Goal: Task Accomplishment & Management: Complete application form

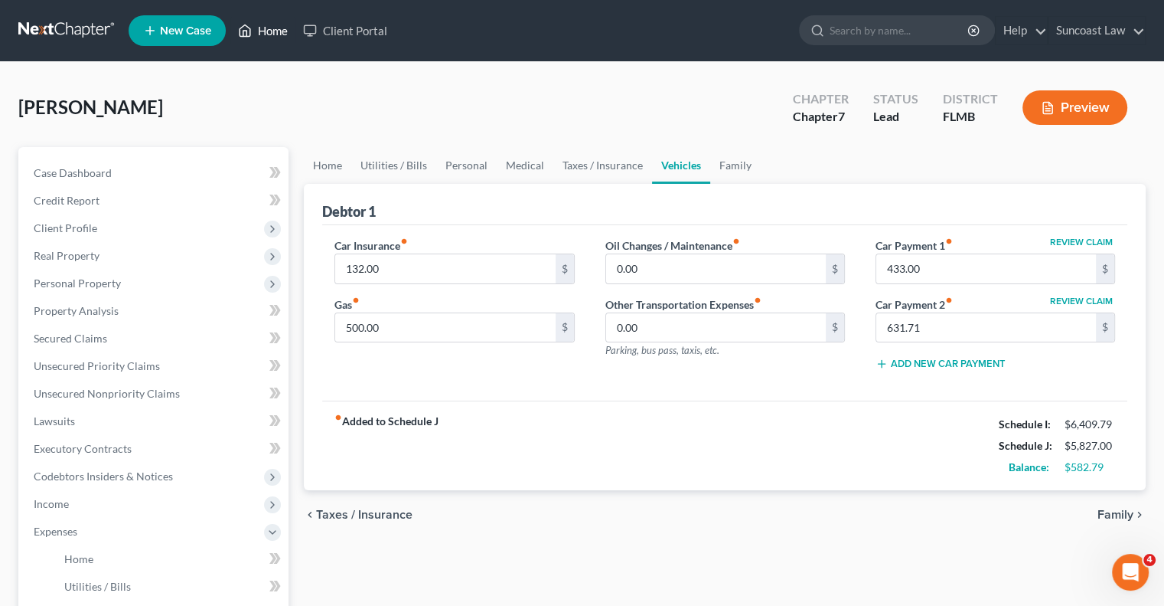
click at [276, 33] on link "Home" at bounding box center [262, 31] width 65 height 28
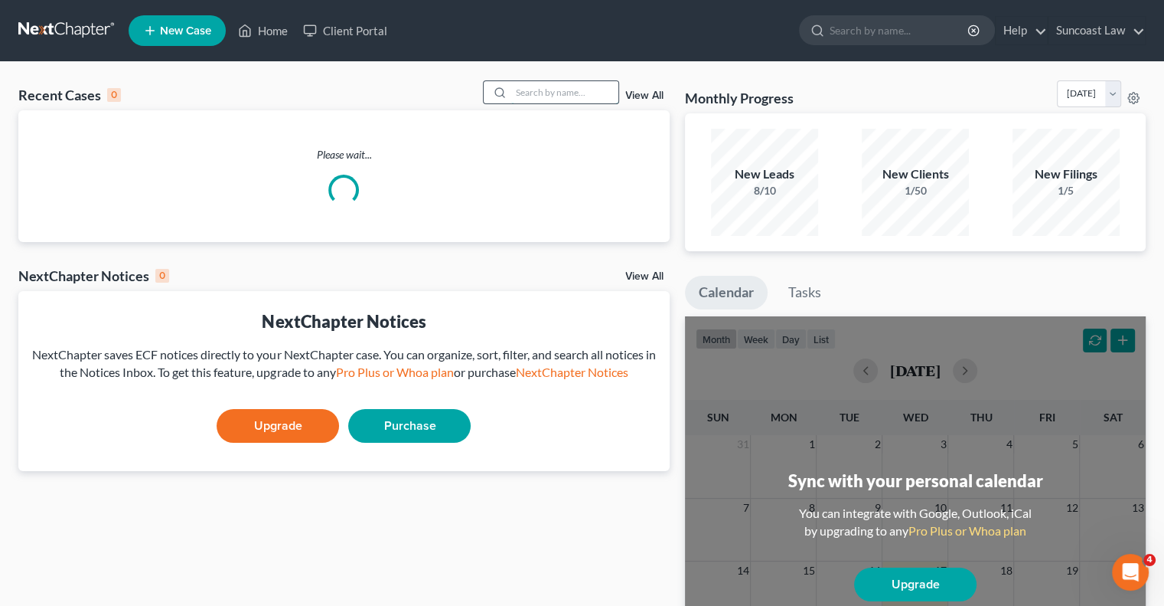
click at [587, 86] on input "search" at bounding box center [564, 92] width 107 height 22
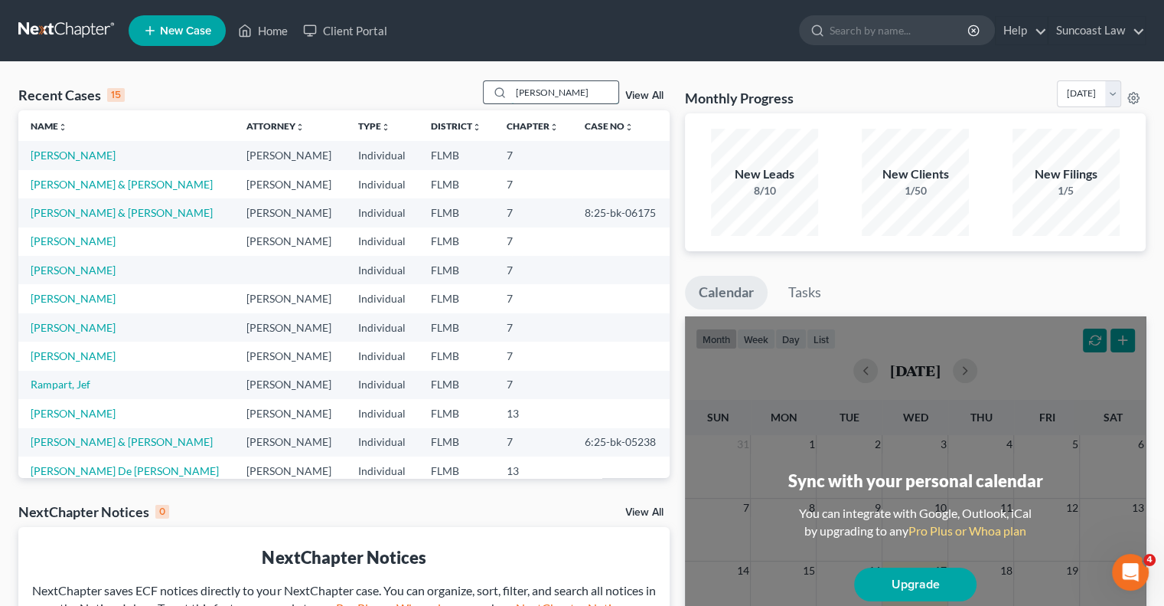
type input "[PERSON_NAME]"
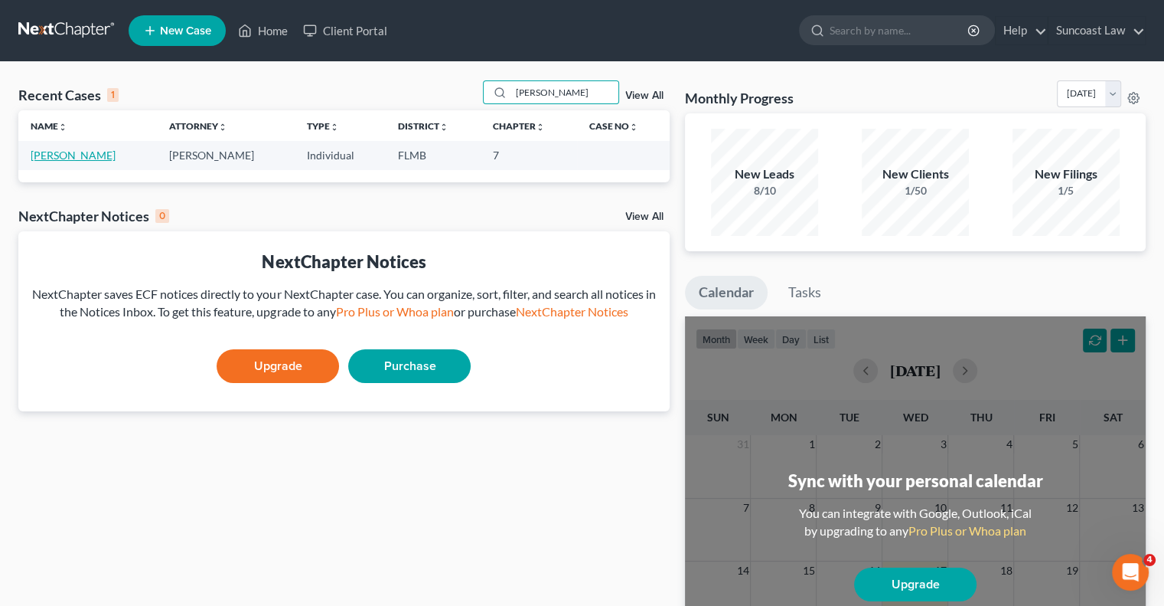
click at [56, 158] on link "[PERSON_NAME]" at bounding box center [73, 155] width 85 height 13
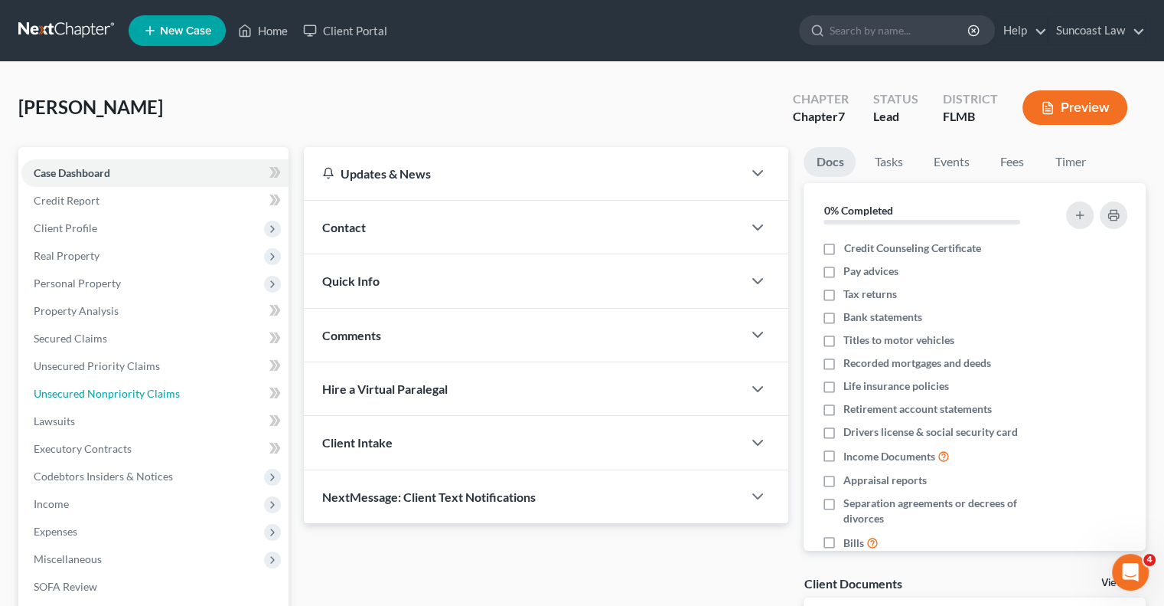
drag, startPoint x: 116, startPoint y: 393, endPoint x: 799, endPoint y: 160, distance: 721.5
click at [116, 393] on span "Unsecured Nonpriority Claims" at bounding box center [107, 393] width 146 height 13
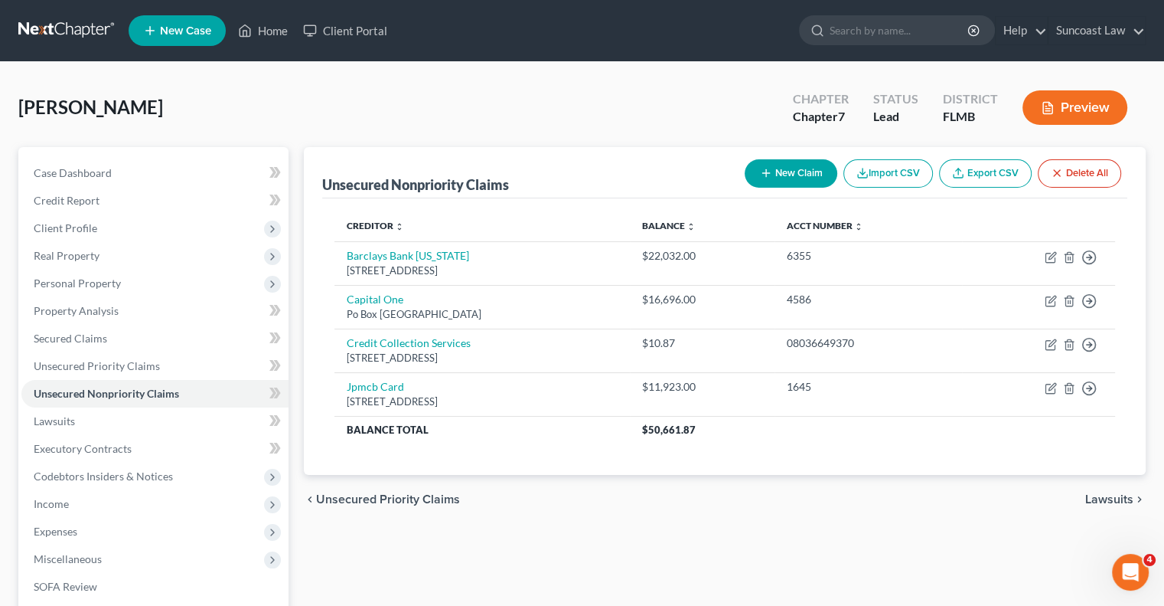
click at [793, 175] on button "New Claim" at bounding box center [791, 173] width 93 height 28
select select "0"
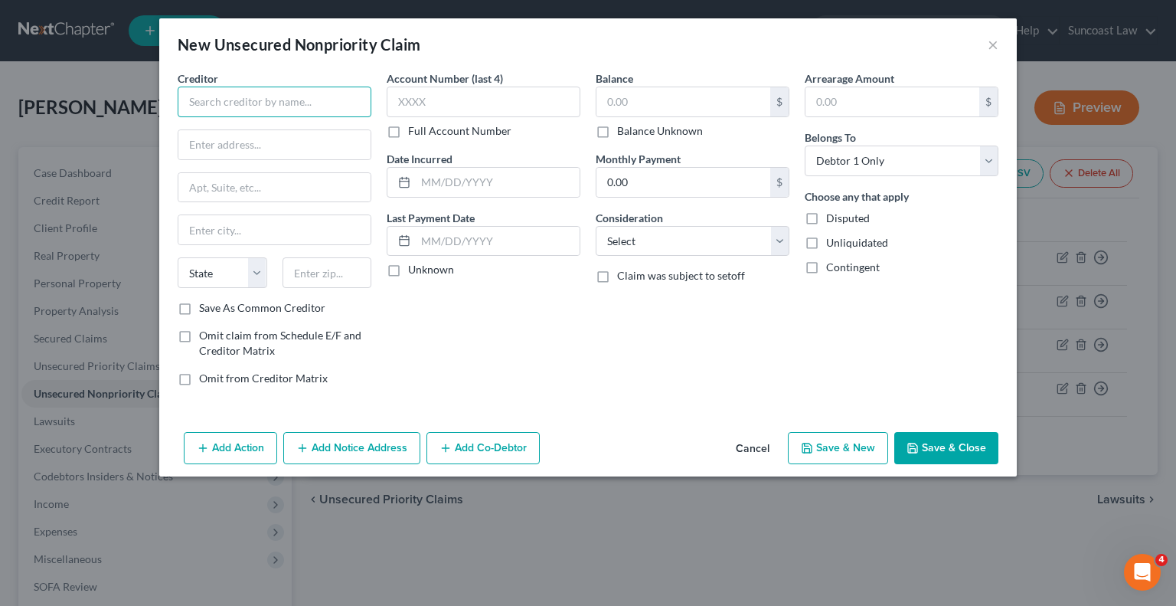
click at [263, 100] on input "text" at bounding box center [275, 102] width 194 height 31
type input "Advent Health"
type input "O"
type input "Po Box 105572"
type input "30348"
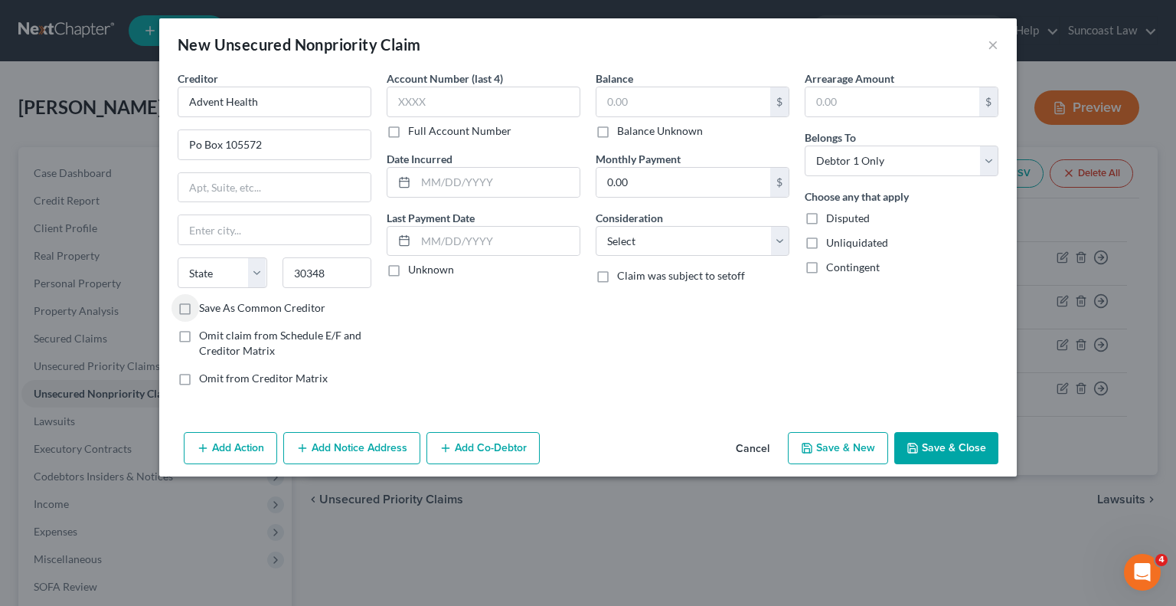
type input "[GEOGRAPHIC_DATA]"
select select "10"
click at [408, 131] on label "Full Account Number" at bounding box center [459, 130] width 103 height 15
click at [414, 131] on input "Full Account Number" at bounding box center [419, 128] width 10 height 10
click at [444, 102] on input "text" at bounding box center [484, 102] width 194 height 31
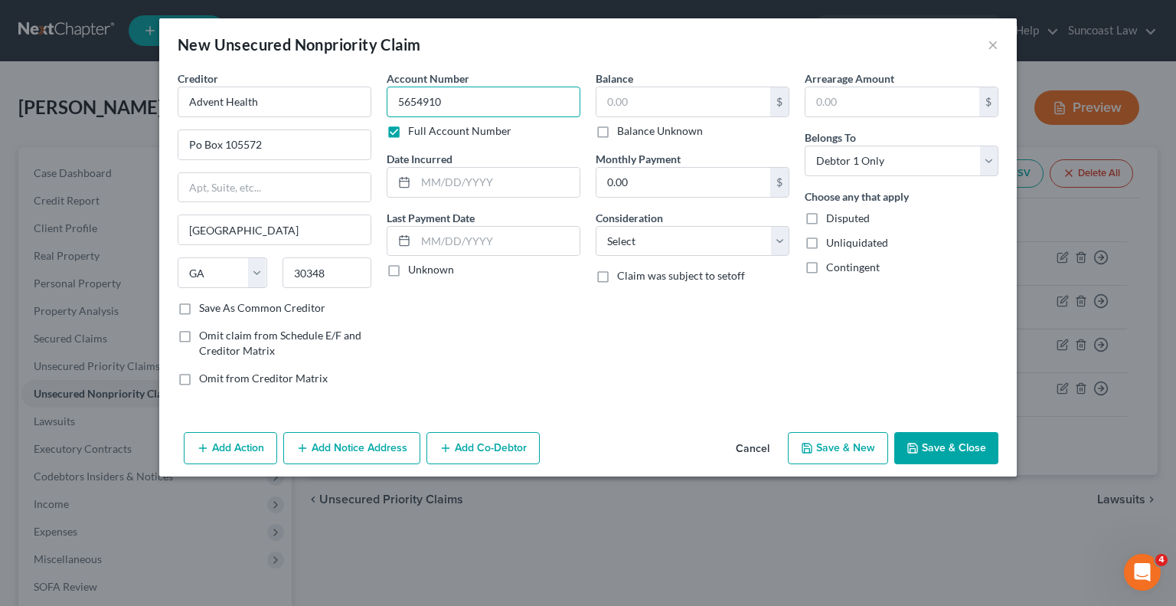
type input "5654910"
click at [674, 100] on input "text" at bounding box center [683, 101] width 174 height 29
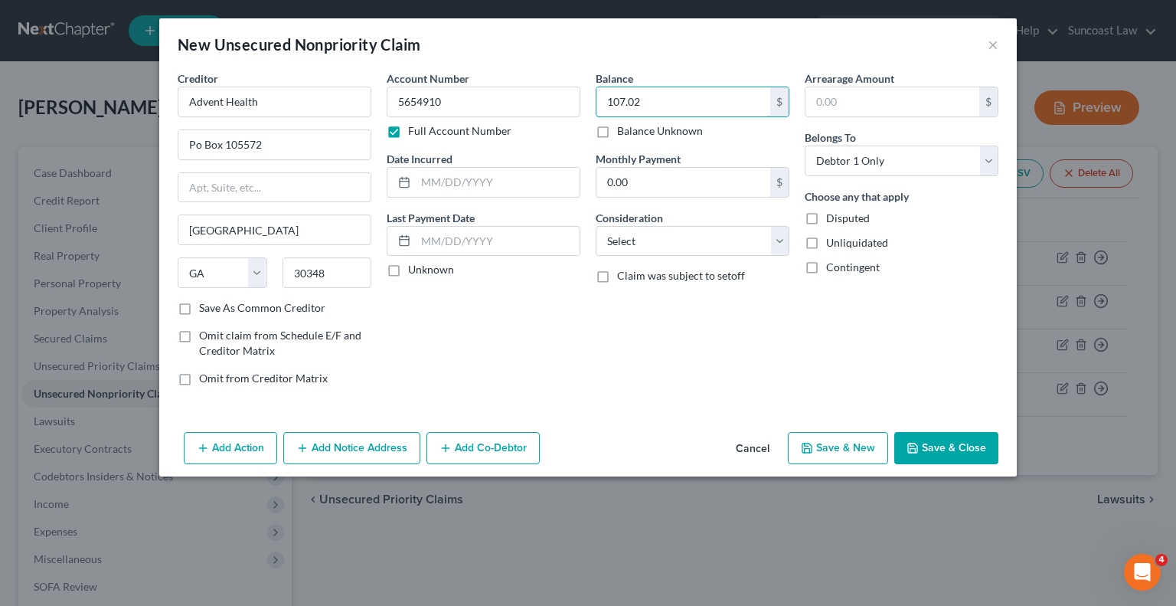
type input "107.02"
click at [941, 449] on button "Save & Close" at bounding box center [946, 448] width 104 height 32
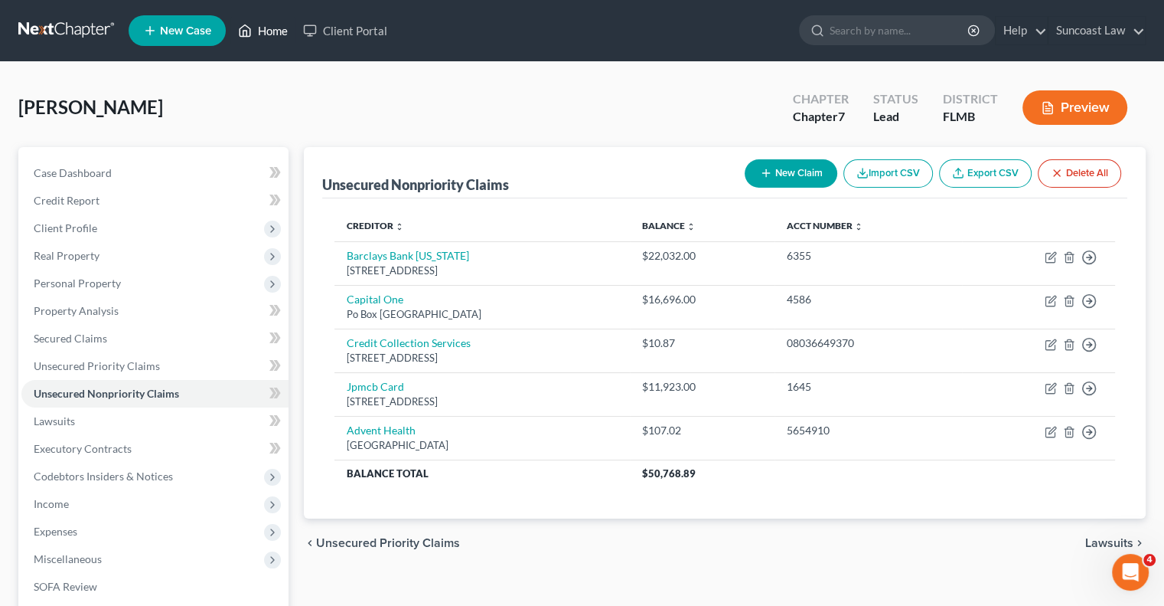
click at [277, 30] on link "Home" at bounding box center [262, 31] width 65 height 28
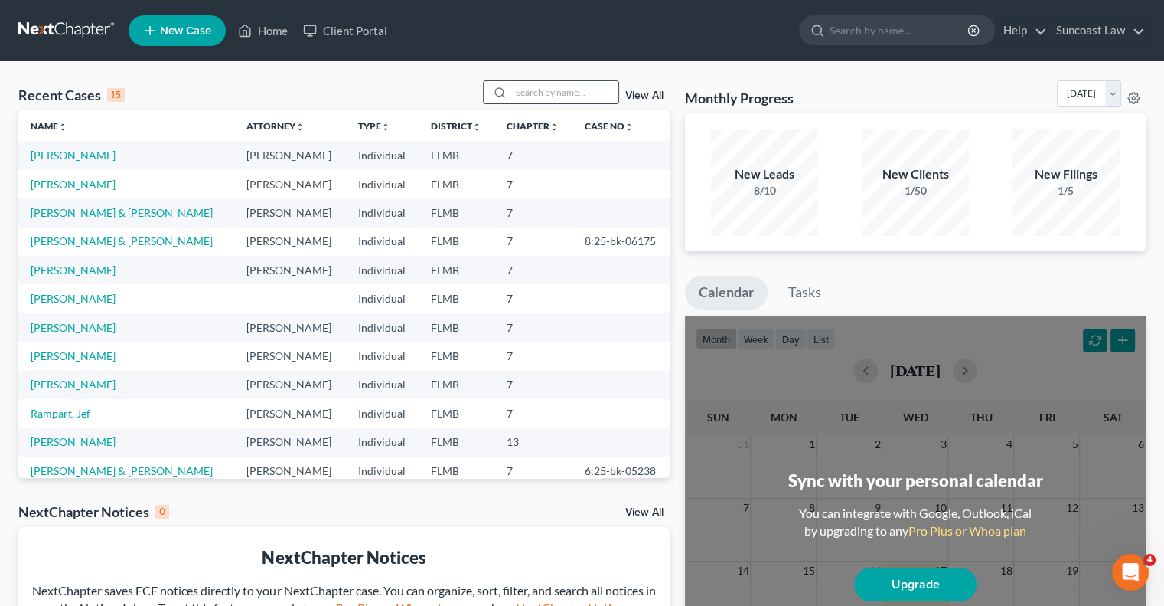
click at [567, 85] on input "search" at bounding box center [564, 92] width 107 height 22
type input "krammer"
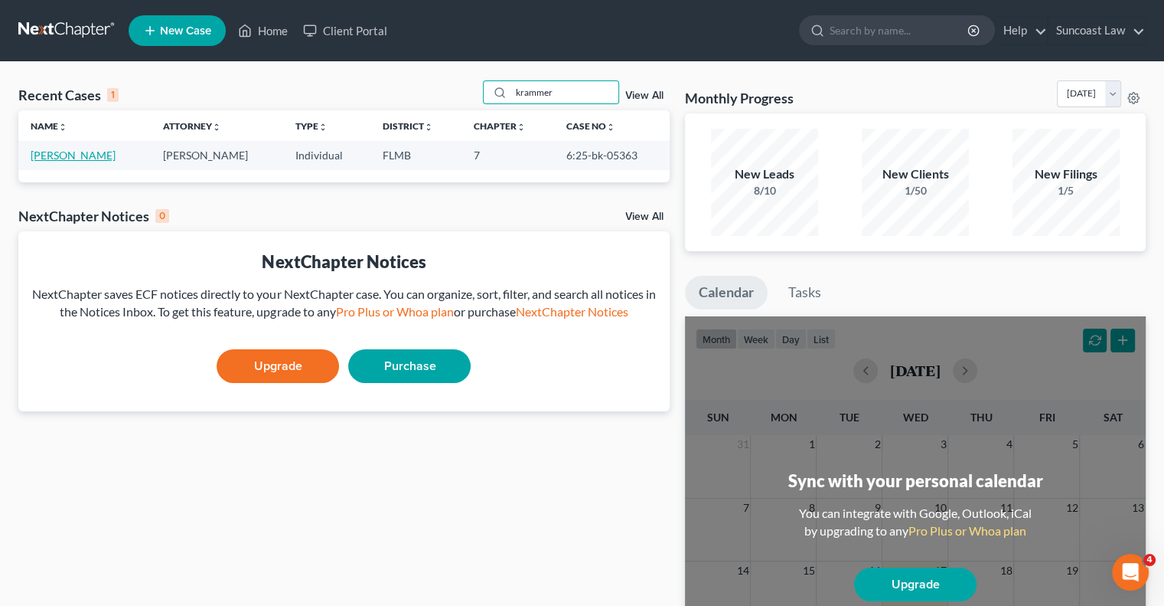
click at [70, 156] on link "[PERSON_NAME]" at bounding box center [73, 155] width 85 height 13
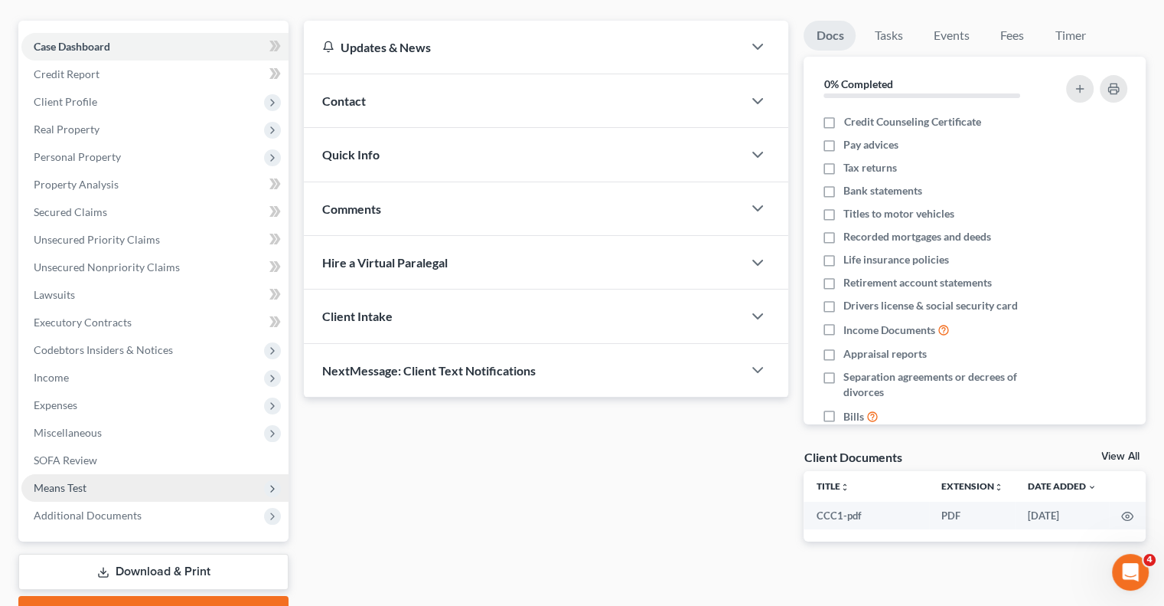
scroll to position [207, 0]
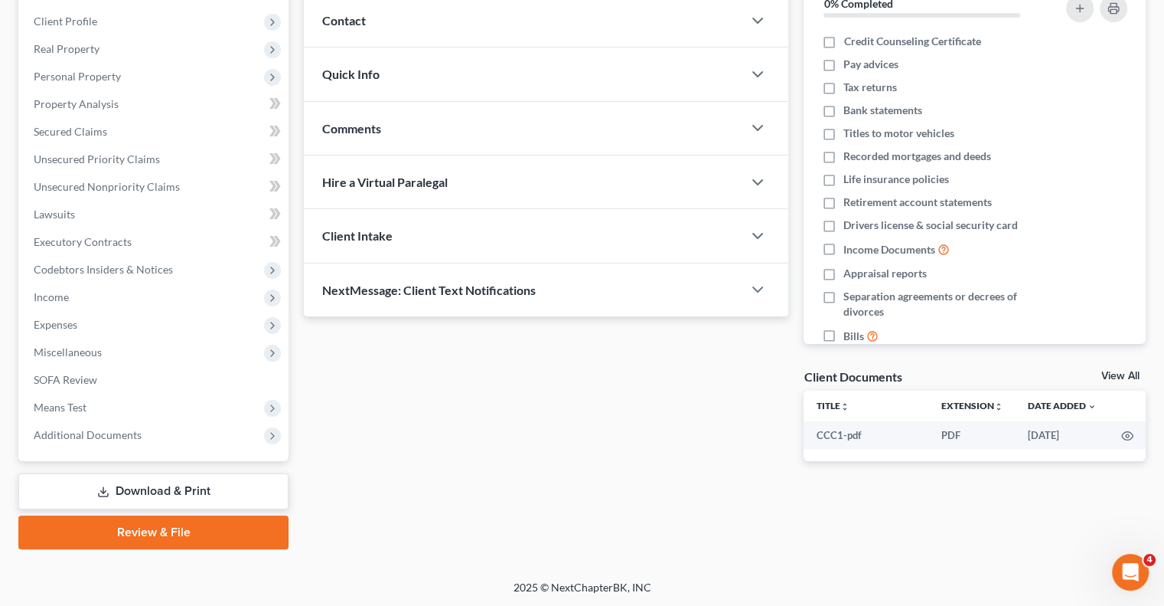
click at [179, 483] on link "Download & Print" at bounding box center [153, 491] width 270 height 36
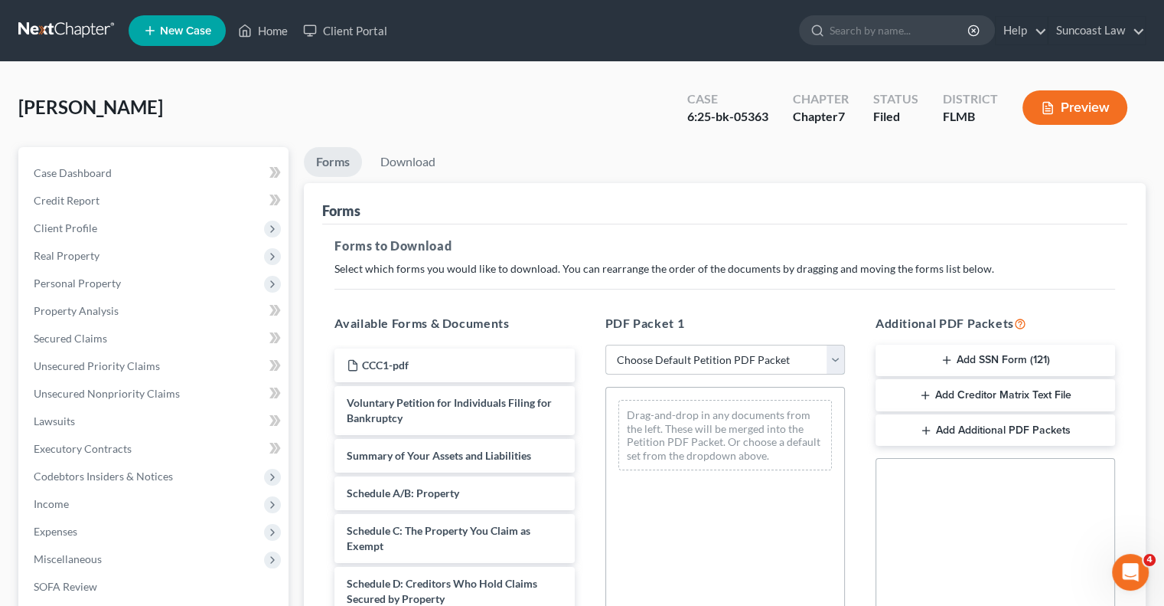
drag, startPoint x: 729, startPoint y: 358, endPoint x: 727, endPoint y: 373, distance: 15.5
click at [729, 358] on select "Choose Default Petition PDF Packet Complete Bankruptcy Petition (all forms and …" at bounding box center [726, 360] width 240 height 31
select select "0"
click at [606, 345] on select "Choose Default Petition PDF Packet Complete Bankruptcy Petition (all forms and …" at bounding box center [726, 360] width 240 height 31
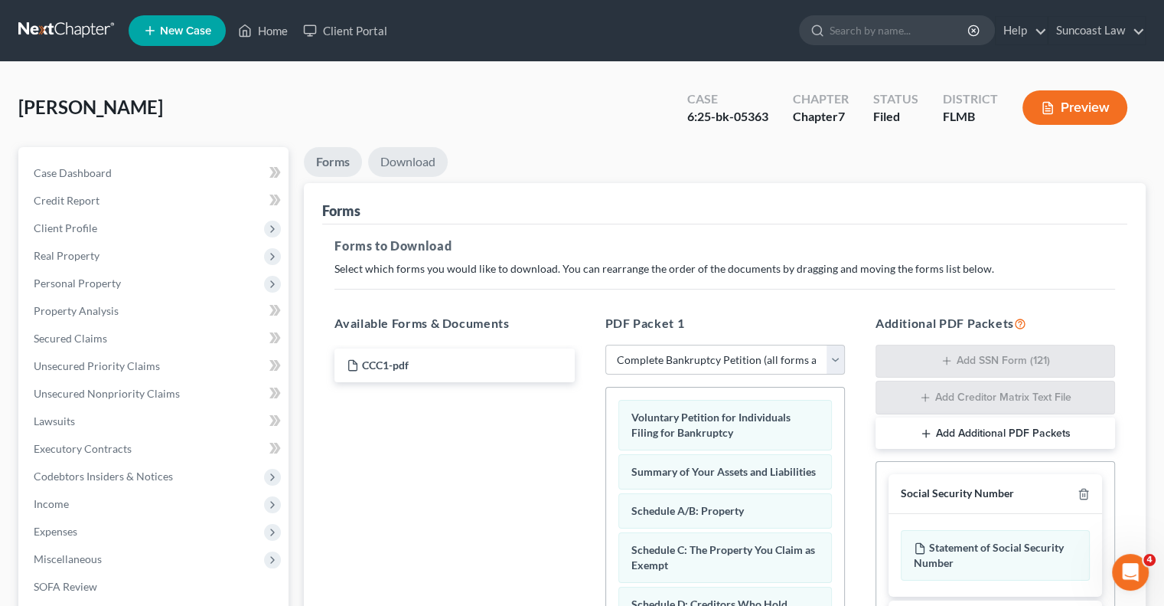
click at [410, 168] on link "Download" at bounding box center [408, 162] width 80 height 30
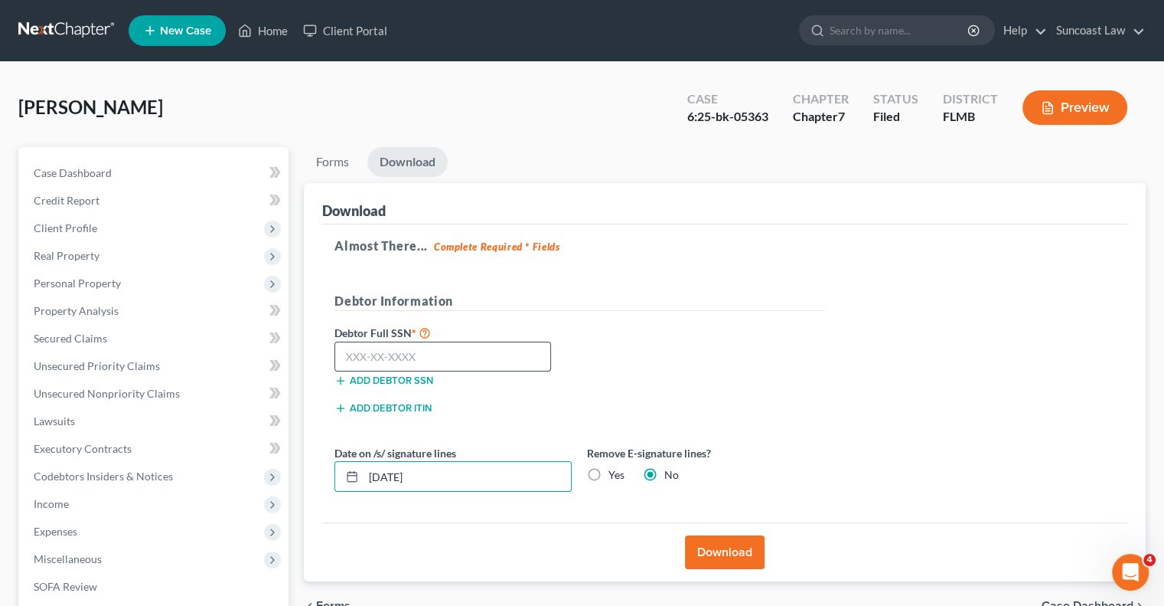
drag, startPoint x: 462, startPoint y: 471, endPoint x: 404, endPoint y: 366, distance: 119.9
click at [289, 453] on div "Petition Navigation Case Dashboard Payments Invoices Payments Payments Credit R…" at bounding box center [582, 451] width 1143 height 609
type input "[DATE]"
click at [734, 547] on button "Download" at bounding box center [725, 552] width 80 height 34
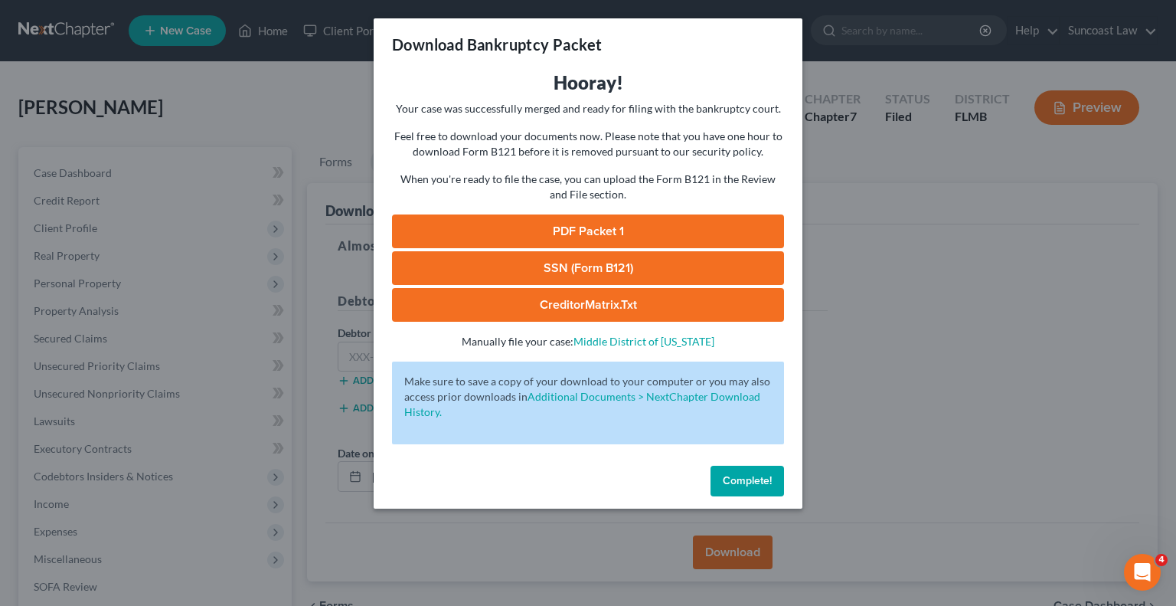
click at [660, 235] on link "PDF Packet 1" at bounding box center [588, 231] width 392 height 34
drag, startPoint x: 764, startPoint y: 481, endPoint x: 388, endPoint y: 465, distance: 376.2
click at [764, 481] on span "Complete!" at bounding box center [747, 480] width 49 height 13
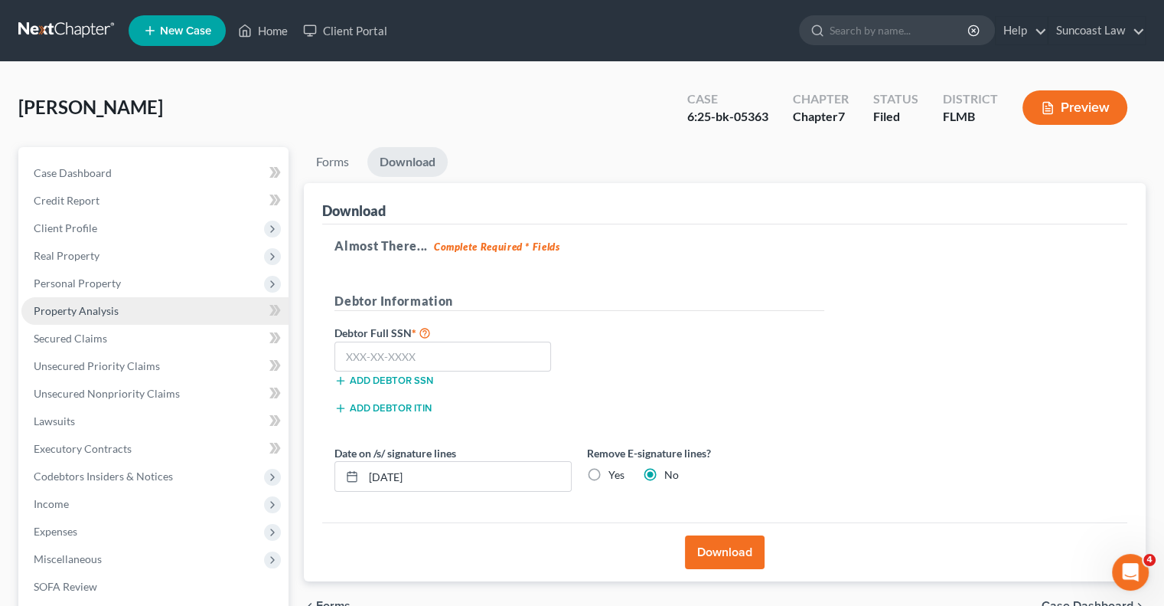
click at [109, 314] on span "Property Analysis" at bounding box center [76, 310] width 85 height 13
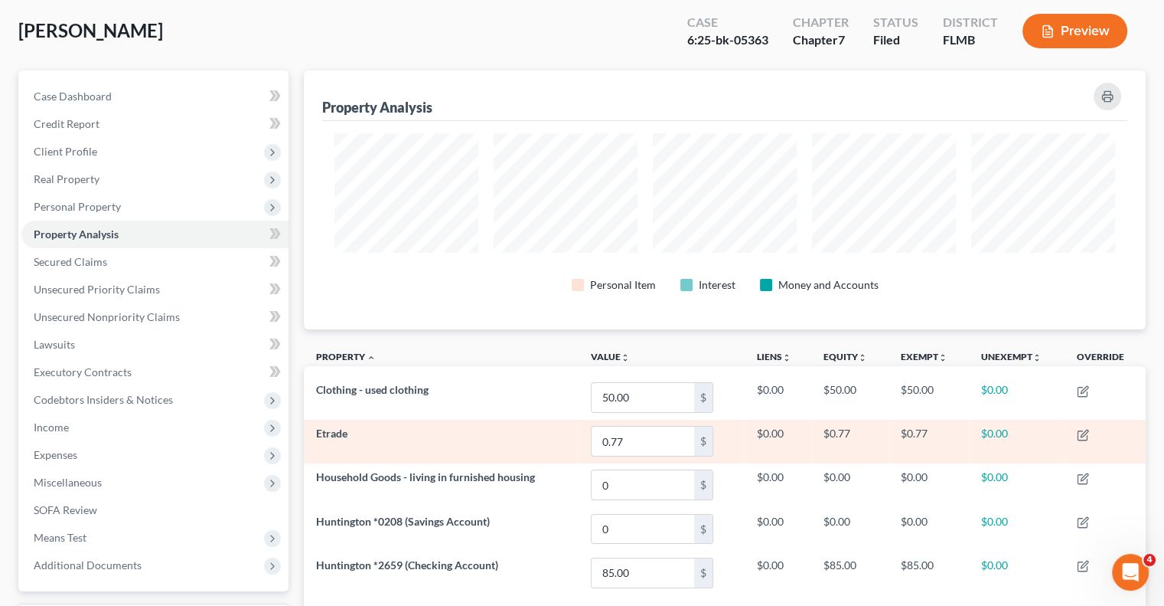
scroll to position [213, 0]
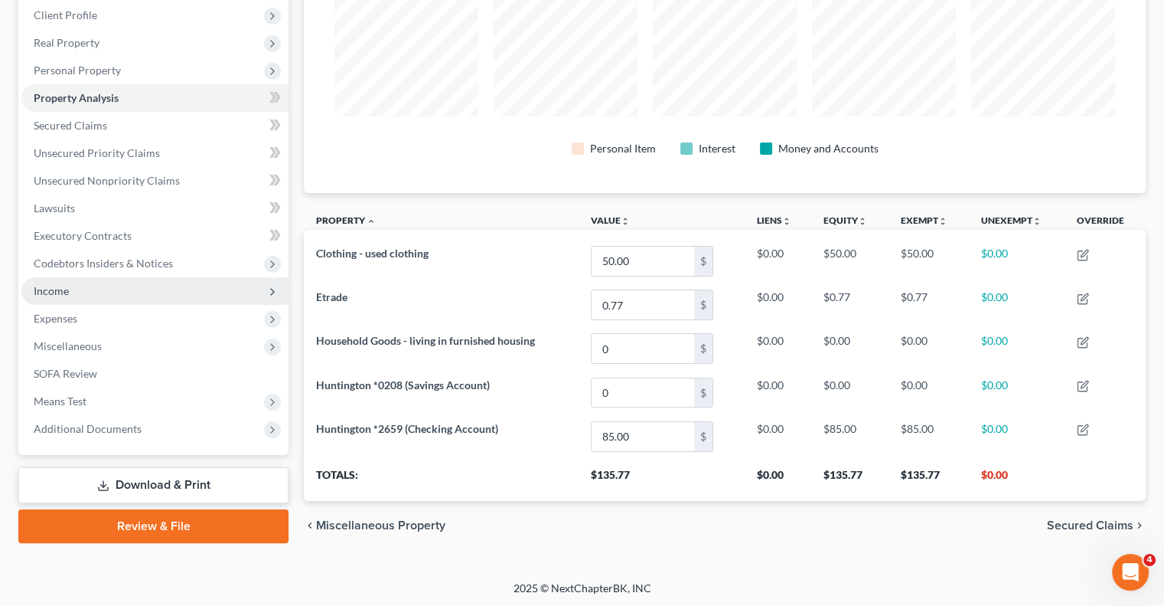
click at [83, 289] on span "Income" at bounding box center [154, 291] width 267 height 28
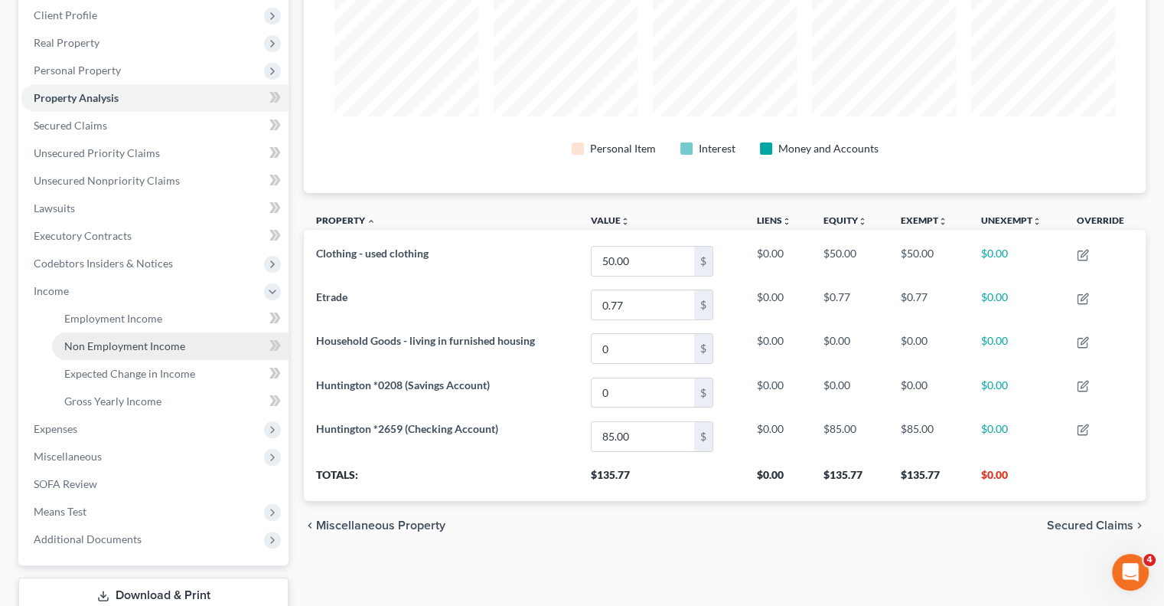
click at [145, 345] on span "Non Employment Income" at bounding box center [124, 345] width 121 height 13
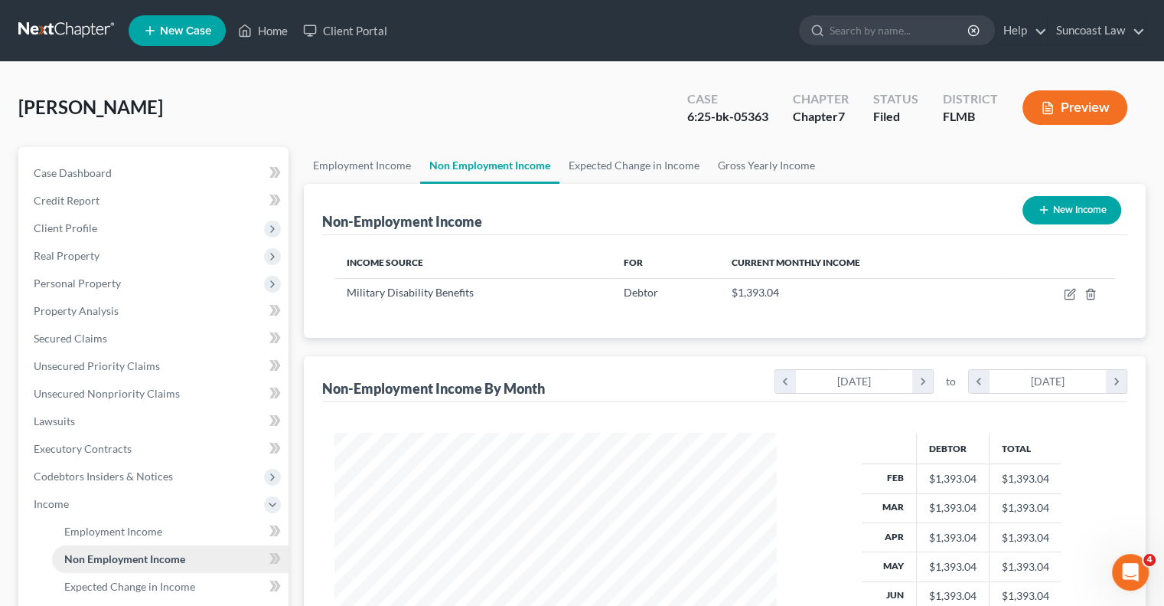
scroll to position [273, 472]
drag, startPoint x: 266, startPoint y: 31, endPoint x: 291, endPoint y: 60, distance: 38.6
click at [266, 31] on link "Home" at bounding box center [262, 31] width 65 height 28
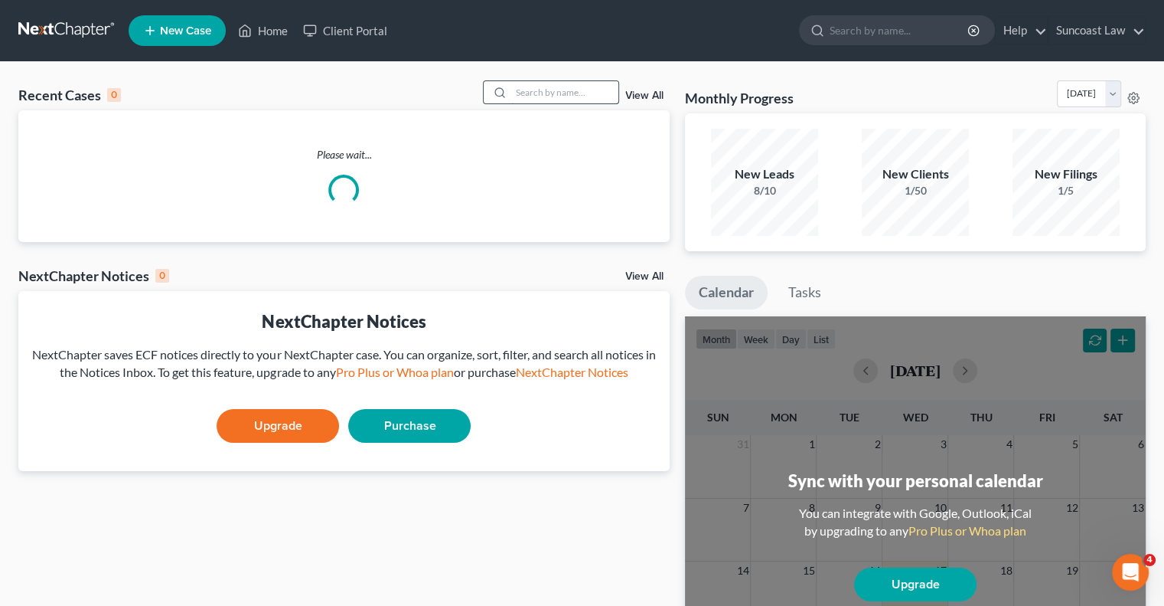
click at [551, 90] on input "search" at bounding box center [564, 92] width 107 height 22
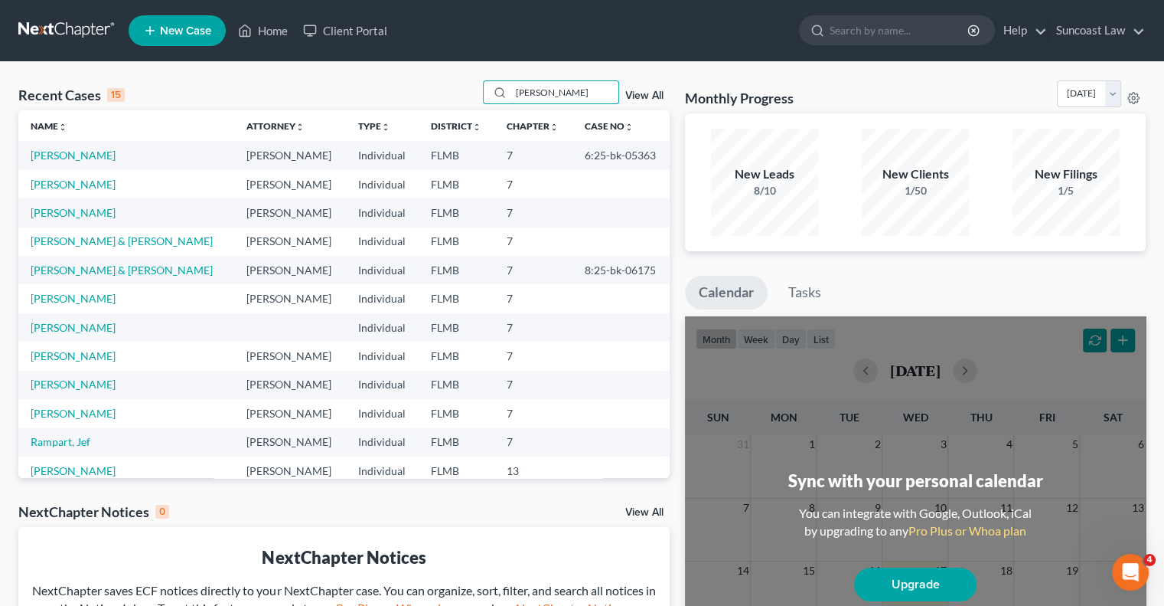
type input "[PERSON_NAME]"
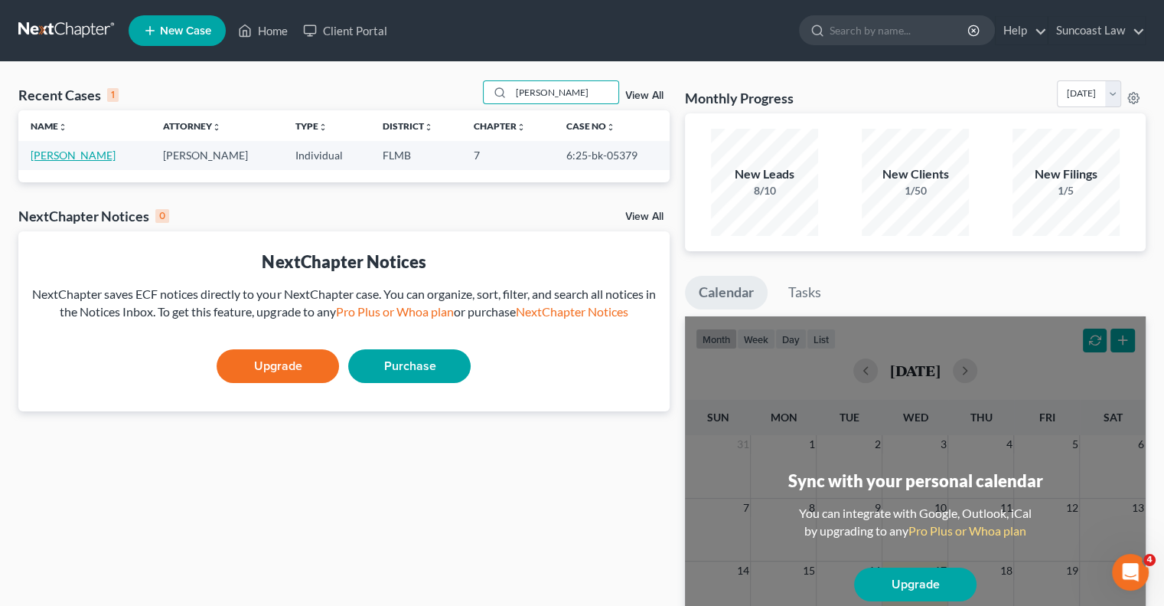
click at [73, 149] on link "[PERSON_NAME]" at bounding box center [73, 155] width 85 height 13
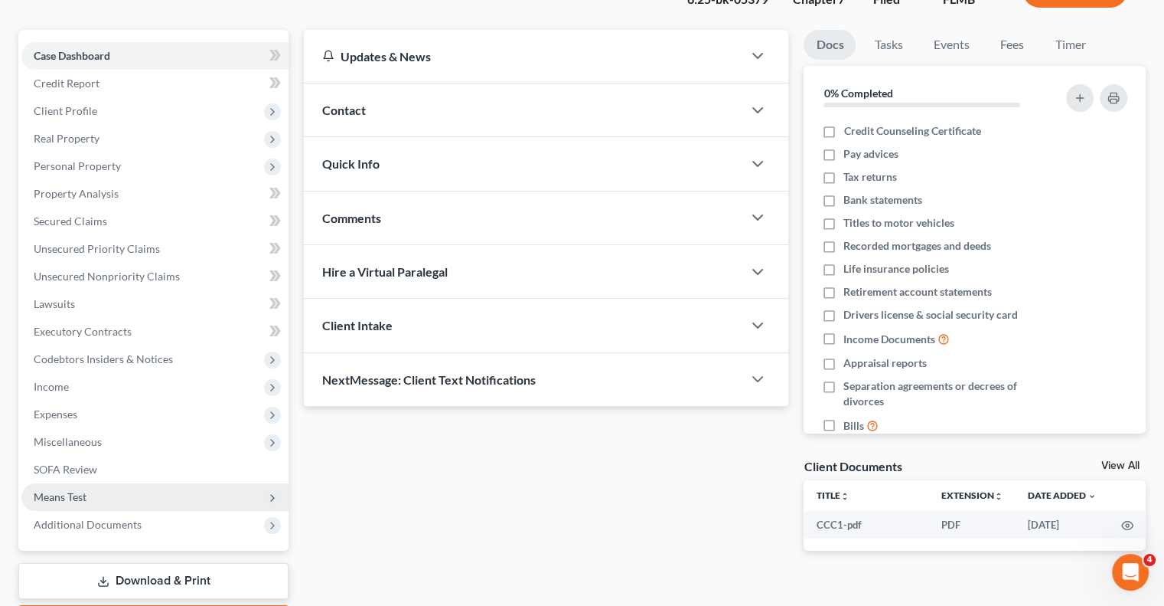
scroll to position [207, 0]
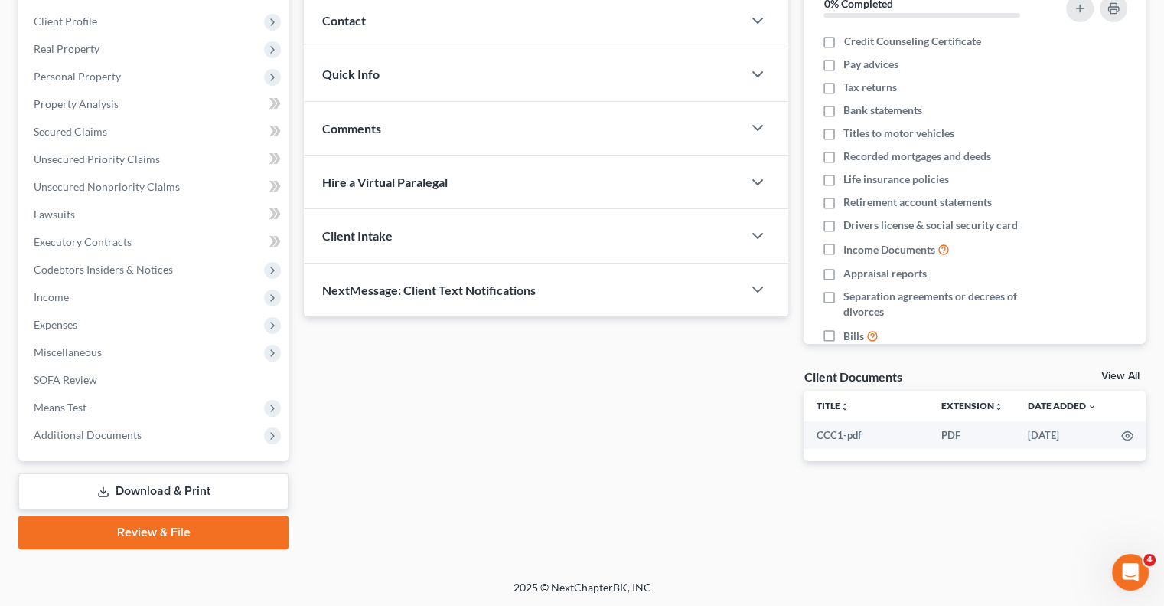
click at [149, 492] on link "Download & Print" at bounding box center [153, 491] width 270 height 36
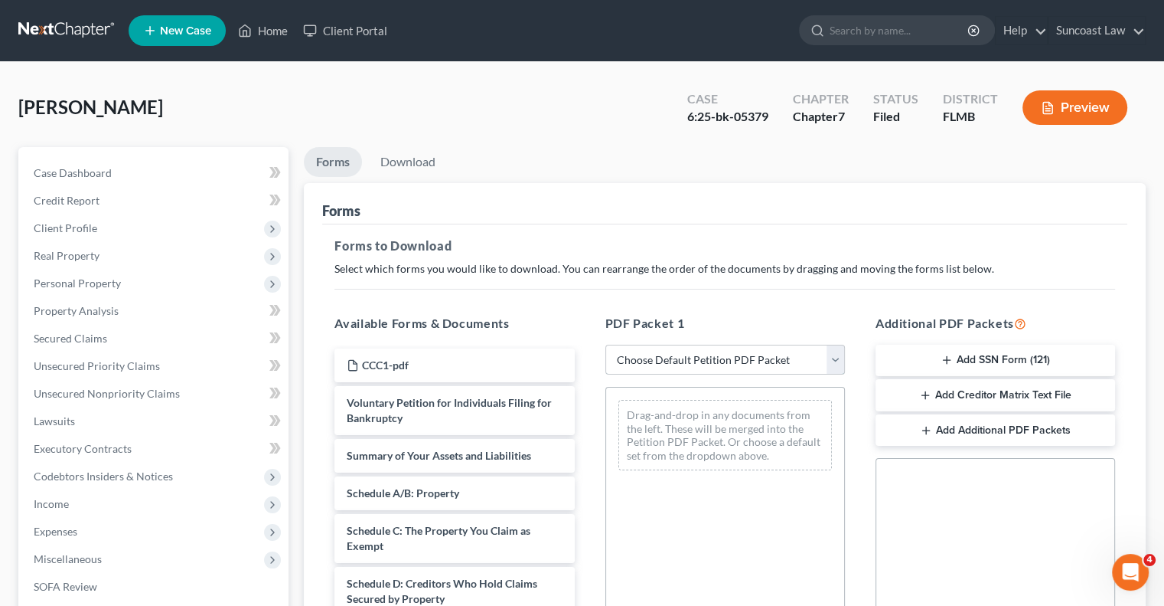
drag, startPoint x: 678, startPoint y: 355, endPoint x: 686, endPoint y: 371, distance: 17.1
click at [678, 355] on select "Choose Default Petition PDF Packet Complete Bankruptcy Petition (all forms and …" at bounding box center [726, 360] width 240 height 31
select select "0"
click at [606, 345] on select "Choose Default Petition PDF Packet Complete Bankruptcy Petition (all forms and …" at bounding box center [726, 360] width 240 height 31
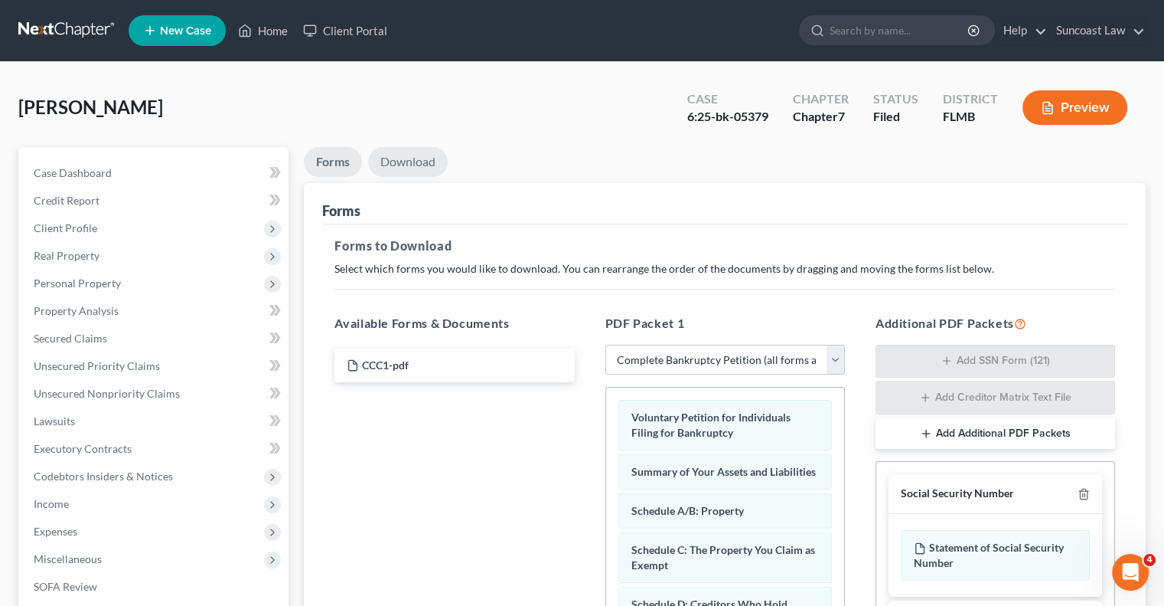
click at [407, 165] on link "Download" at bounding box center [408, 162] width 80 height 30
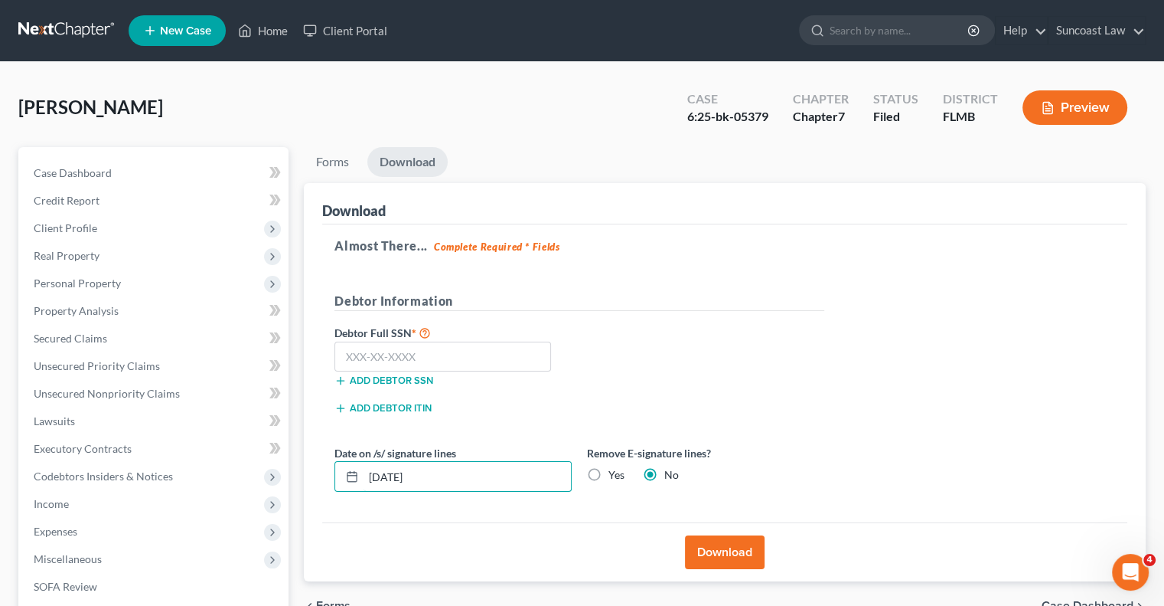
drag, startPoint x: 474, startPoint y: 477, endPoint x: 374, endPoint y: 423, distance: 114.1
click at [318, 468] on div "Download Almost There... Complete Required * Fields Debtor Information Debtor F…" at bounding box center [725, 382] width 842 height 399
type input "[DATE]"
click at [728, 547] on button "Download" at bounding box center [725, 552] width 80 height 34
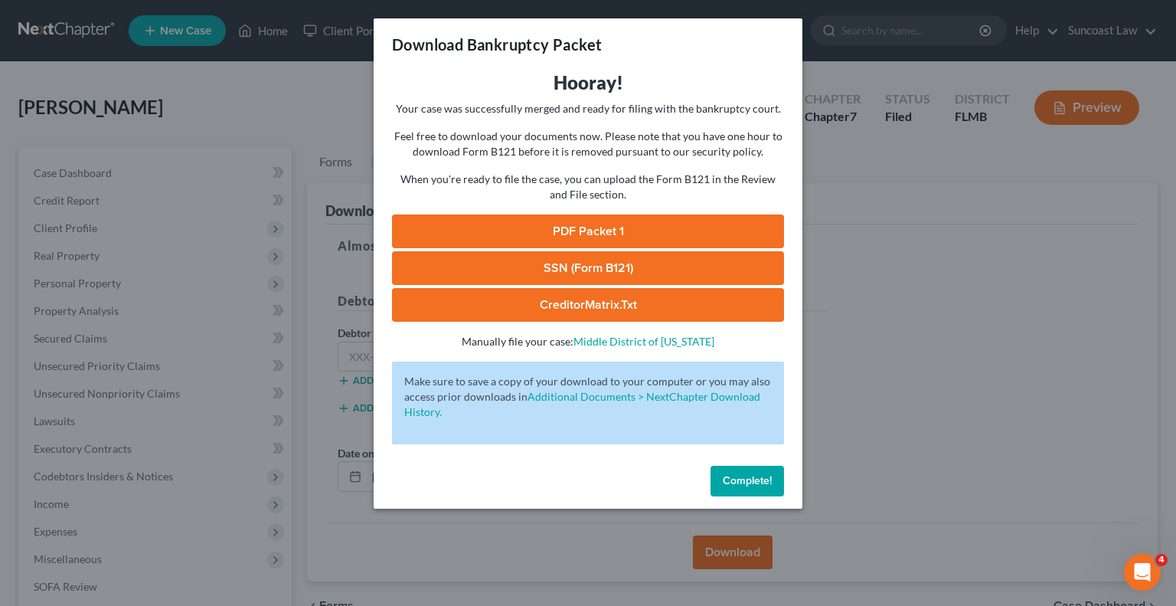
click at [665, 234] on link "PDF Packet 1" at bounding box center [588, 231] width 392 height 34
drag, startPoint x: 764, startPoint y: 476, endPoint x: 779, endPoint y: 460, distance: 21.7
click at [764, 476] on span "Complete!" at bounding box center [747, 480] width 49 height 13
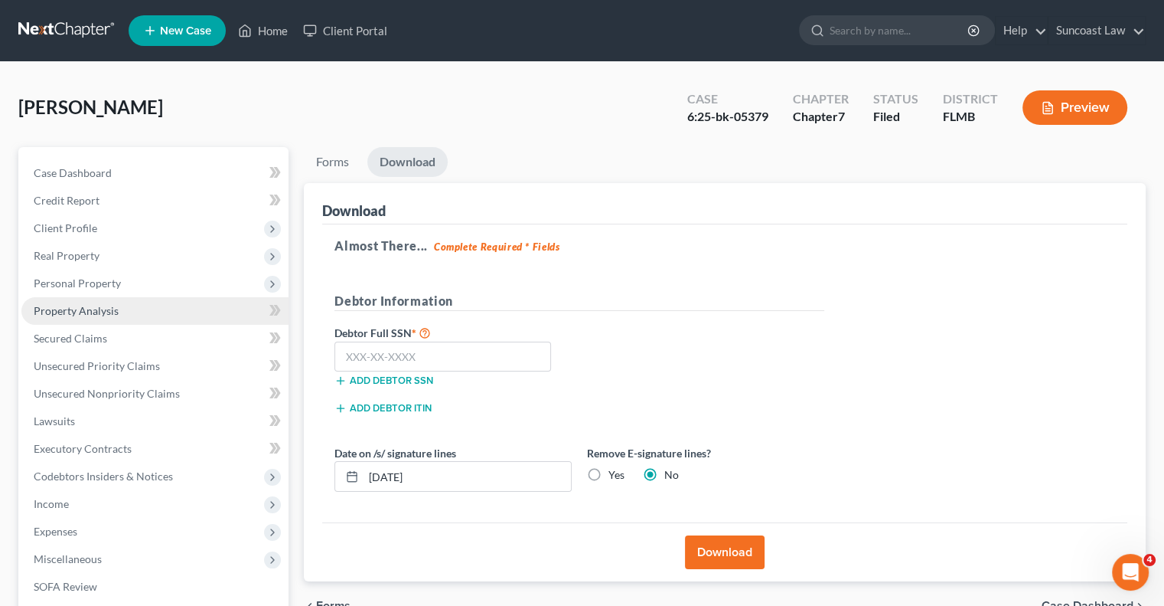
click at [105, 304] on span "Property Analysis" at bounding box center [76, 310] width 85 height 13
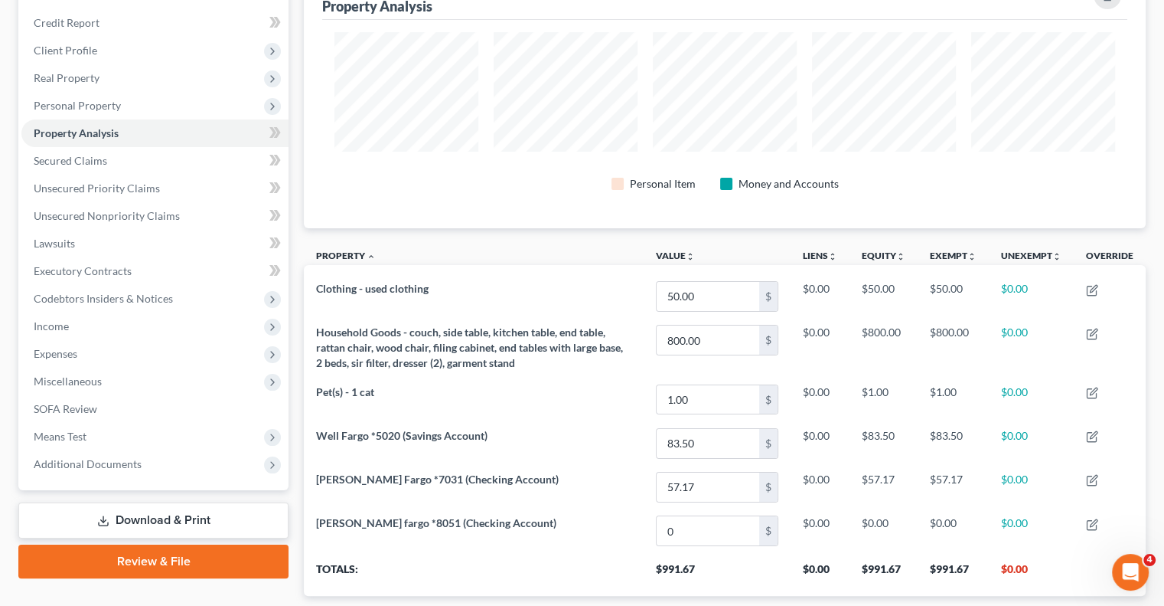
scroll to position [273, 0]
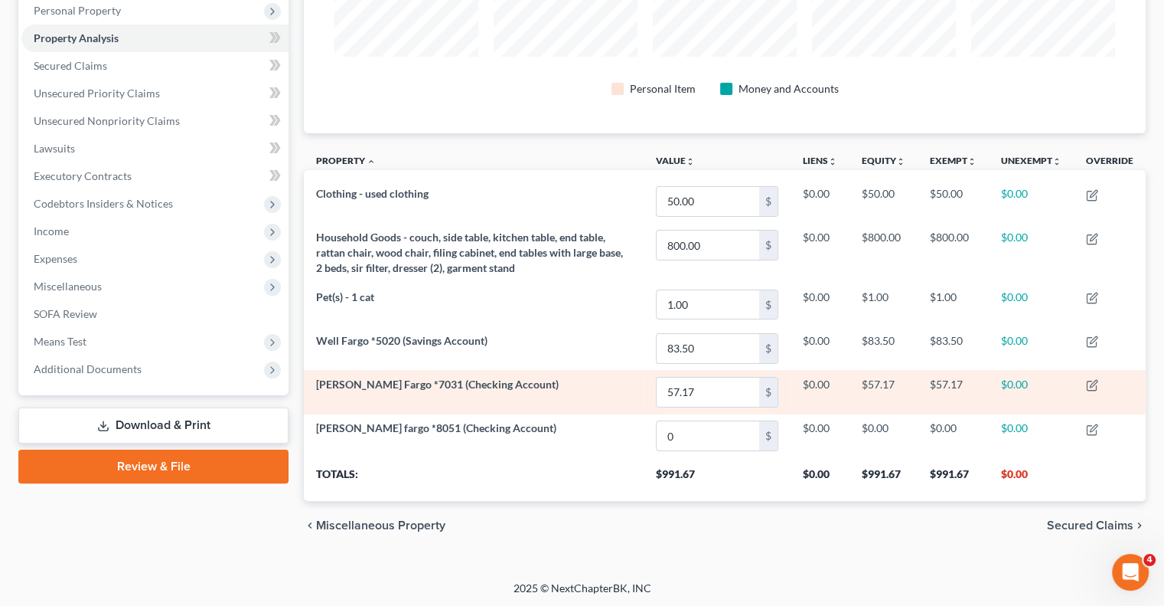
drag, startPoint x: 172, startPoint y: 413, endPoint x: 560, endPoint y: 389, distance: 388.9
click at [172, 413] on link "Download & Print" at bounding box center [153, 425] width 270 height 36
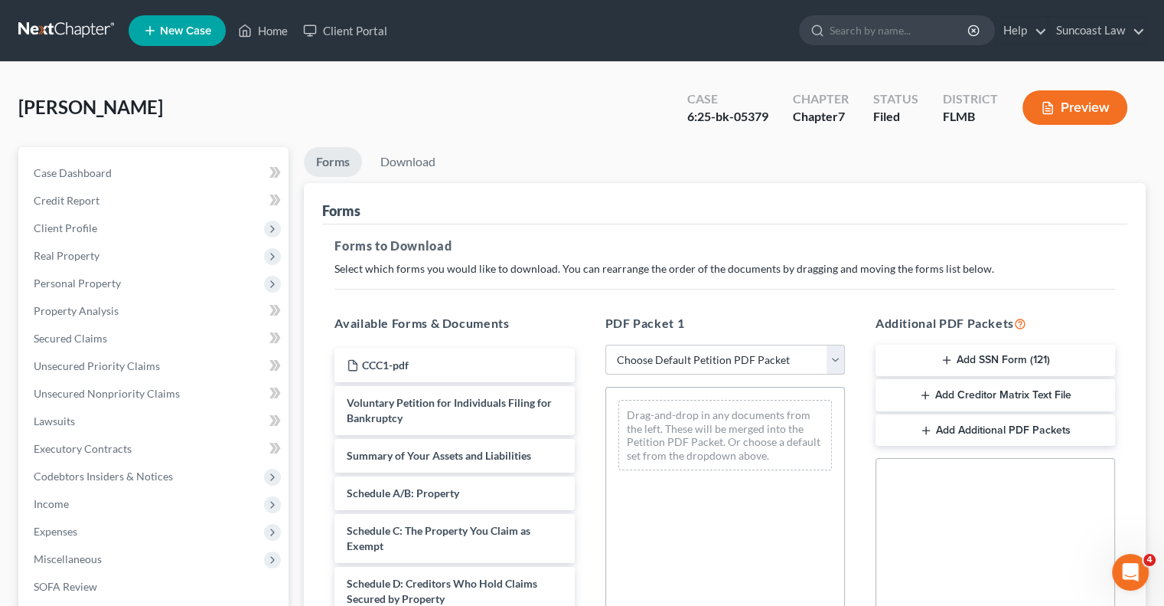
drag, startPoint x: 733, startPoint y: 354, endPoint x: 739, endPoint y: 372, distance: 18.4
click at [734, 354] on select "Choose Default Petition PDF Packet Complete Bankruptcy Petition (all forms and …" at bounding box center [726, 360] width 240 height 31
select select "0"
click at [606, 345] on select "Choose Default Petition PDF Packet Complete Bankruptcy Petition (all forms and …" at bounding box center [726, 360] width 240 height 31
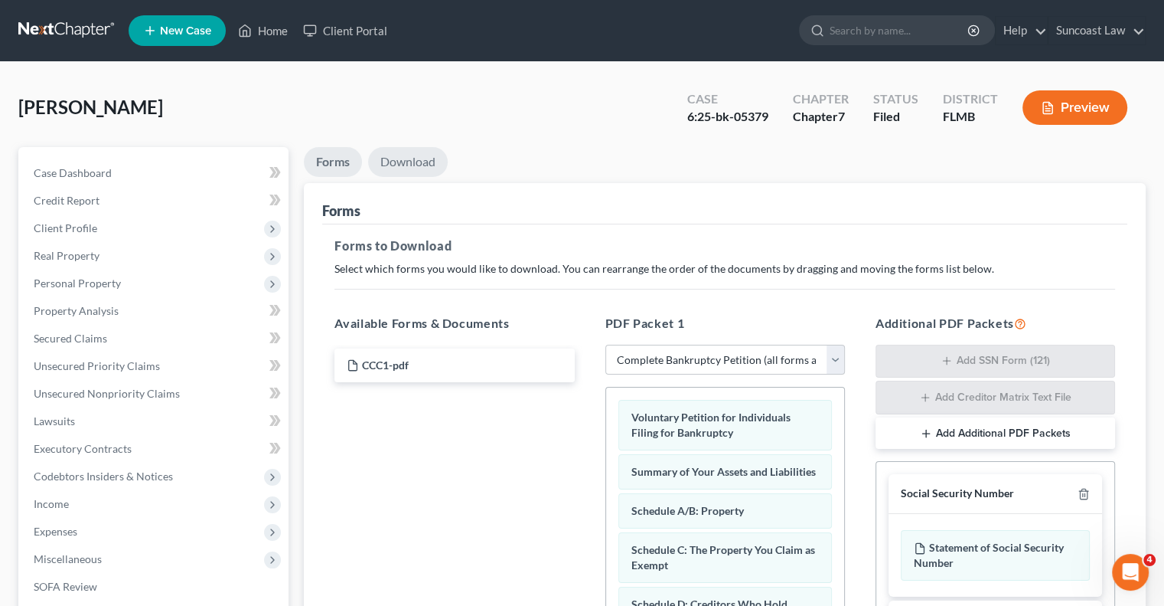
click at [429, 165] on link "Download" at bounding box center [408, 162] width 80 height 30
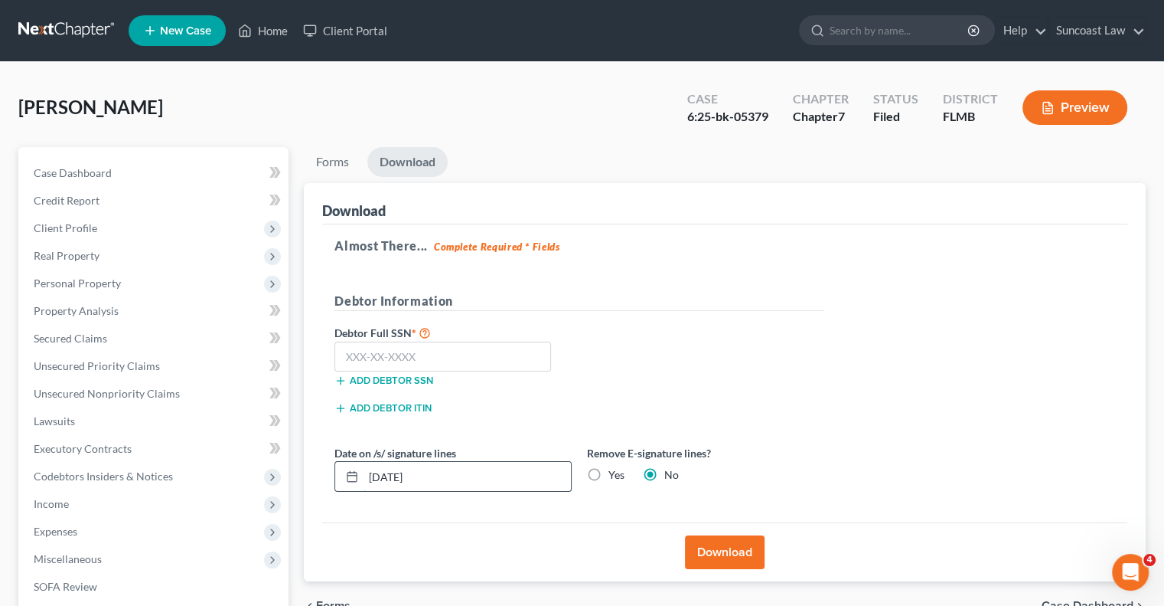
drag, startPoint x: 456, startPoint y: 477, endPoint x: 371, endPoint y: 462, distance: 87.1
click at [361, 469] on div "[DATE]" at bounding box center [453, 476] width 237 height 31
type input "[DATE]"
click at [745, 557] on button "Download" at bounding box center [725, 552] width 80 height 34
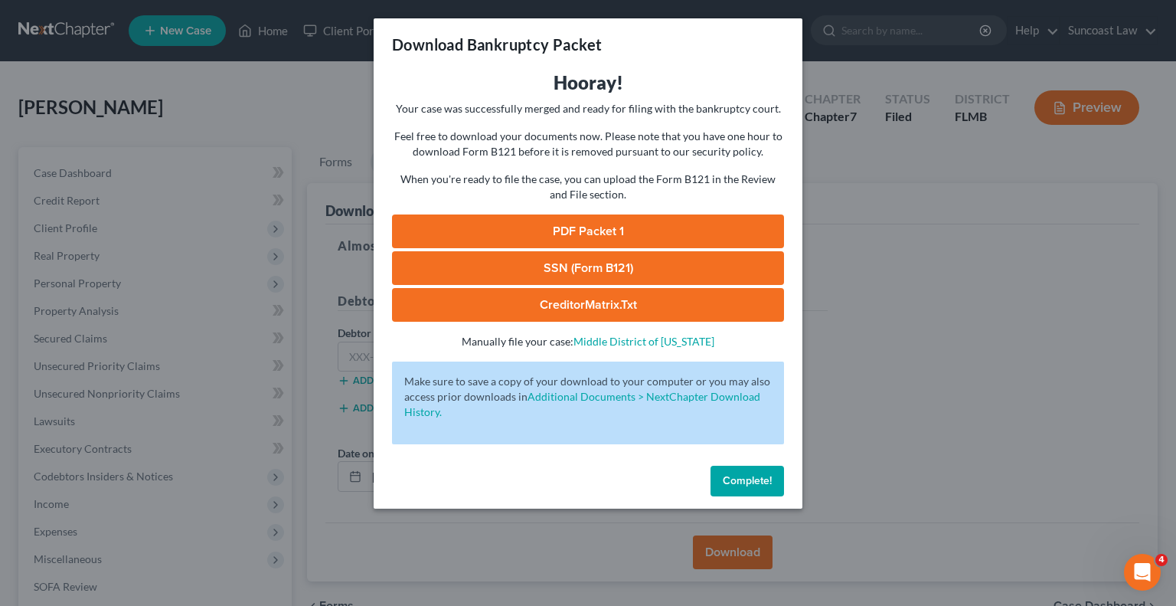
drag, startPoint x: 632, startPoint y: 233, endPoint x: 640, endPoint y: 233, distance: 8.4
click at [632, 233] on link "PDF Packet 1" at bounding box center [588, 231] width 392 height 34
click at [750, 478] on span "Complete!" at bounding box center [747, 480] width 49 height 13
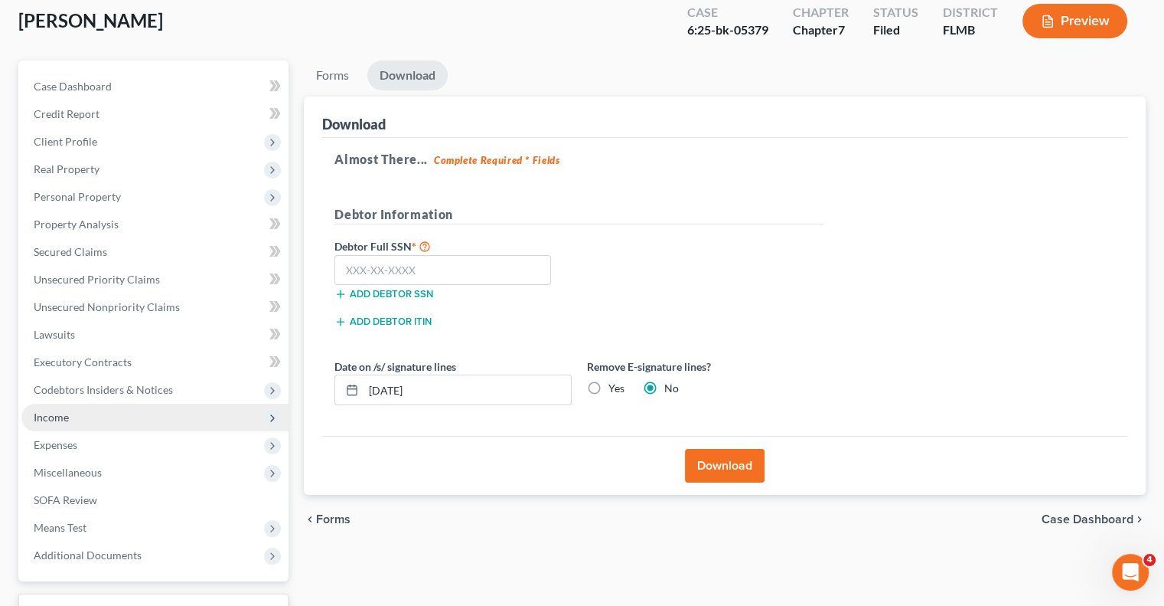
scroll to position [207, 0]
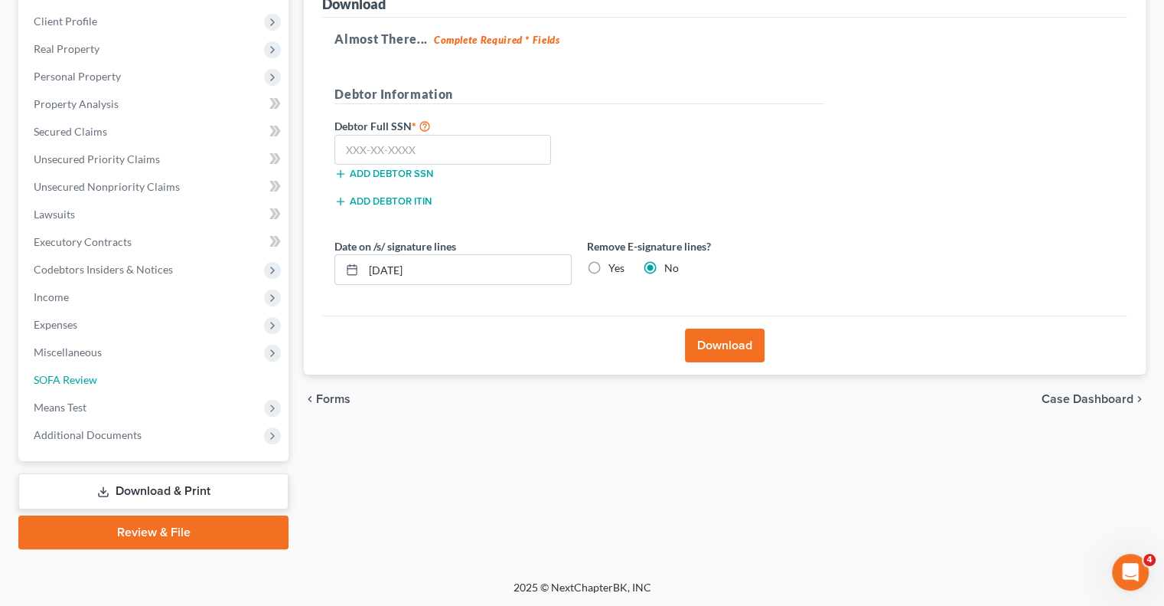
drag, startPoint x: 61, startPoint y: 378, endPoint x: 742, endPoint y: 336, distance: 681.9
click at [61, 378] on span "SOFA Review" at bounding box center [66, 379] width 64 height 13
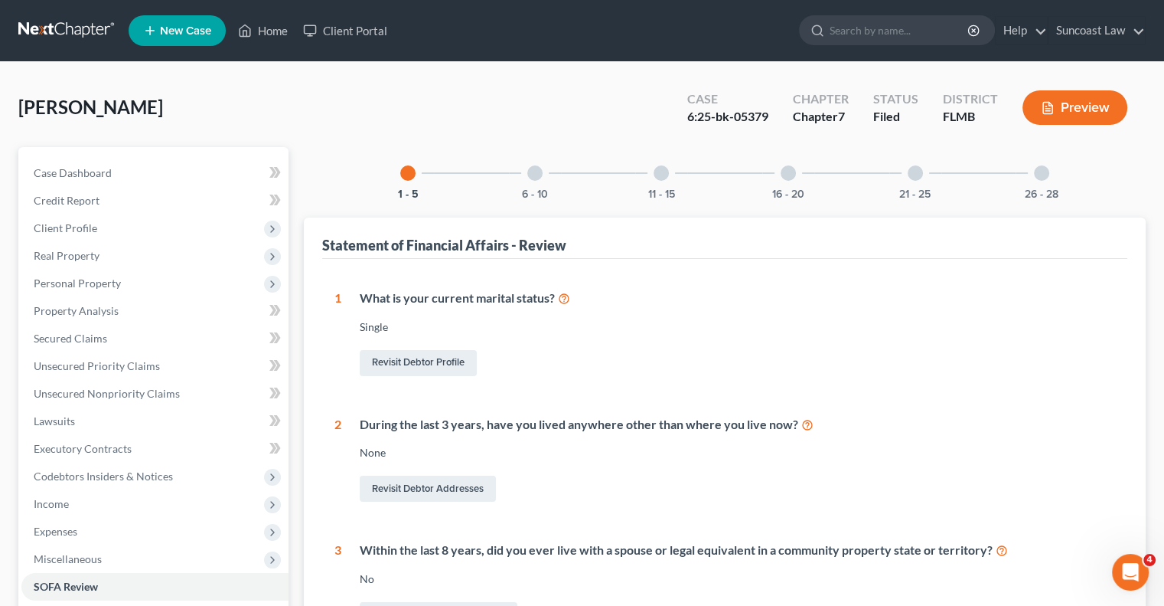
click at [788, 175] on div at bounding box center [788, 172] width 15 height 15
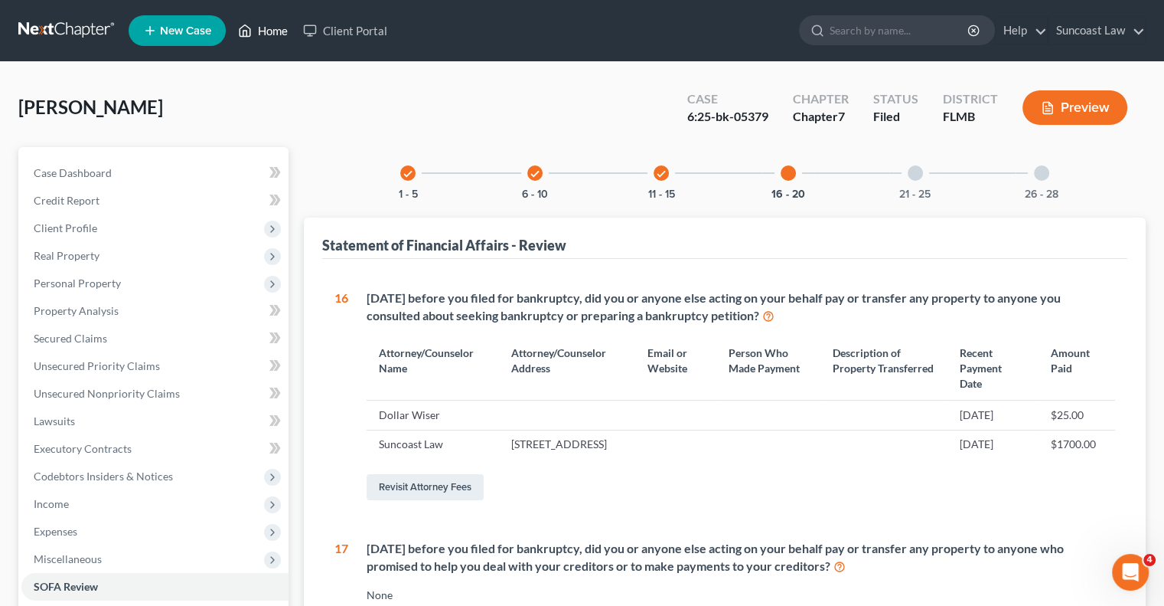
click at [275, 31] on link "Home" at bounding box center [262, 31] width 65 height 28
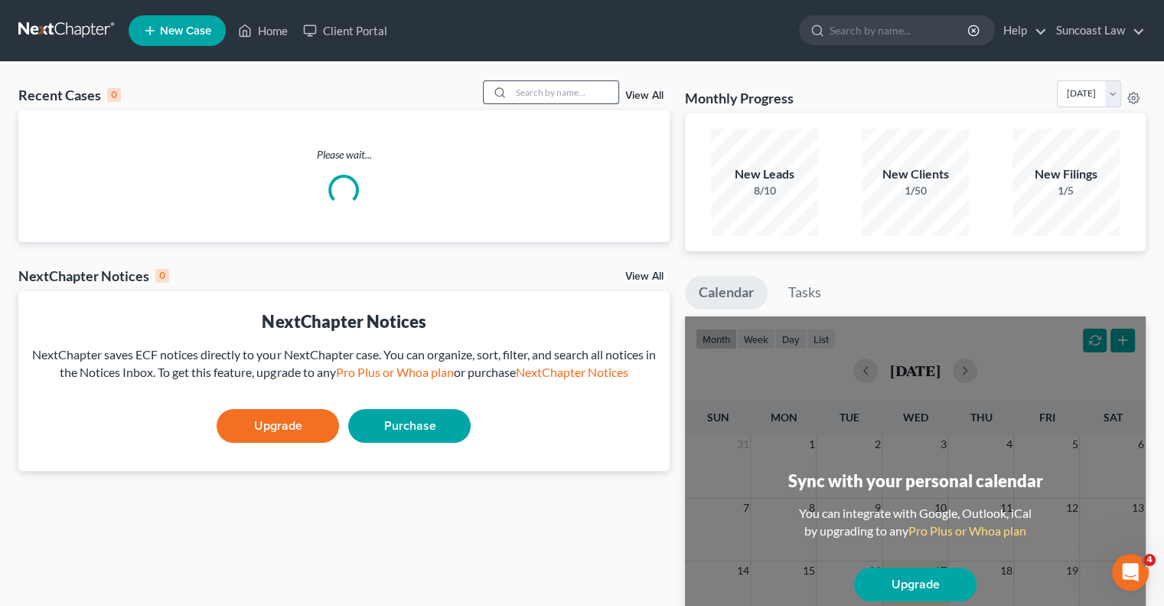
click at [545, 94] on input "search" at bounding box center [564, 92] width 107 height 22
type input "RAND"
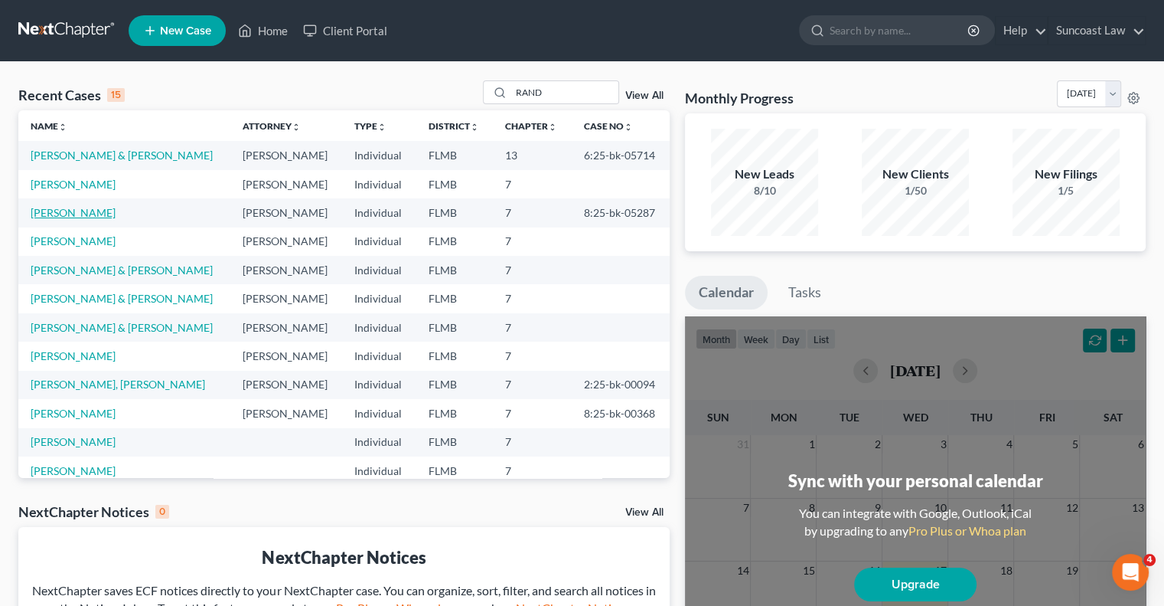
click at [58, 210] on link "[PERSON_NAME]" at bounding box center [73, 212] width 85 height 13
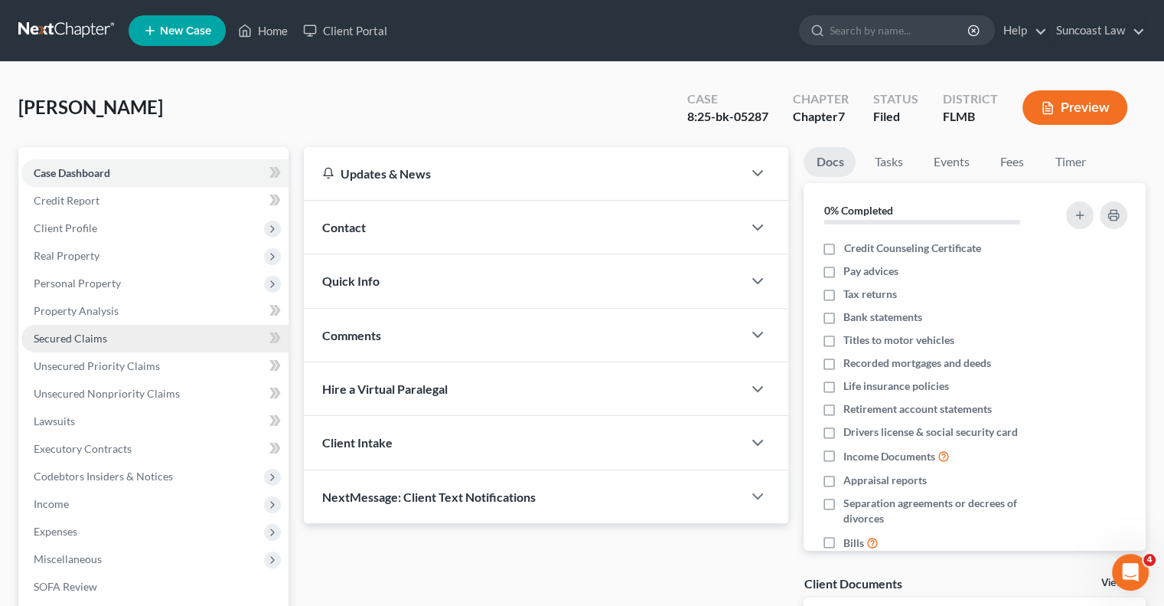
click at [100, 337] on span "Secured Claims" at bounding box center [70, 337] width 73 height 13
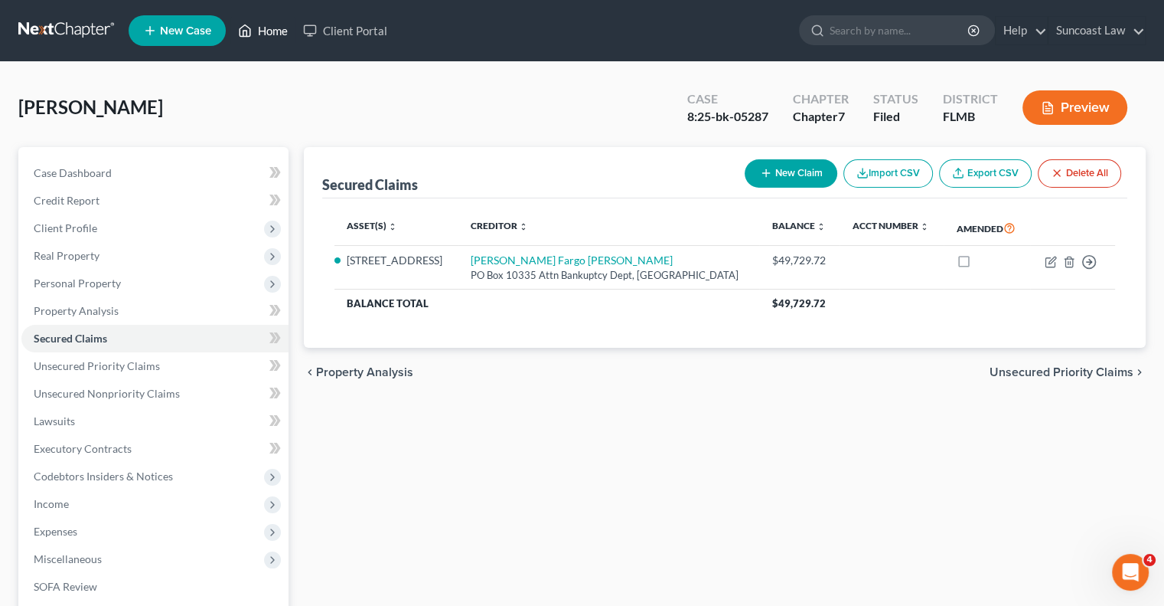
click at [279, 29] on link "Home" at bounding box center [262, 31] width 65 height 28
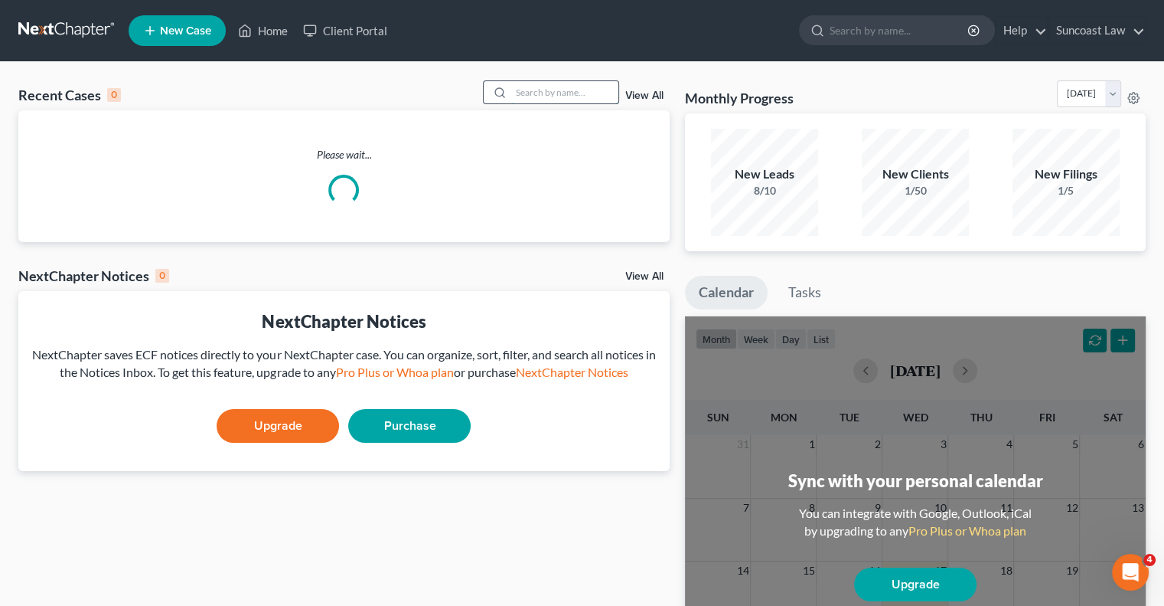
click at [540, 92] on input "search" at bounding box center [564, 92] width 107 height 22
type input "[PERSON_NAME]"
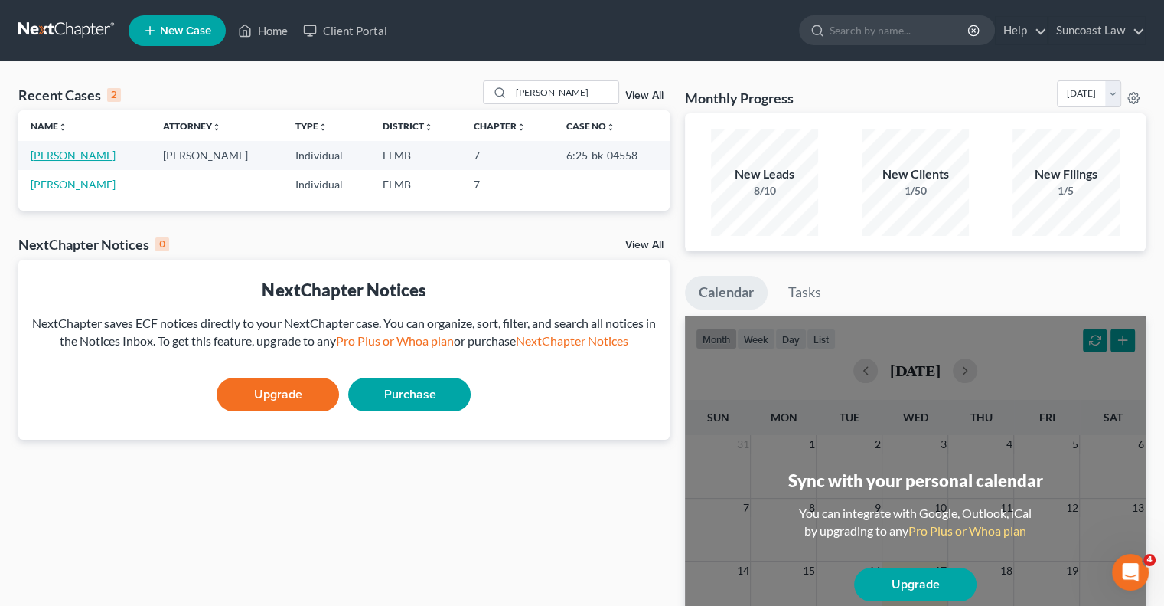
click at [95, 158] on link "[PERSON_NAME]" at bounding box center [73, 155] width 85 height 13
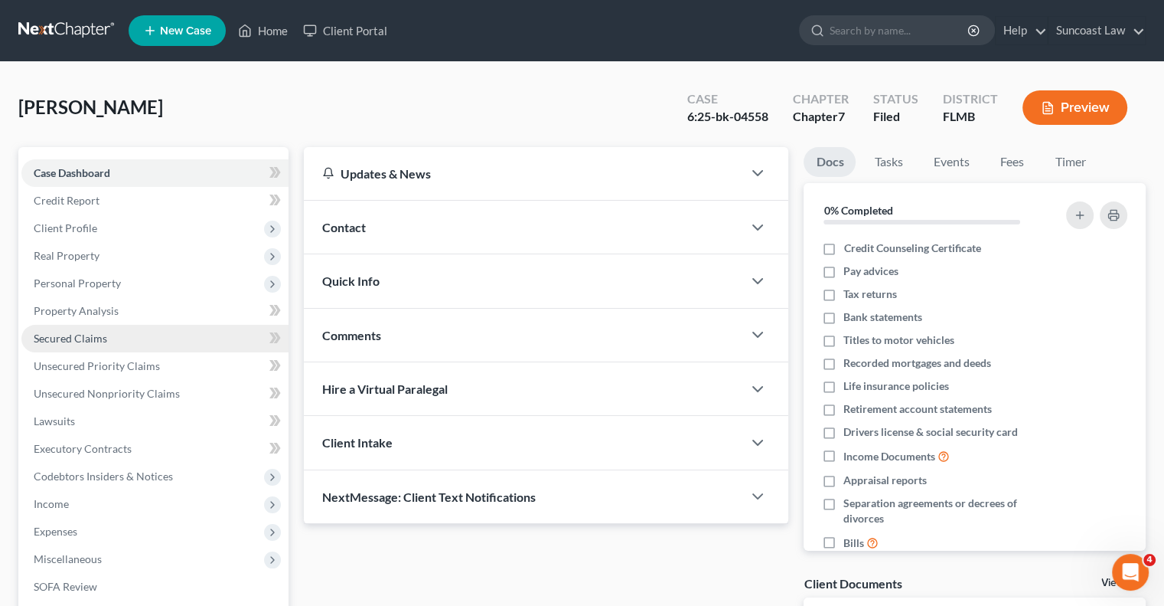
click at [96, 343] on span "Secured Claims" at bounding box center [70, 337] width 73 height 13
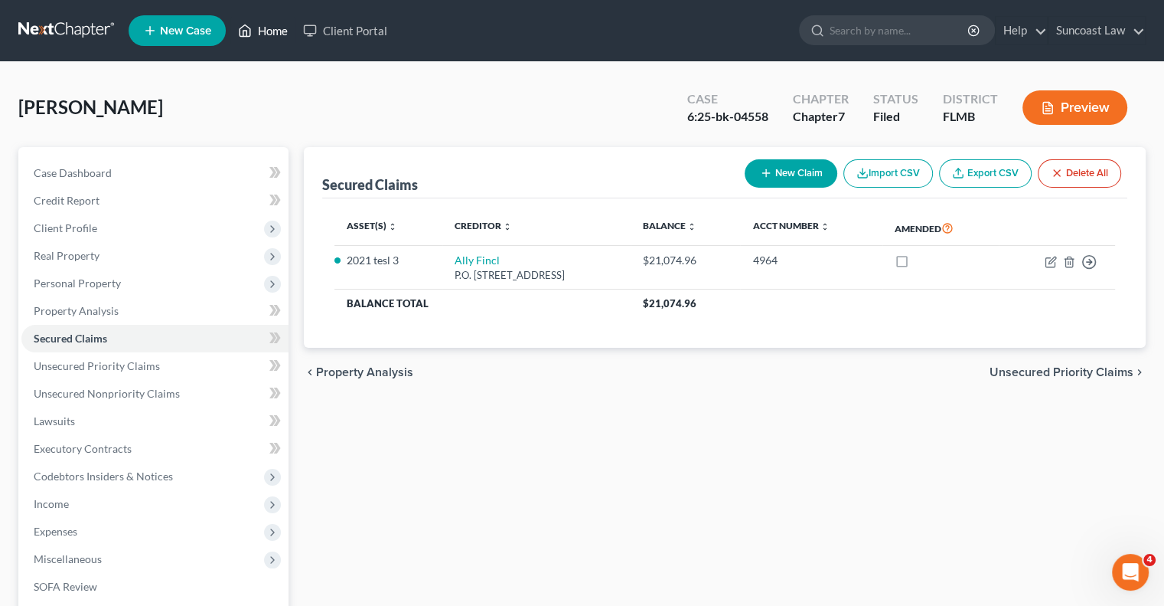
click at [280, 25] on link "Home" at bounding box center [262, 31] width 65 height 28
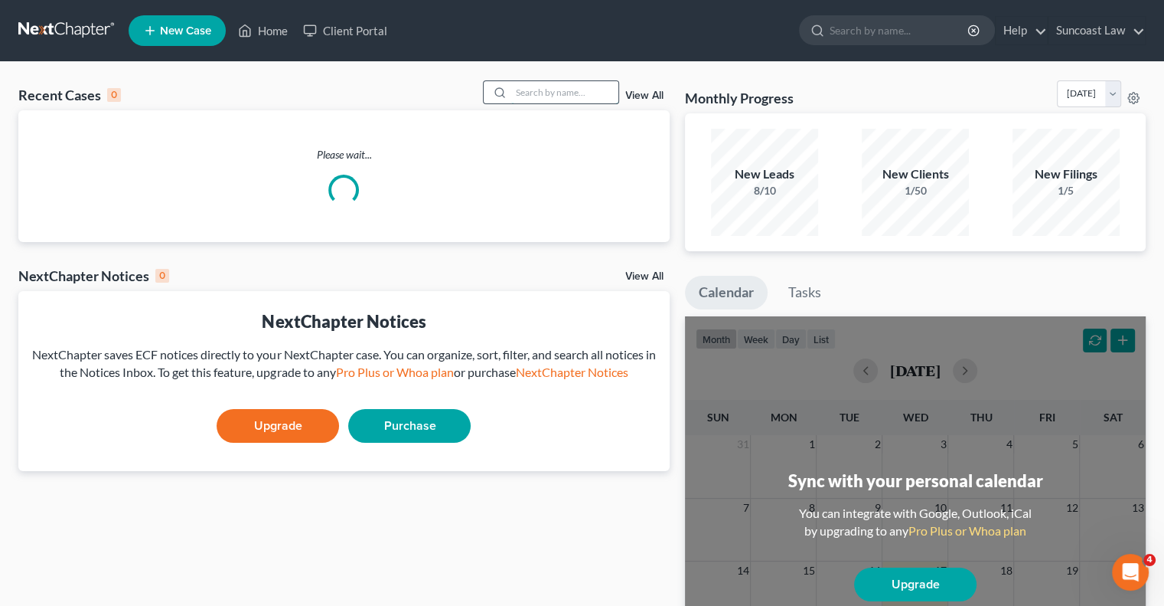
click at [572, 86] on input "search" at bounding box center [564, 92] width 107 height 22
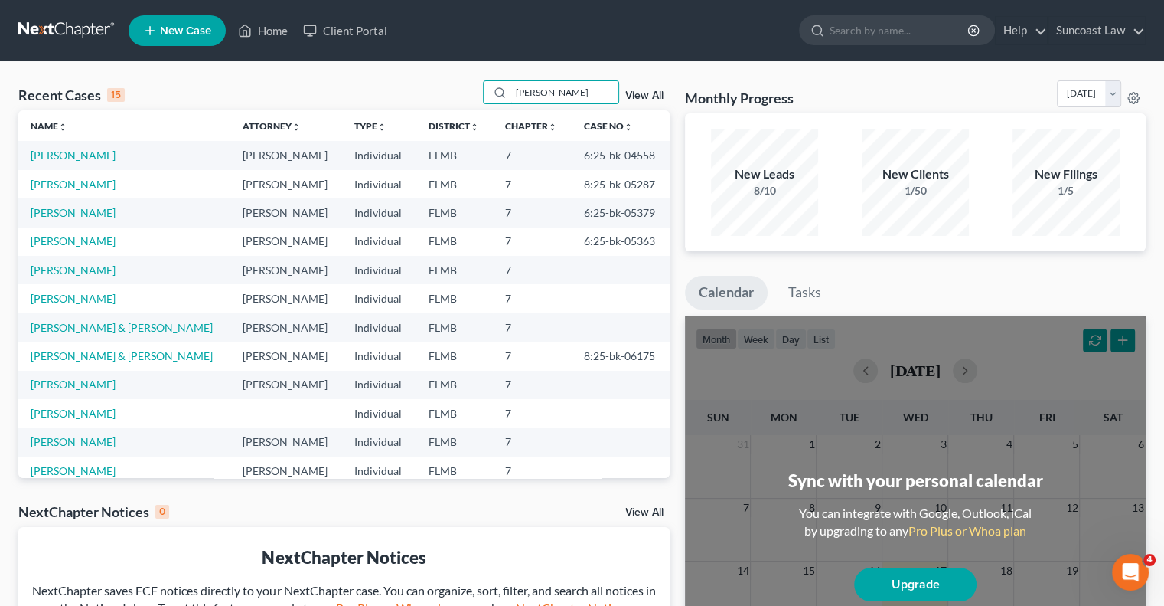
type input "[PERSON_NAME]"
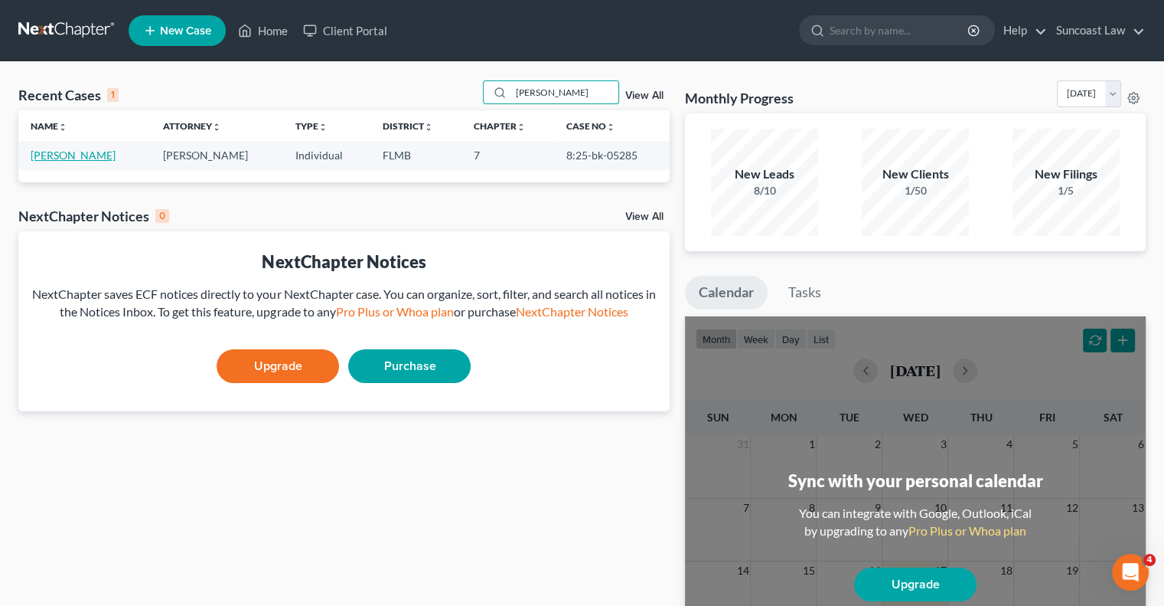
click at [75, 153] on link "[PERSON_NAME]" at bounding box center [73, 155] width 85 height 13
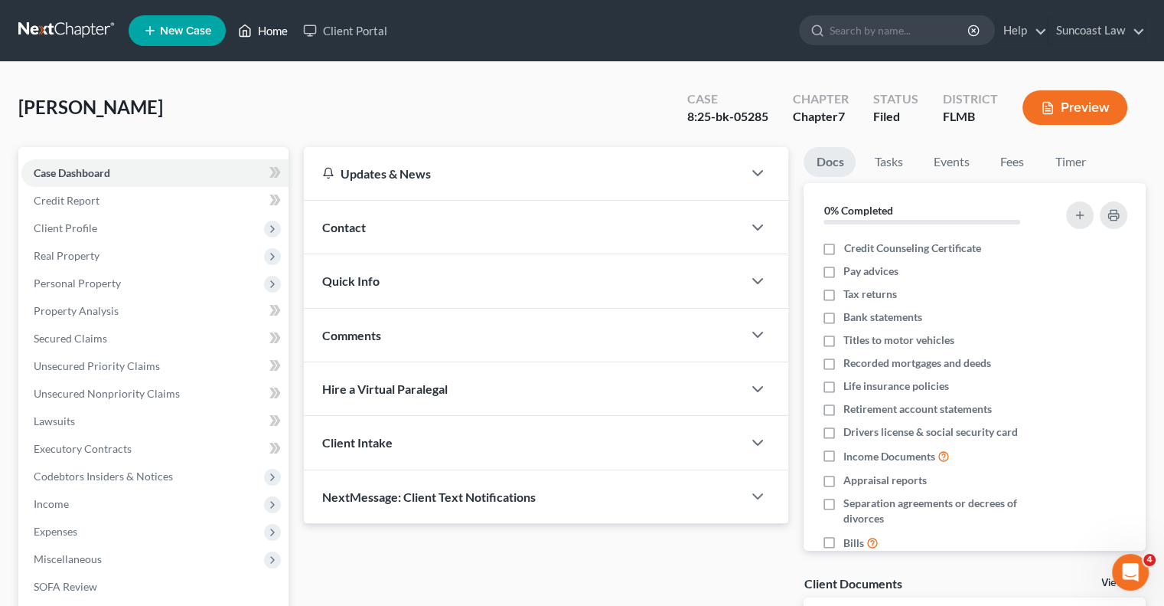
click at [276, 27] on link "Home" at bounding box center [262, 31] width 65 height 28
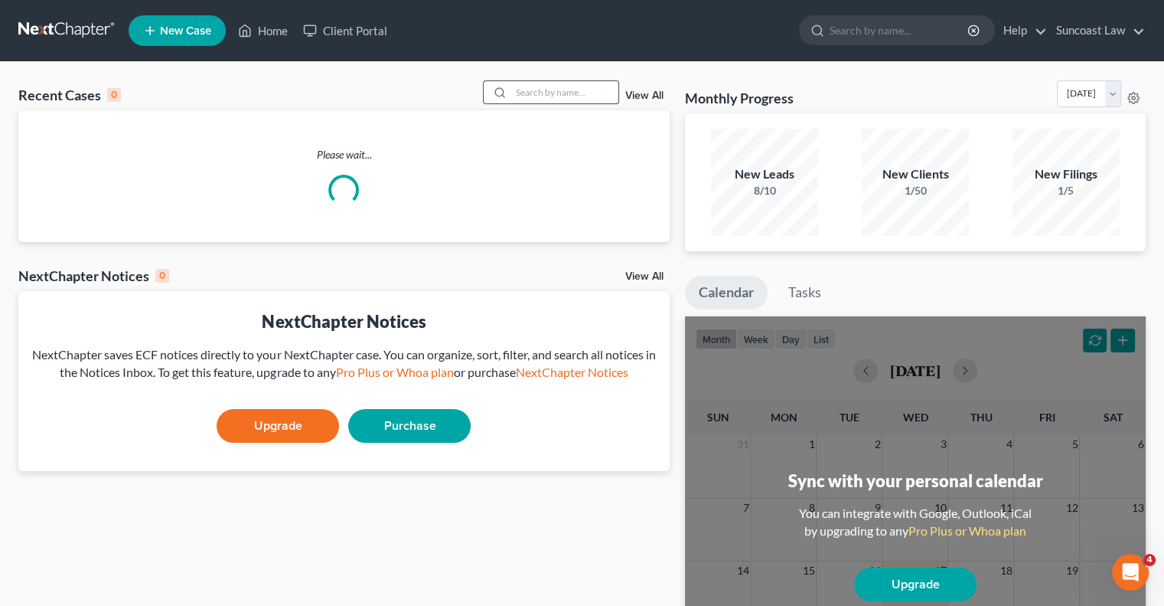
click at [533, 85] on input "search" at bounding box center [564, 92] width 107 height 22
type input "[PERSON_NAME]"
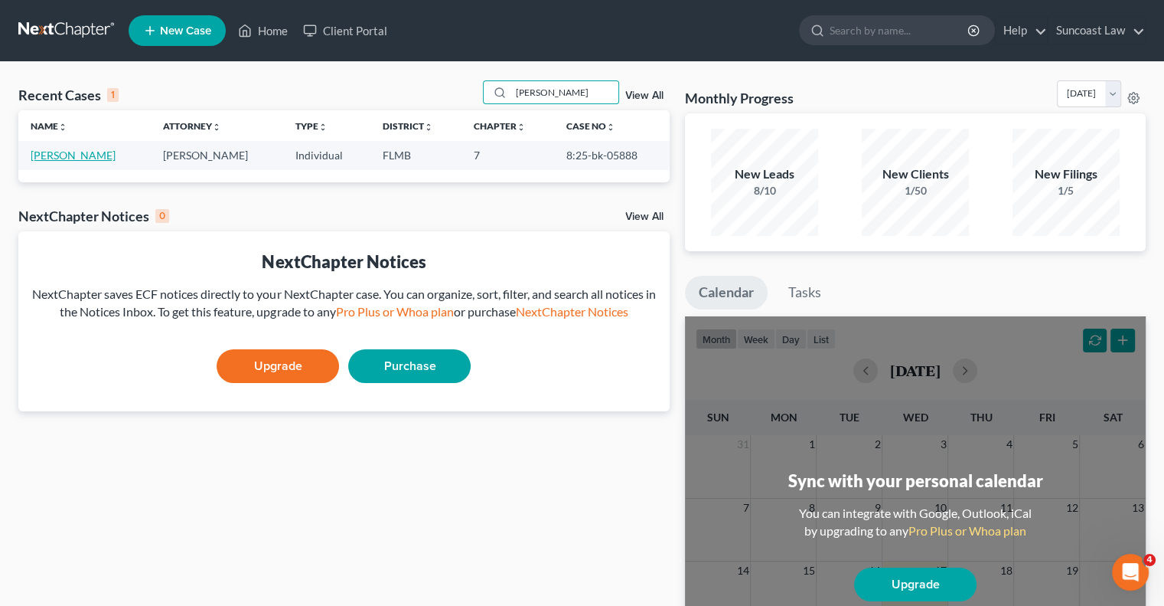
click at [92, 153] on link "[PERSON_NAME]" at bounding box center [73, 155] width 85 height 13
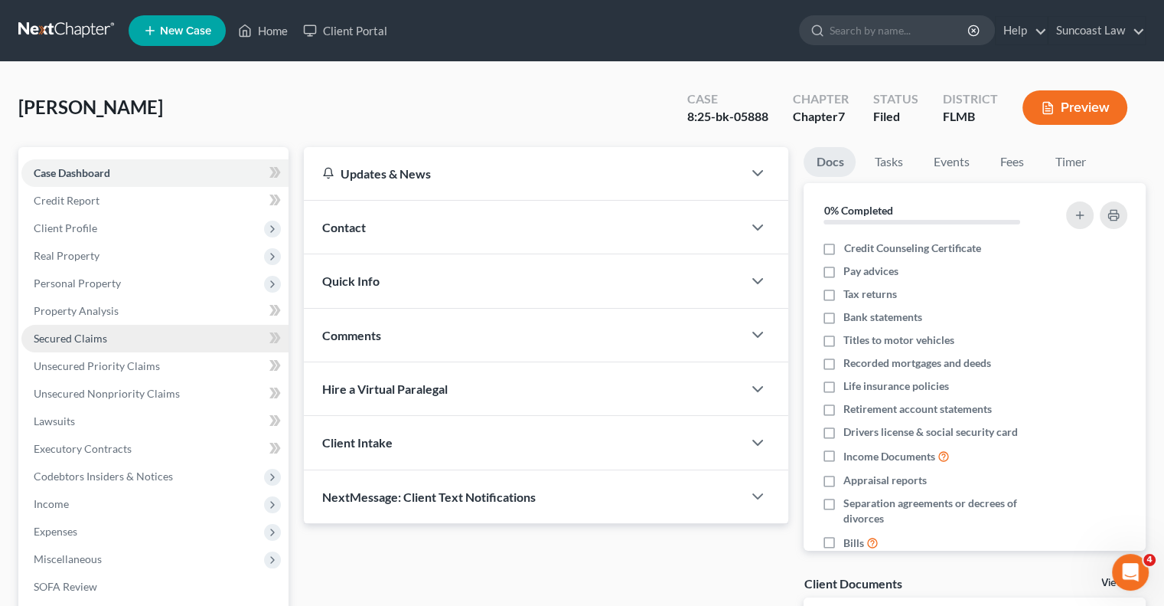
click at [95, 333] on span "Secured Claims" at bounding box center [70, 337] width 73 height 13
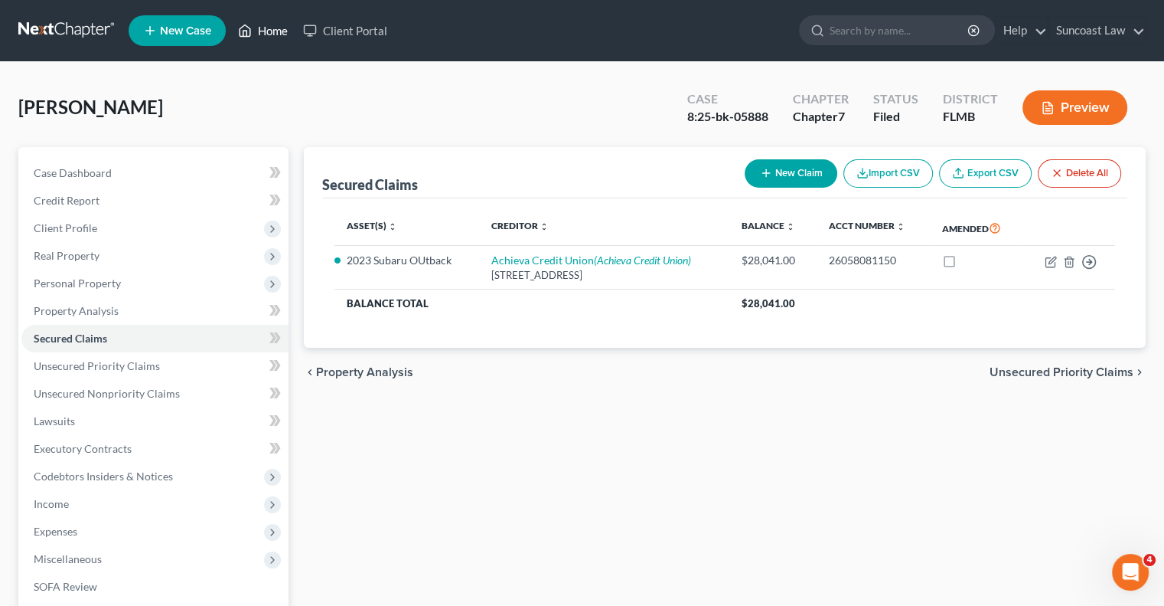
drag, startPoint x: 283, startPoint y: 35, endPoint x: 336, endPoint y: 64, distance: 60.3
click at [283, 34] on link "Home" at bounding box center [262, 31] width 65 height 28
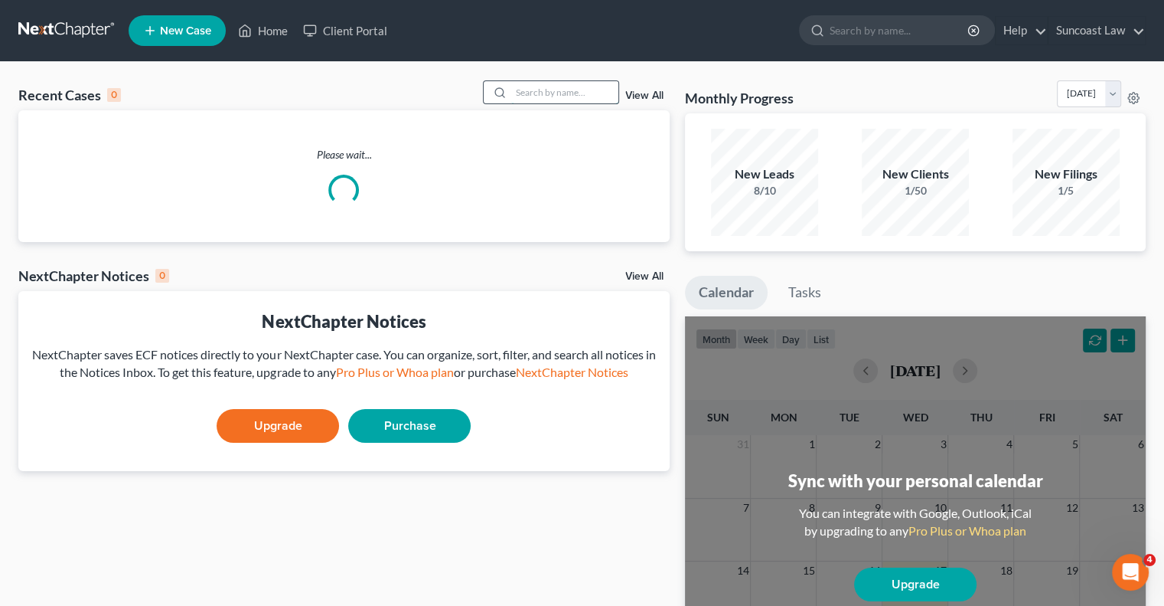
click at [560, 87] on input "search" at bounding box center [564, 92] width 107 height 22
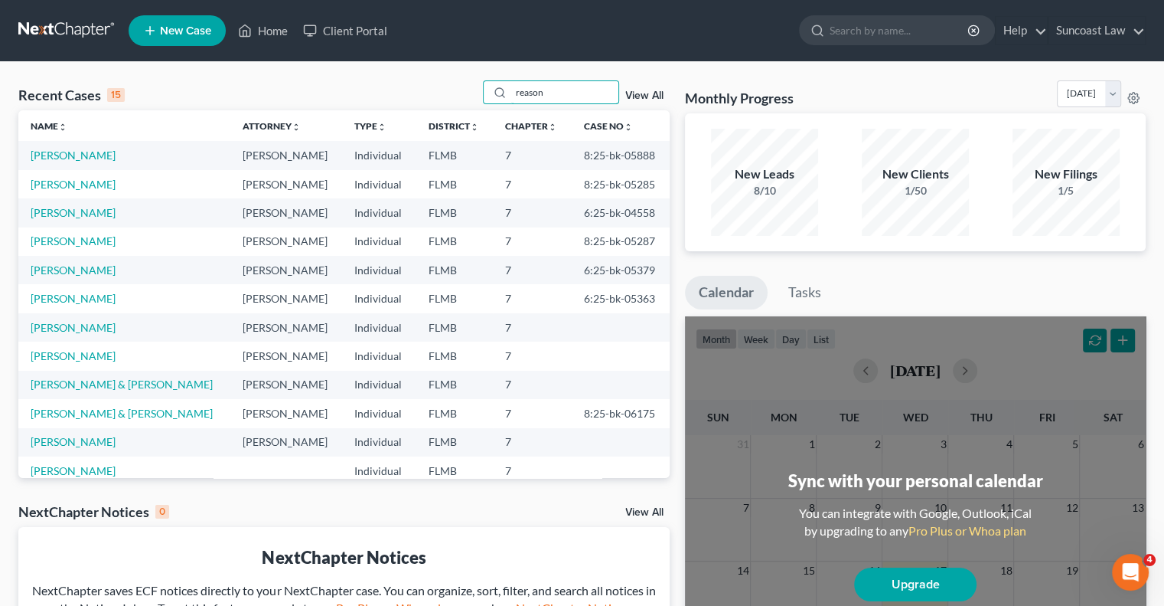
type input "reason"
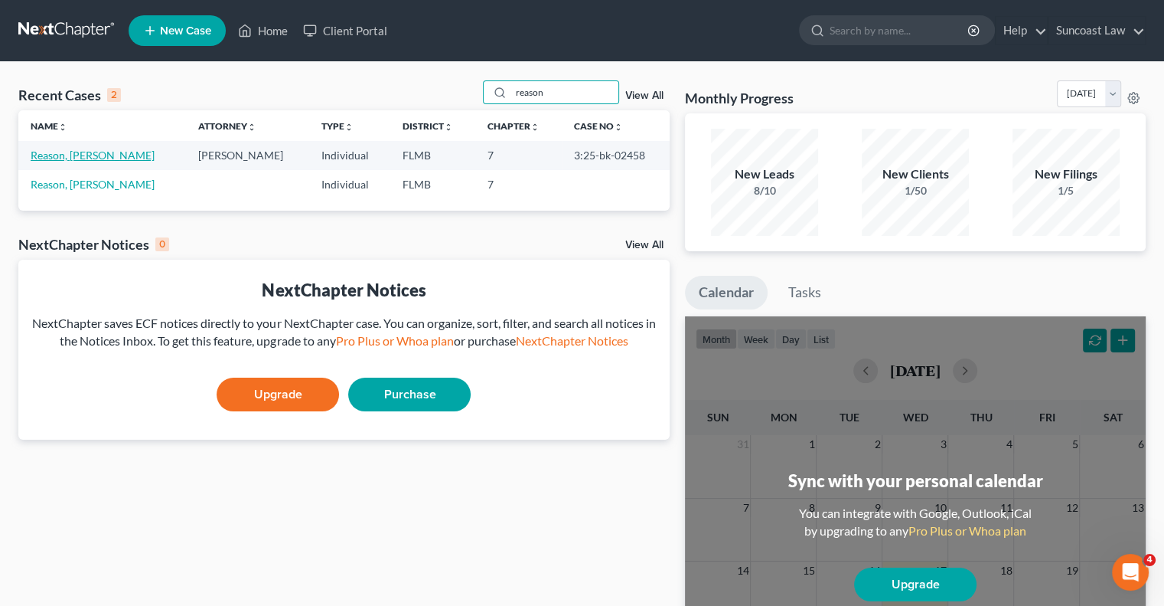
click at [90, 158] on link "Reason, [PERSON_NAME]" at bounding box center [93, 155] width 124 height 13
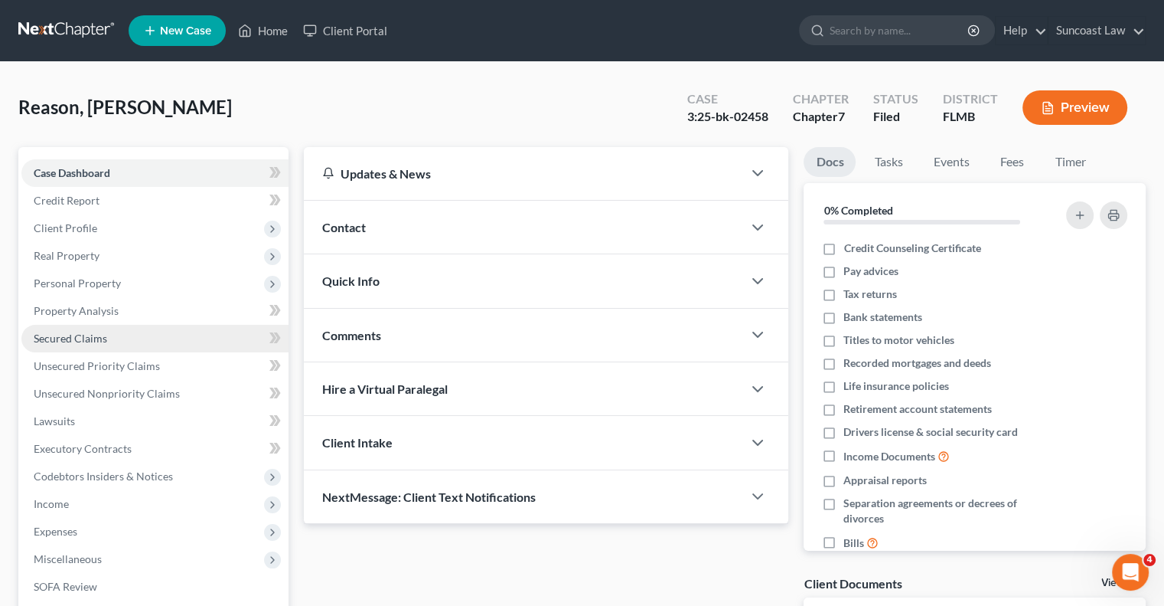
click at [80, 336] on span "Secured Claims" at bounding box center [70, 337] width 73 height 13
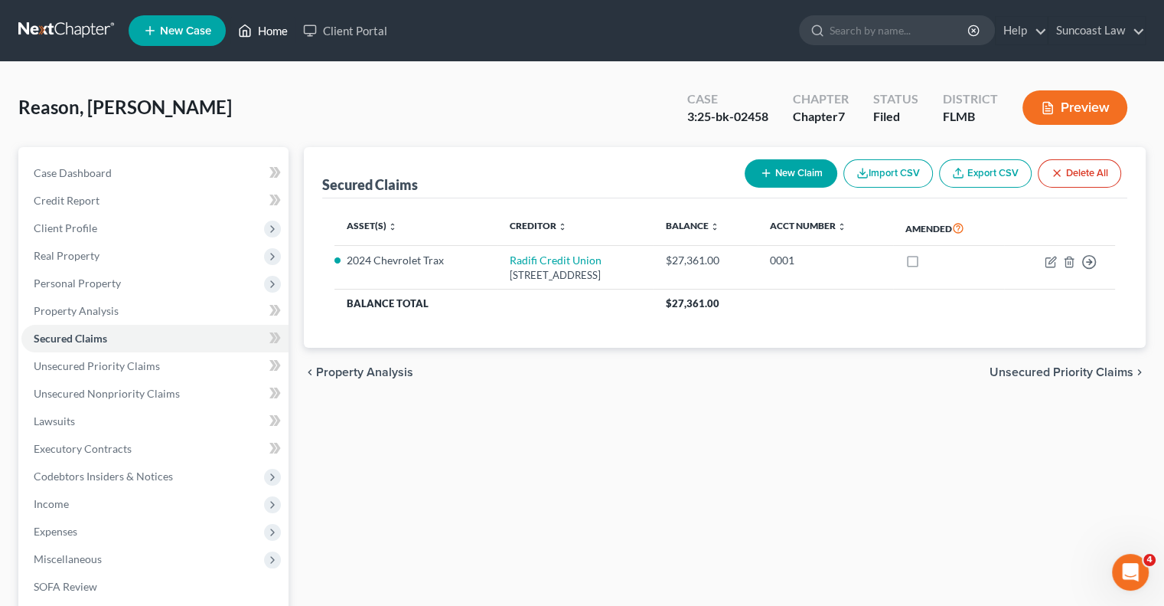
drag, startPoint x: 273, startPoint y: 31, endPoint x: 362, endPoint y: 81, distance: 102.2
click at [273, 31] on link "Home" at bounding box center [262, 31] width 65 height 28
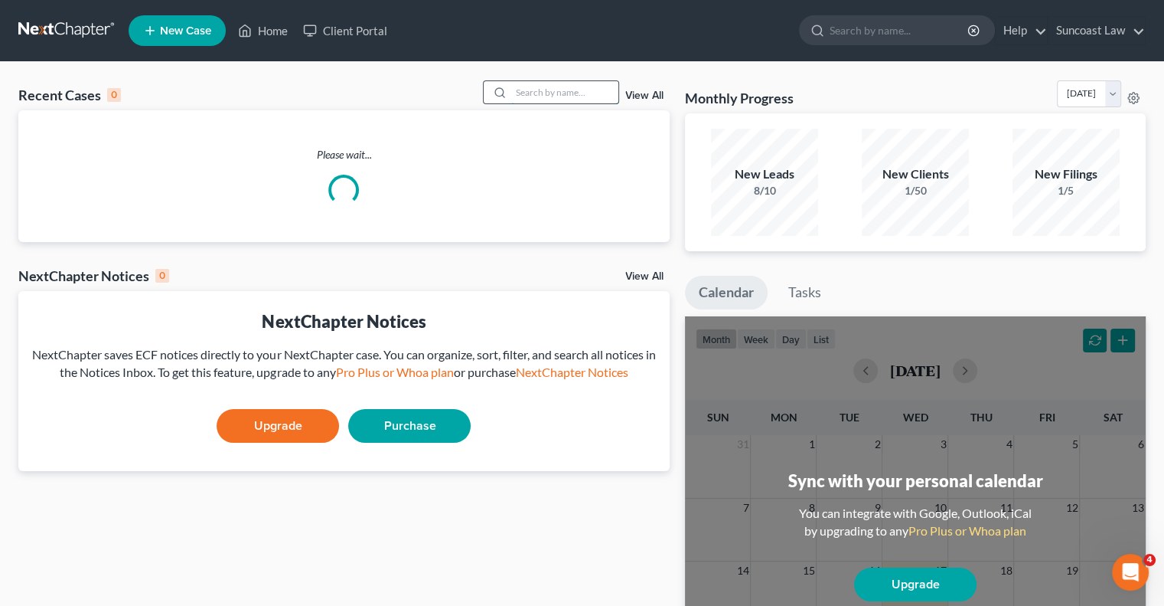
click at [538, 94] on input "search" at bounding box center [564, 92] width 107 height 22
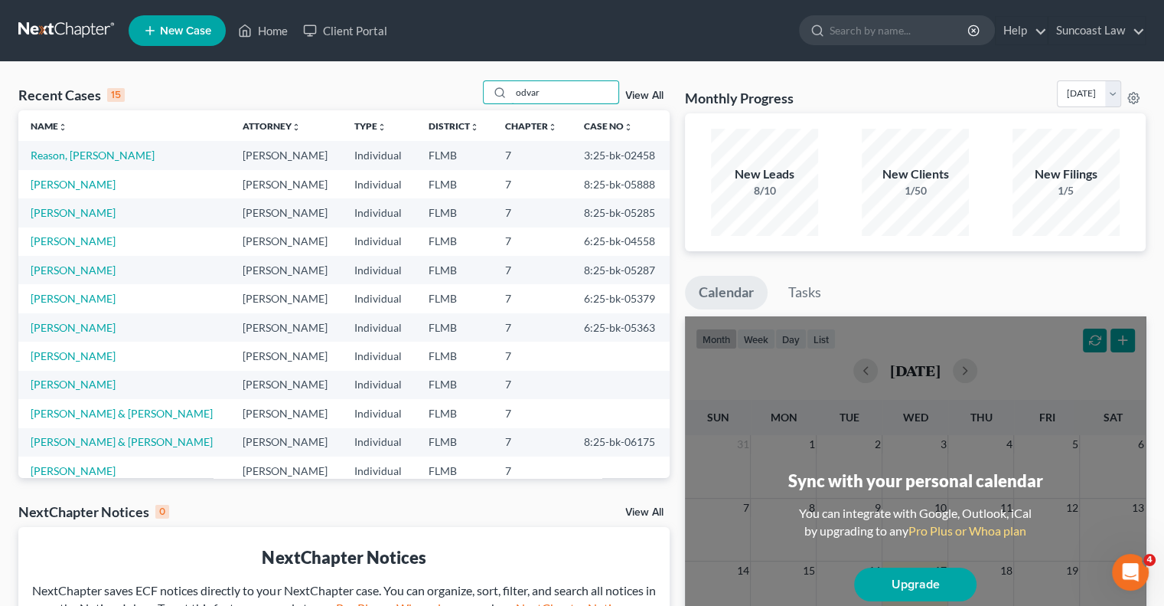
type input "odvar"
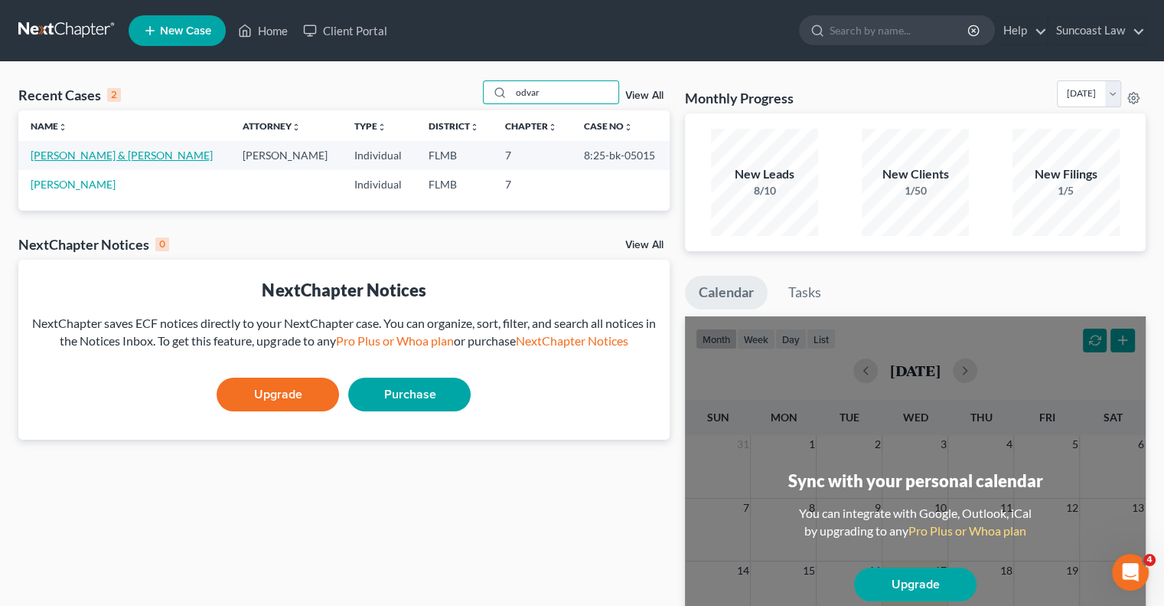
click at [83, 159] on link "[PERSON_NAME] & [PERSON_NAME]" at bounding box center [122, 155] width 182 height 13
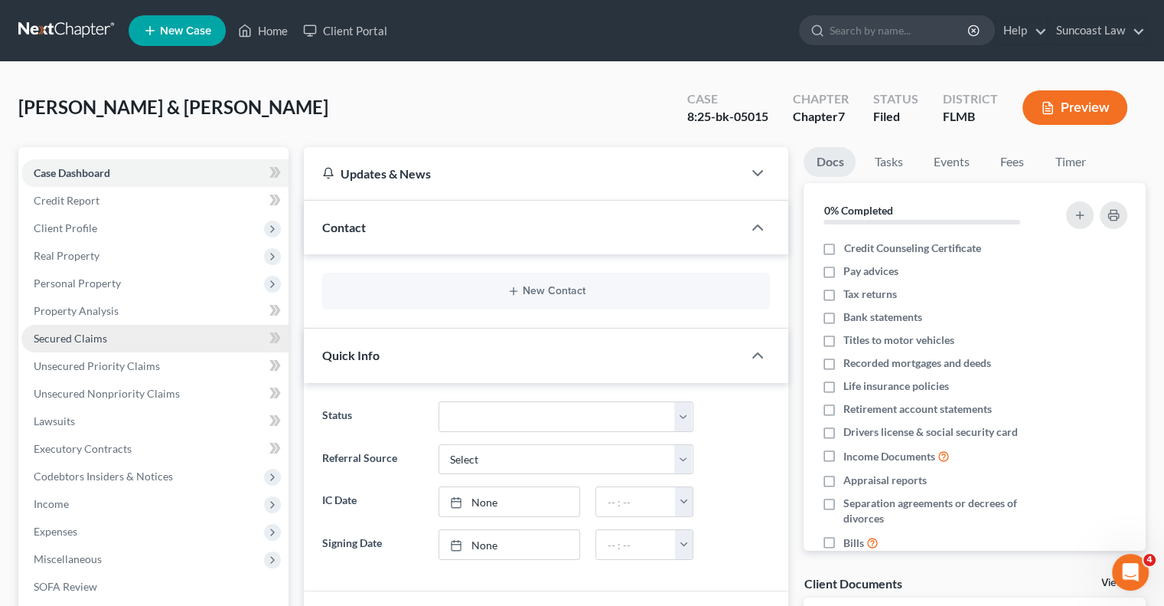
click at [90, 336] on span "Secured Claims" at bounding box center [70, 337] width 73 height 13
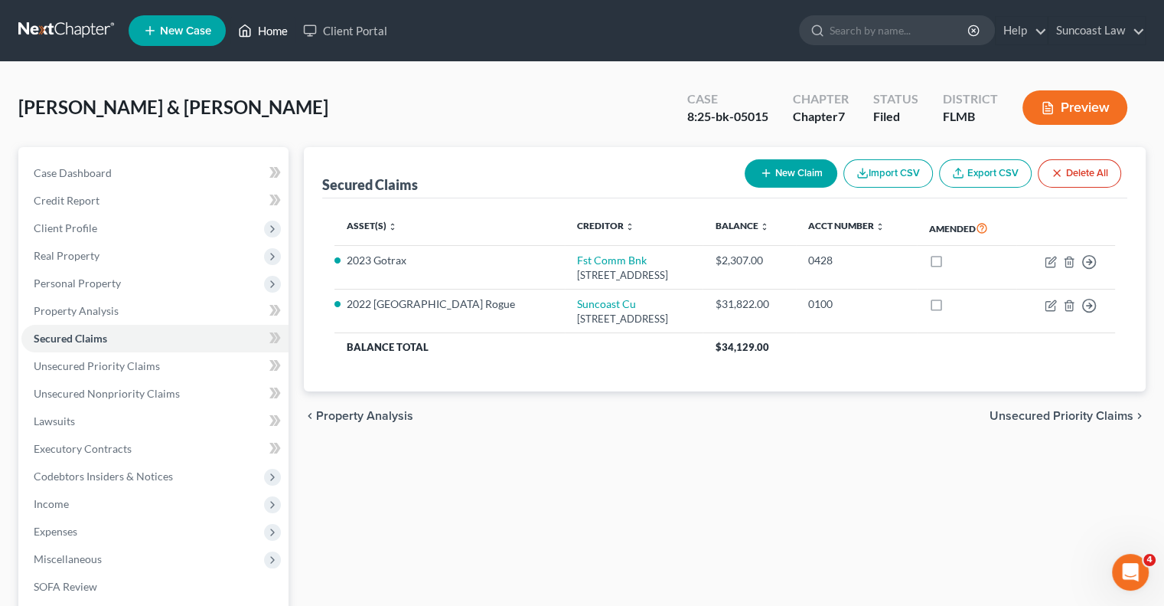
drag, startPoint x: 285, startPoint y: 24, endPoint x: 492, endPoint y: 74, distance: 212.8
click at [284, 24] on link "Home" at bounding box center [262, 31] width 65 height 28
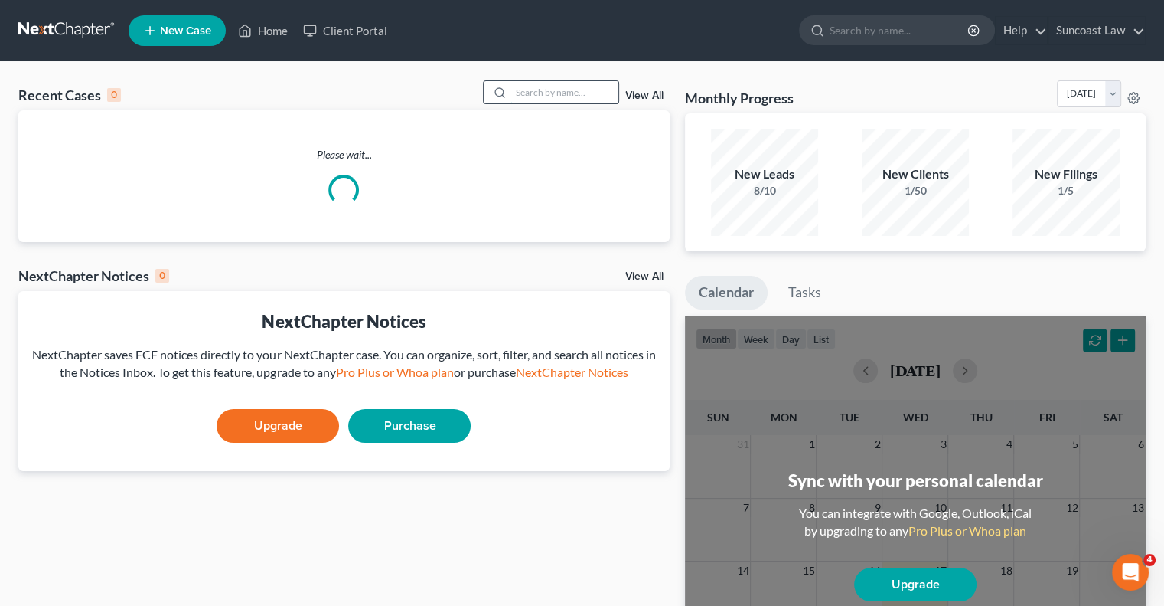
click at [606, 87] on input "search" at bounding box center [564, 92] width 107 height 22
type input "dinet"
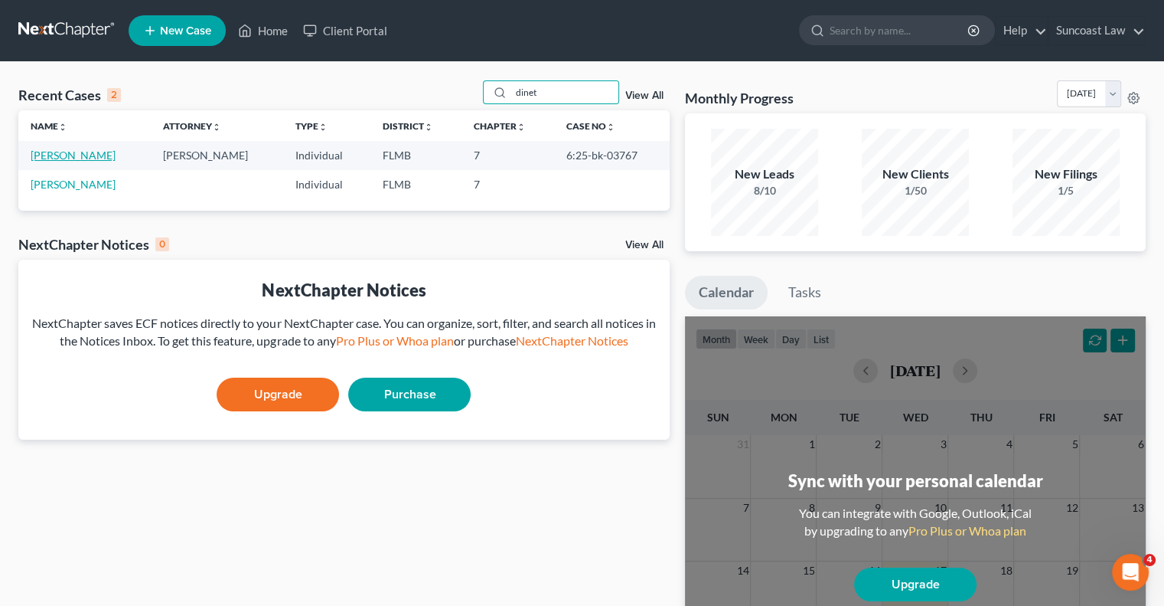
click at [74, 149] on link "[PERSON_NAME]" at bounding box center [73, 155] width 85 height 13
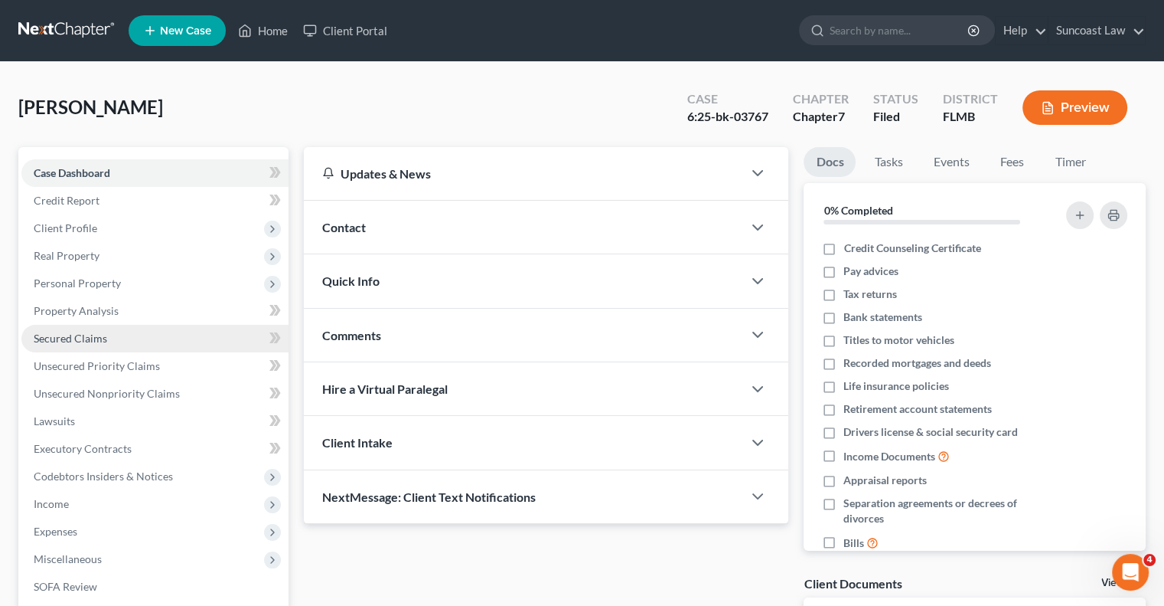
click at [94, 342] on span "Secured Claims" at bounding box center [70, 337] width 73 height 13
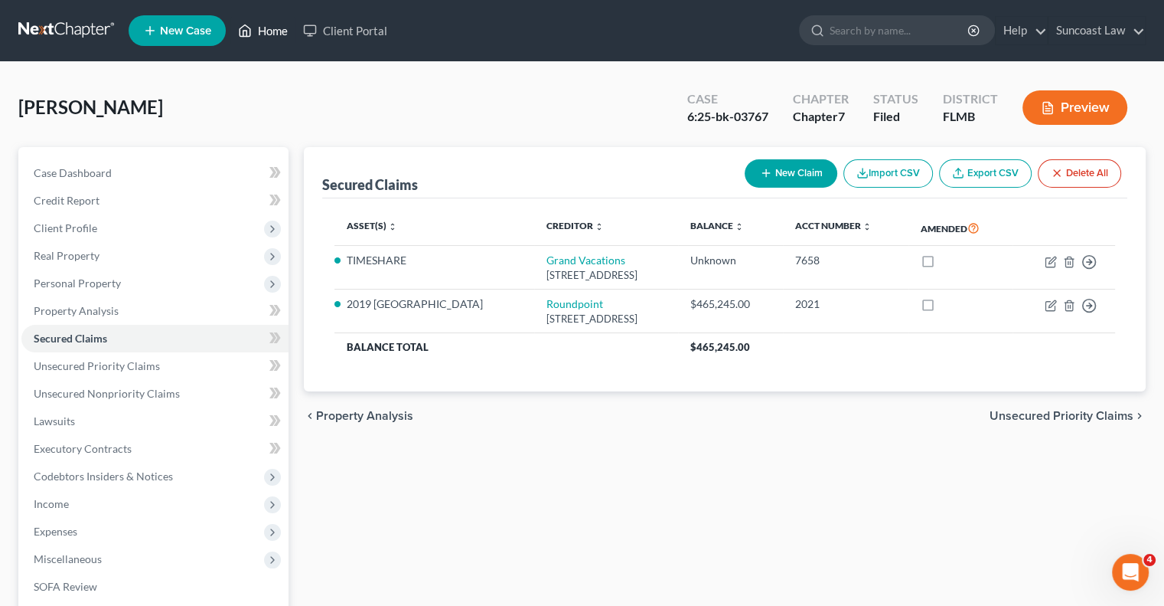
drag, startPoint x: 274, startPoint y: 31, endPoint x: 380, endPoint y: 2, distance: 109.6
click at [274, 31] on link "Home" at bounding box center [262, 31] width 65 height 28
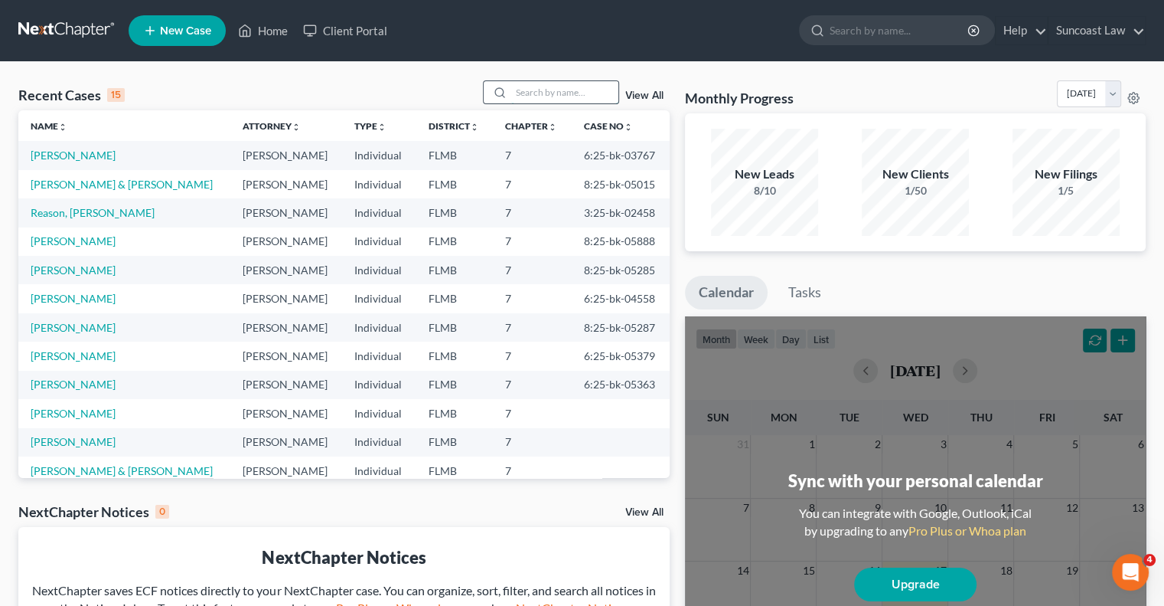
click at [531, 93] on input "search" at bounding box center [564, 92] width 107 height 22
type input "alyssa"
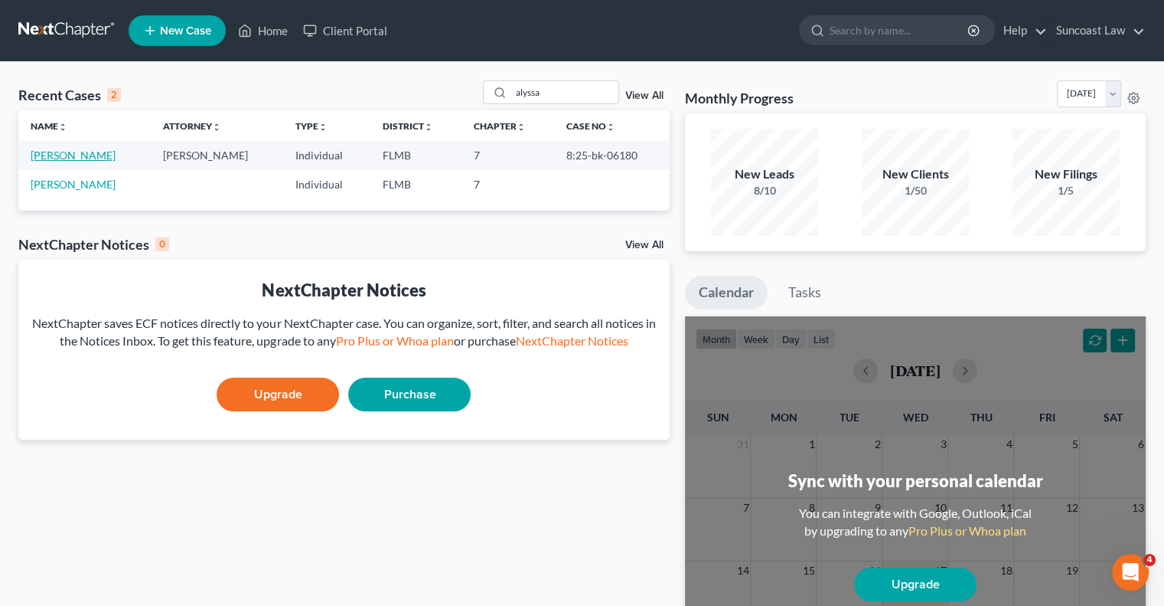
click at [54, 151] on link "[PERSON_NAME]" at bounding box center [73, 155] width 85 height 13
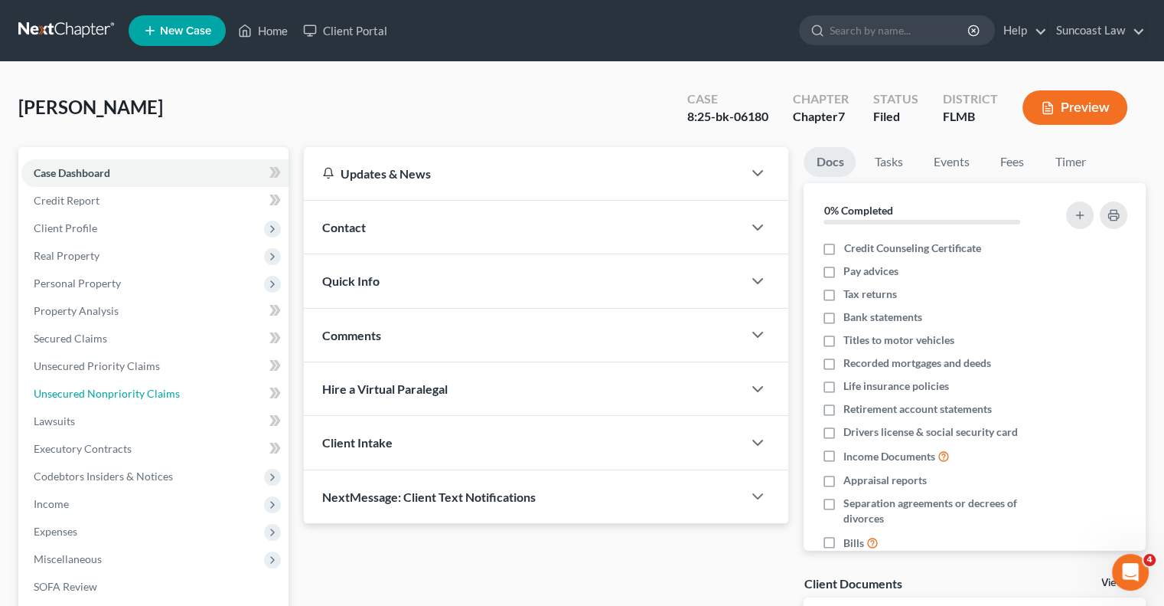
drag, startPoint x: 139, startPoint y: 391, endPoint x: 735, endPoint y: 214, distance: 621.5
click at [140, 391] on span "Unsecured Nonpriority Claims" at bounding box center [107, 393] width 146 height 13
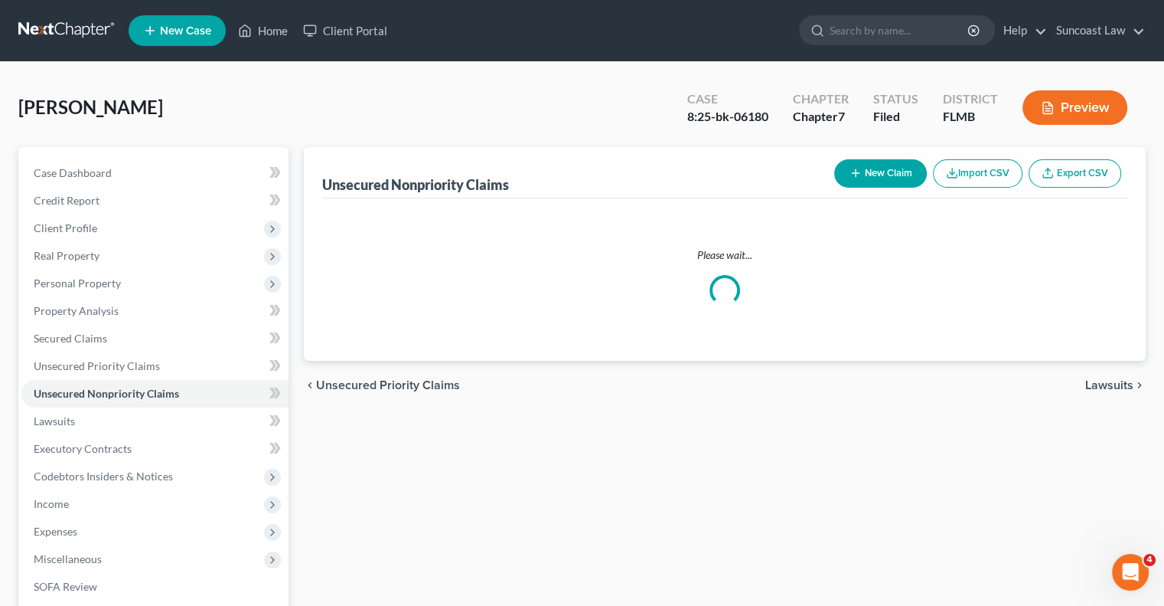
click at [887, 171] on button "New Claim" at bounding box center [880, 173] width 93 height 28
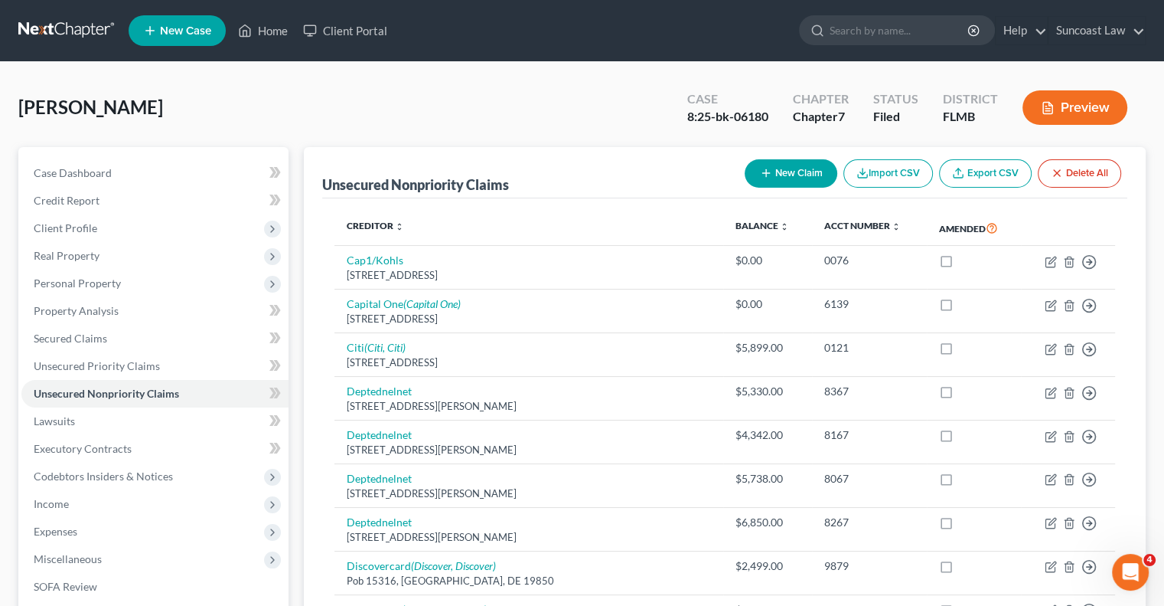
click at [803, 165] on button "New Claim" at bounding box center [791, 173] width 93 height 28
select select "0"
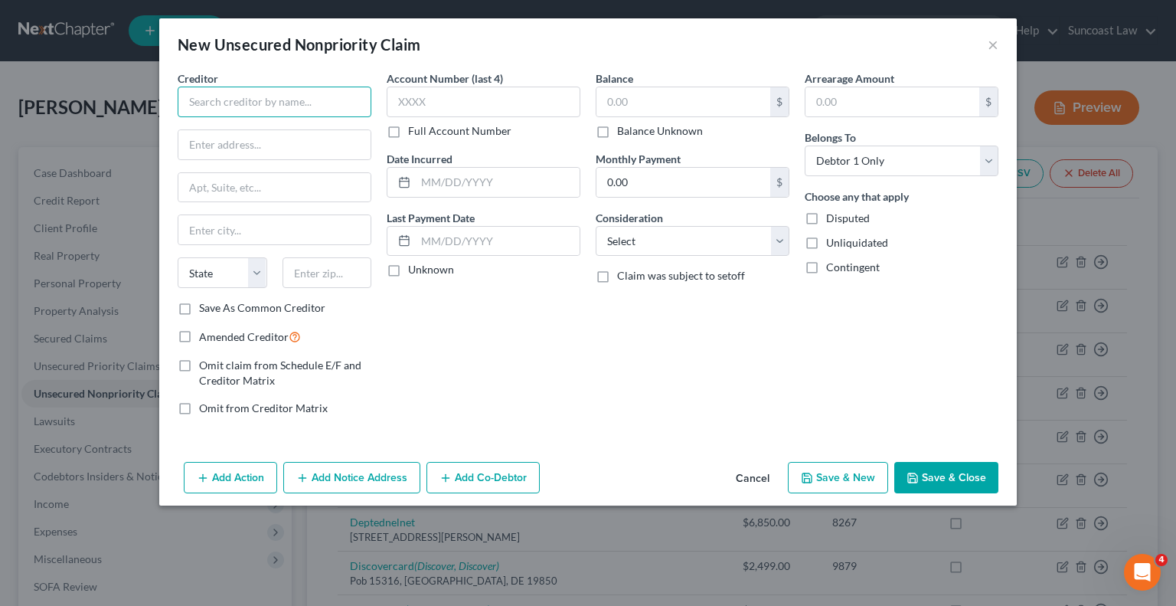
click at [303, 91] on input "text" at bounding box center [275, 102] width 194 height 31
type input "[US_STATE] Commerce"
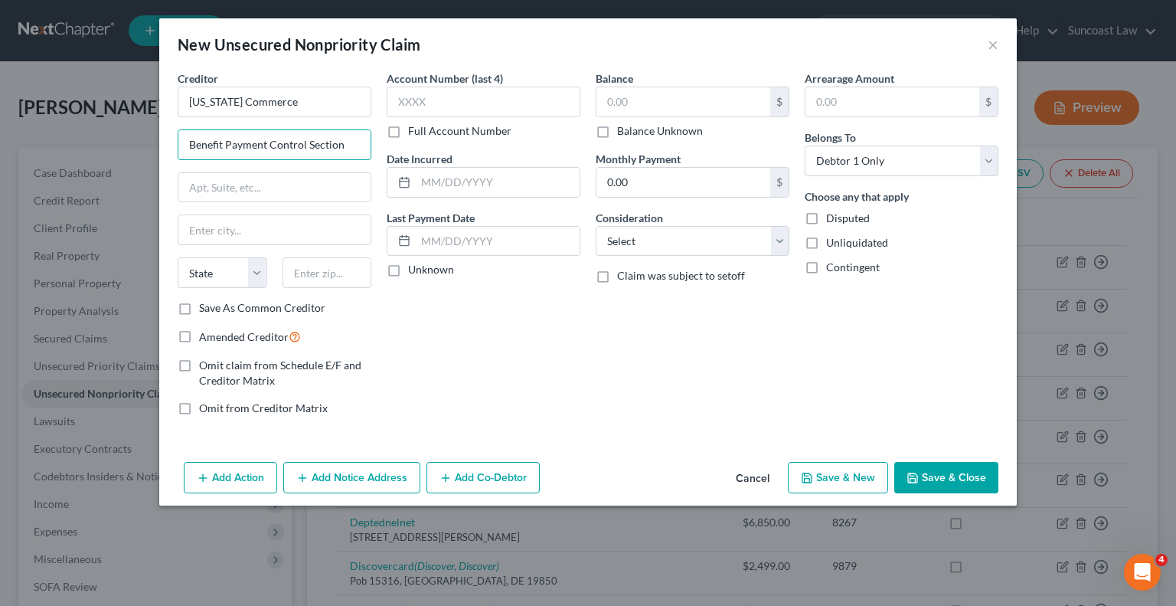
type input "Benefit Payment Control Section"
type input "PO Drawer 5050"
type input "32314"
type input "Tallahassee"
select select "9"
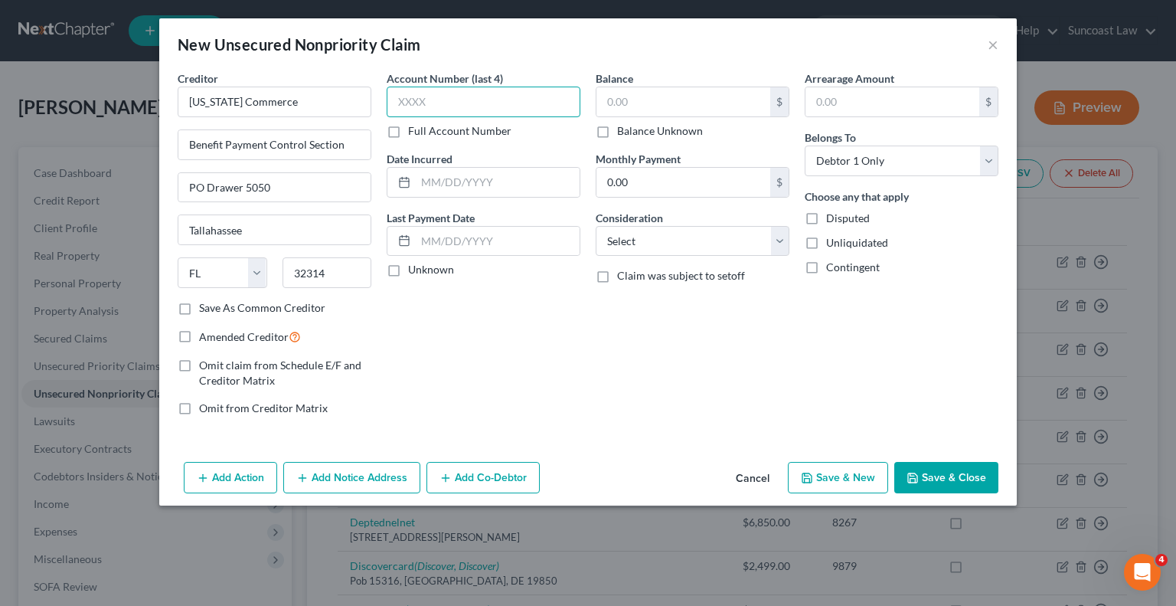
click at [472, 101] on input "text" at bounding box center [484, 102] width 194 height 31
type input "6966"
click at [637, 102] on input "text" at bounding box center [683, 101] width 174 height 29
type input "207"
drag, startPoint x: 302, startPoint y: 109, endPoint x: 186, endPoint y: 97, distance: 116.2
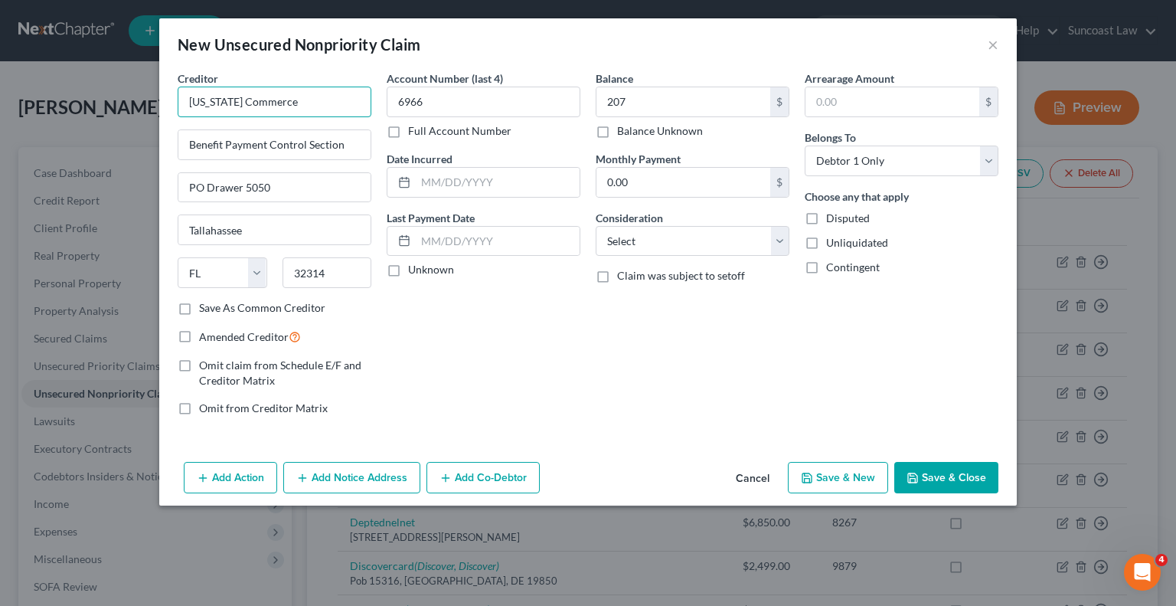
click at [186, 97] on input "[US_STATE] Commerce" at bounding box center [275, 102] width 194 height 31
drag, startPoint x: 457, startPoint y: 41, endPoint x: 364, endPoint y: 152, distance: 144.6
click at [457, 41] on div "New Unsecured Nonpriority Claim ×" at bounding box center [587, 44] width 857 height 52
drag, startPoint x: 367, startPoint y: 140, endPoint x: 126, endPoint y: 136, distance: 240.4
click at [126, 136] on div "New Unsecured Nonpriority Claim × Creditor * [US_STATE] Commerce Benefit Paymen…" at bounding box center [588, 303] width 1176 height 606
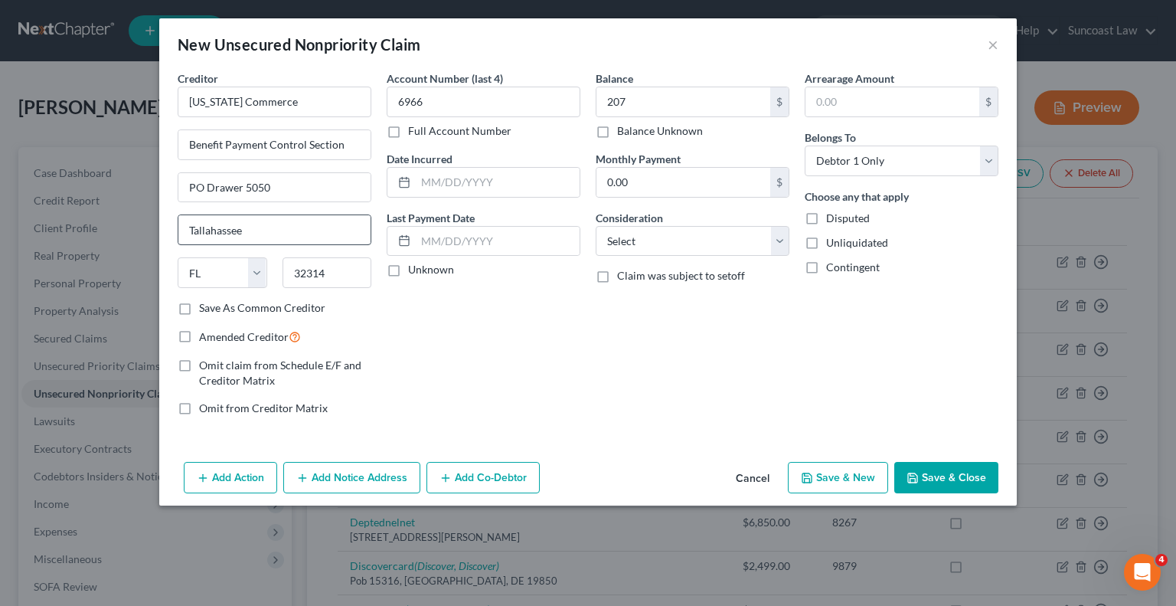
drag, startPoint x: 325, startPoint y: 24, endPoint x: 292, endPoint y: 214, distance: 192.6
click at [325, 24] on div "New Unsecured Nonpriority Claim ×" at bounding box center [587, 44] width 857 height 52
drag, startPoint x: 288, startPoint y: 180, endPoint x: 150, endPoint y: 181, distance: 137.8
click at [150, 181] on div "New Unsecured Nonpriority Claim × Creditor * [US_STATE] Commerce Benefit Paymen…" at bounding box center [588, 303] width 1176 height 606
click at [974, 474] on button "Save & Close" at bounding box center [946, 478] width 104 height 32
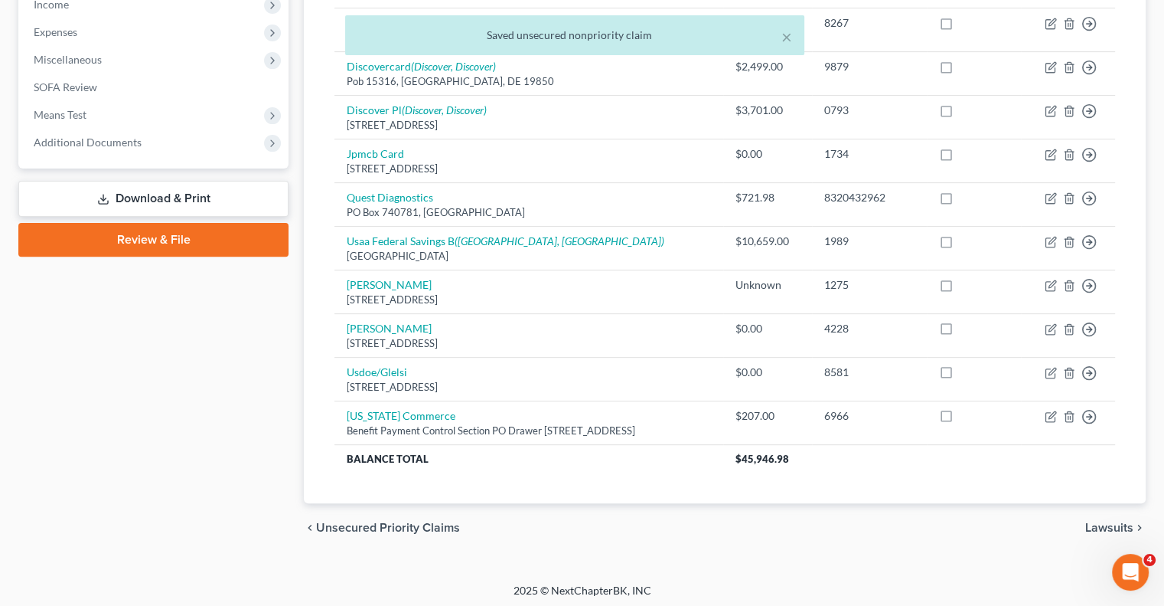
scroll to position [500, 0]
click at [171, 198] on link "Download & Print" at bounding box center [153, 198] width 270 height 36
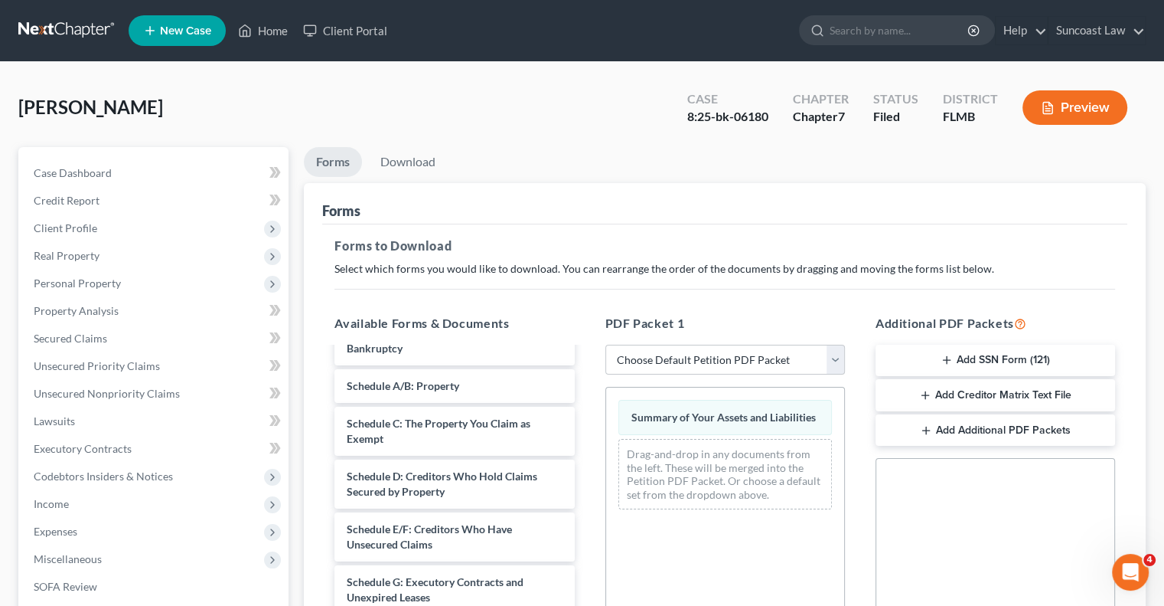
scroll to position [230, 0]
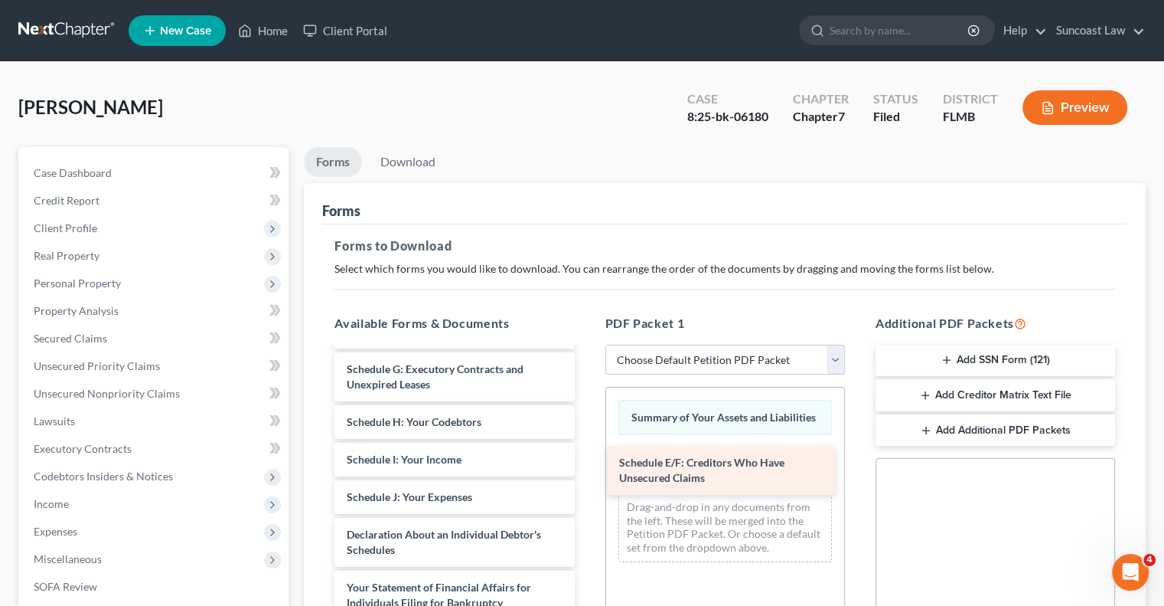
drag, startPoint x: 416, startPoint y: 380, endPoint x: 687, endPoint y: 475, distance: 287.2
click at [586, 475] on div "Schedule E/F: Creditors Who Have Unsecured Claims CCC1-pdf Voluntary Petition f…" at bounding box center [454, 523] width 264 height 809
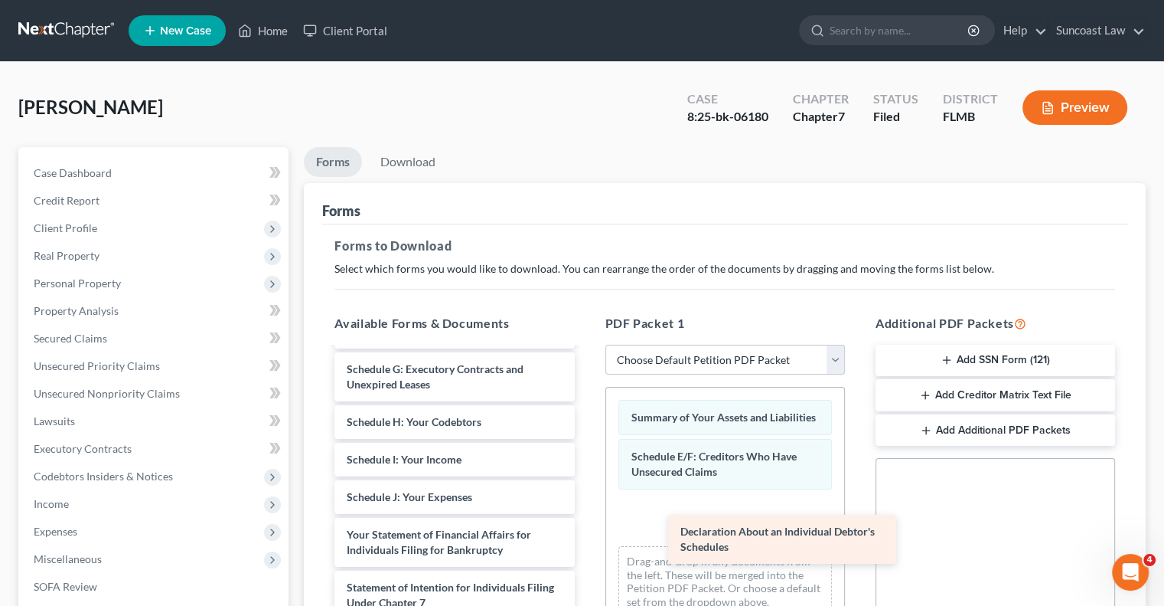
drag, startPoint x: 456, startPoint y: 534, endPoint x: 781, endPoint y: 533, distance: 324.6
click at [586, 533] on div "Declaration About an Individual Debtor's Schedules CCC1-pdf Voluntary Petition …" at bounding box center [454, 497] width 264 height 756
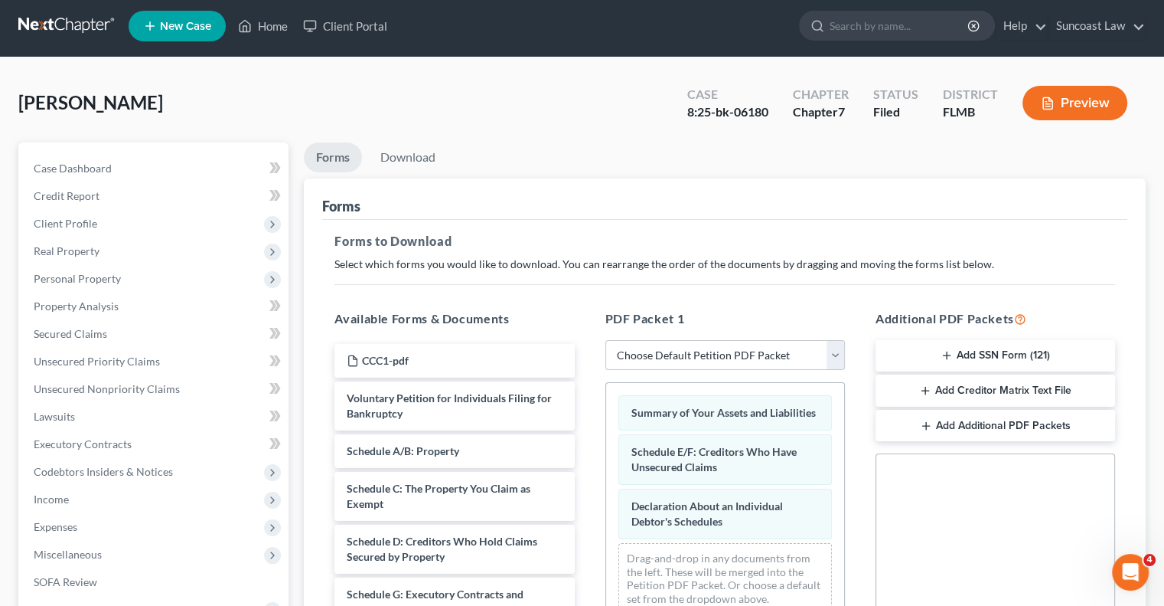
scroll to position [0, 0]
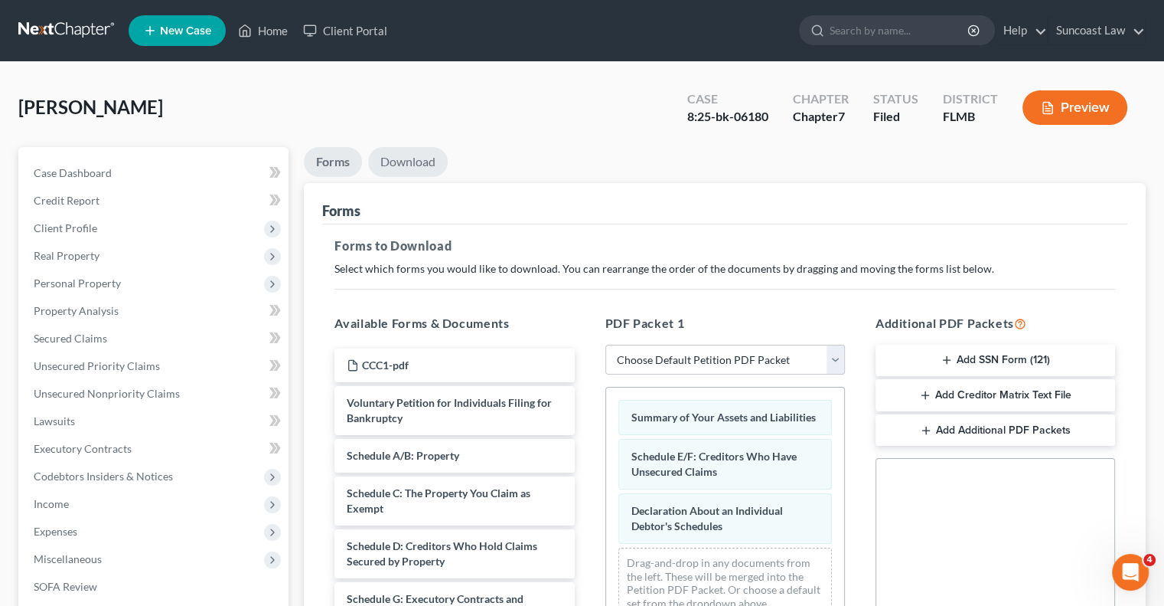
click at [422, 166] on link "Download" at bounding box center [408, 162] width 80 height 30
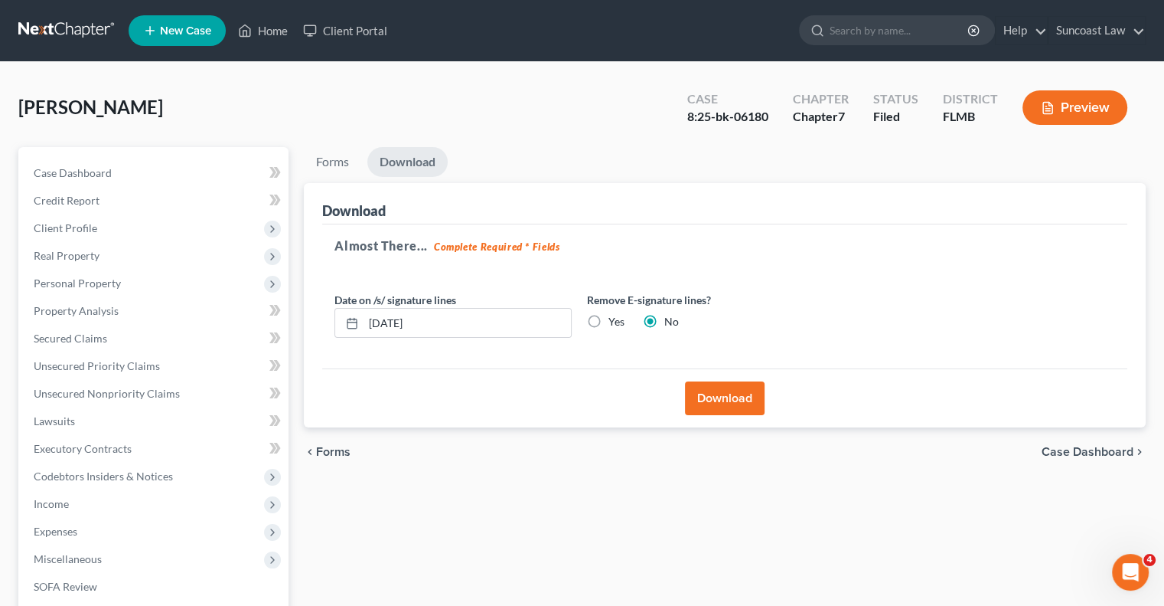
click at [733, 404] on button "Download" at bounding box center [725, 398] width 80 height 34
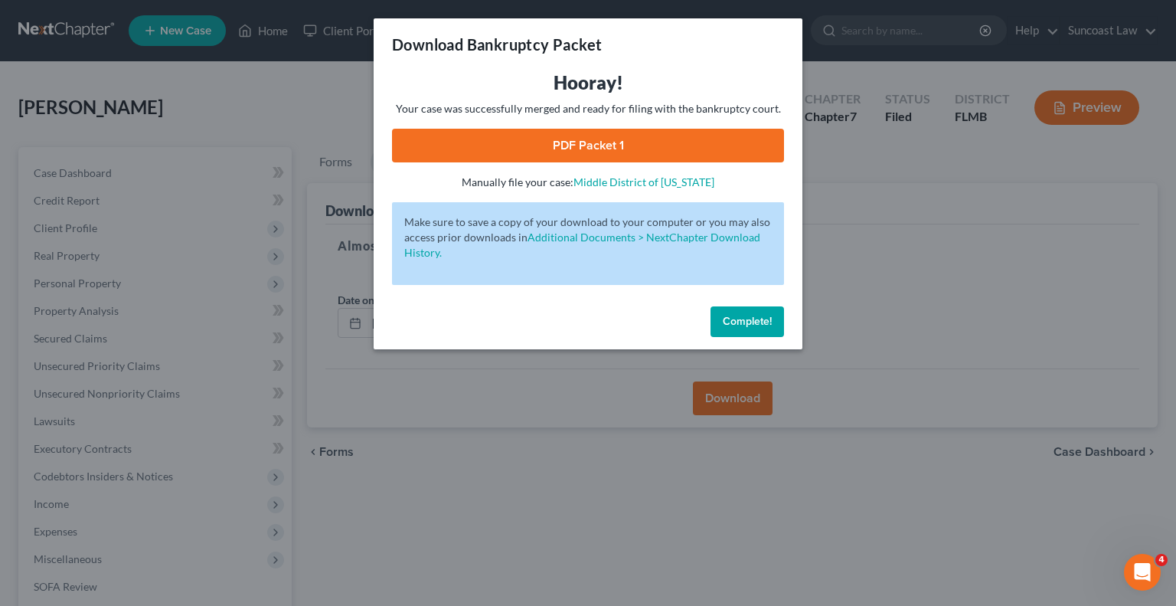
drag, startPoint x: 635, startPoint y: 149, endPoint x: 625, endPoint y: 152, distance: 11.0
click at [635, 149] on link "PDF Packet 1" at bounding box center [588, 146] width 392 height 34
drag, startPoint x: 762, startPoint y: 312, endPoint x: 462, endPoint y: 214, distance: 315.7
click at [762, 312] on button "Complete!" at bounding box center [746, 321] width 73 height 31
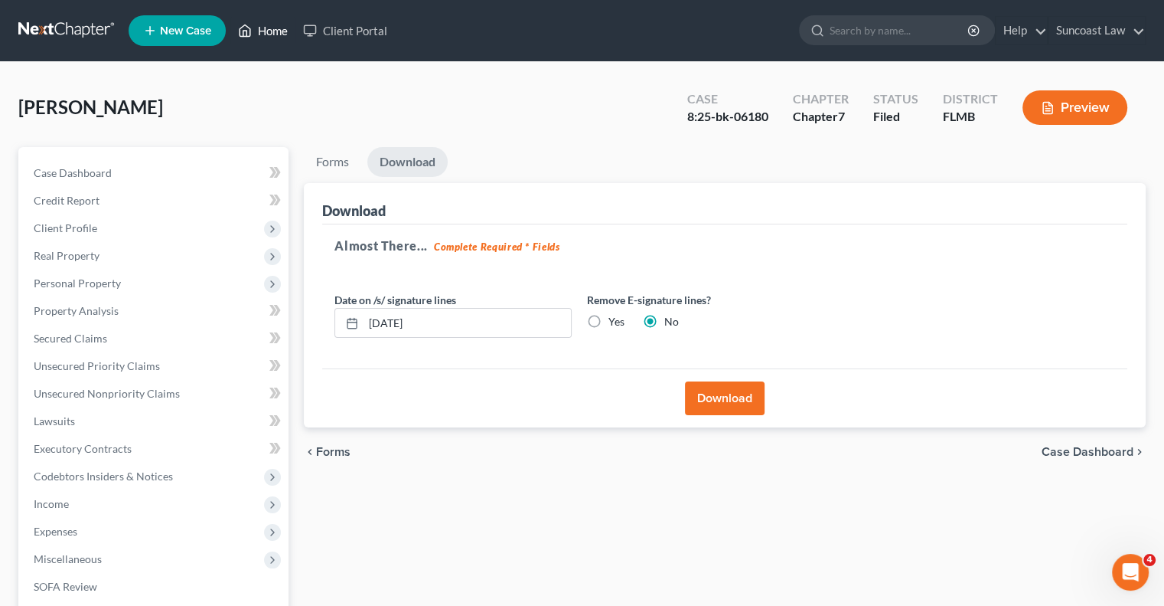
click at [263, 27] on link "Home" at bounding box center [262, 31] width 65 height 28
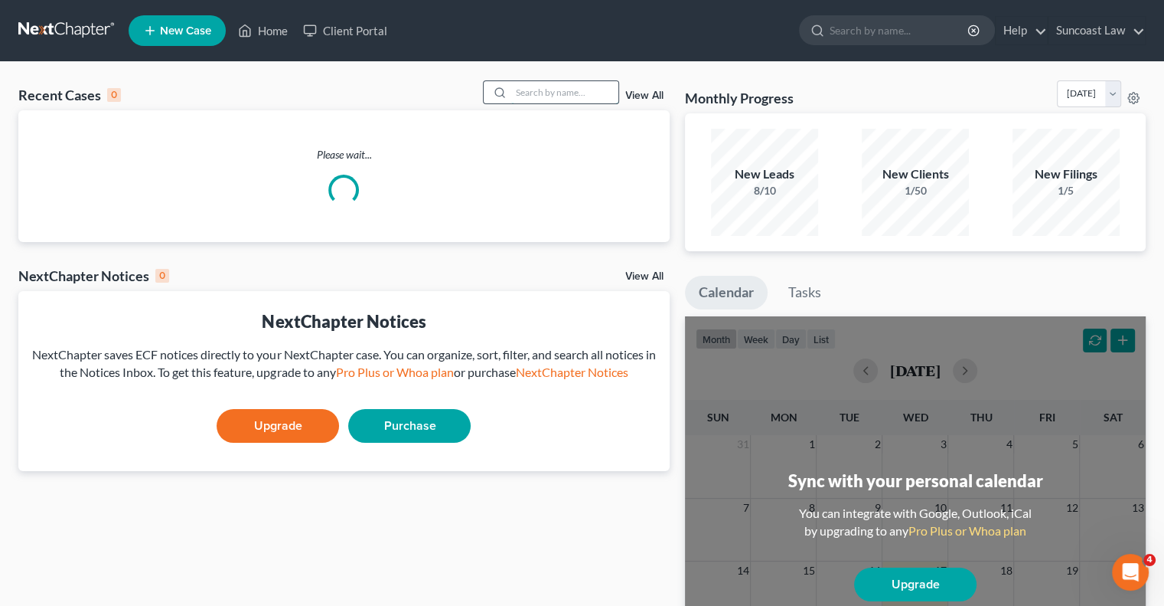
click at [536, 92] on input "search" at bounding box center [564, 92] width 107 height 22
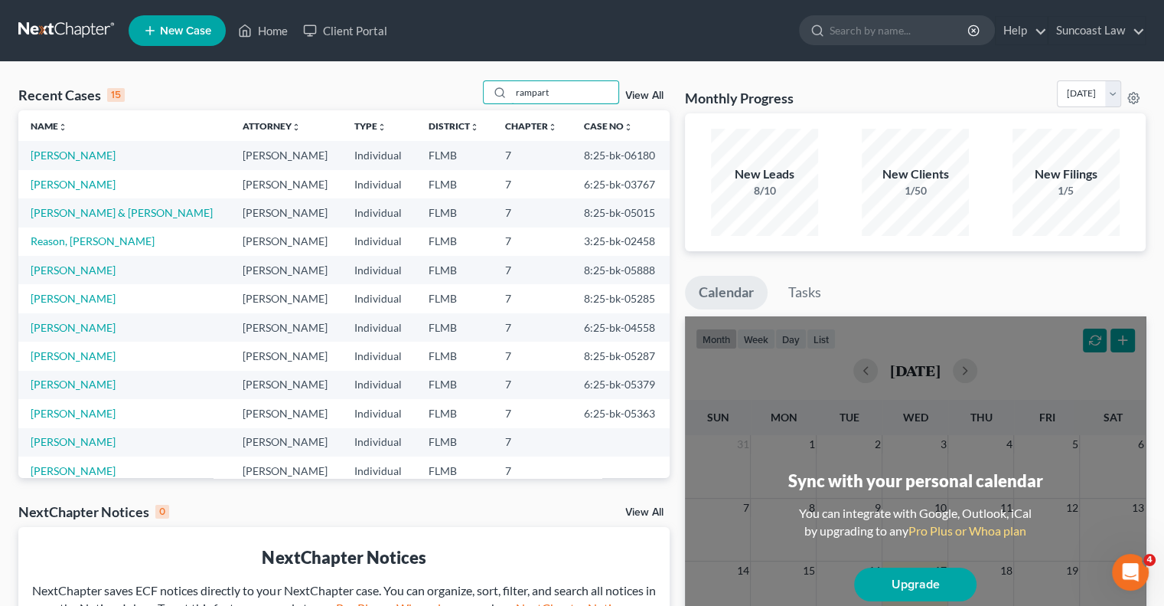
type input "rampart"
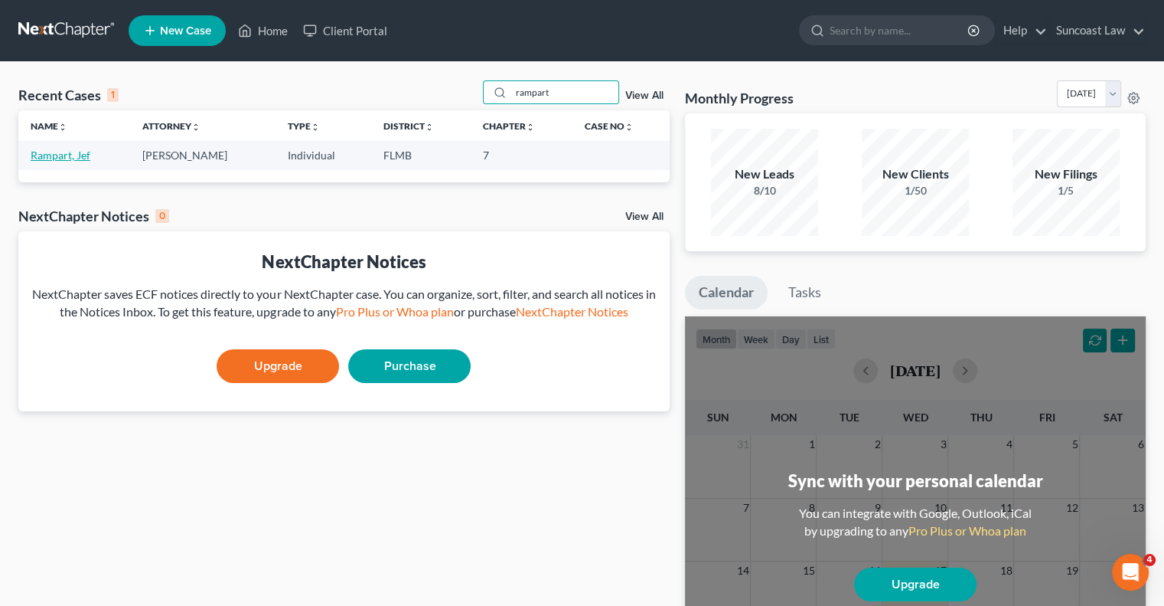
click at [77, 150] on link "Rampart, Jef" at bounding box center [61, 155] width 60 height 13
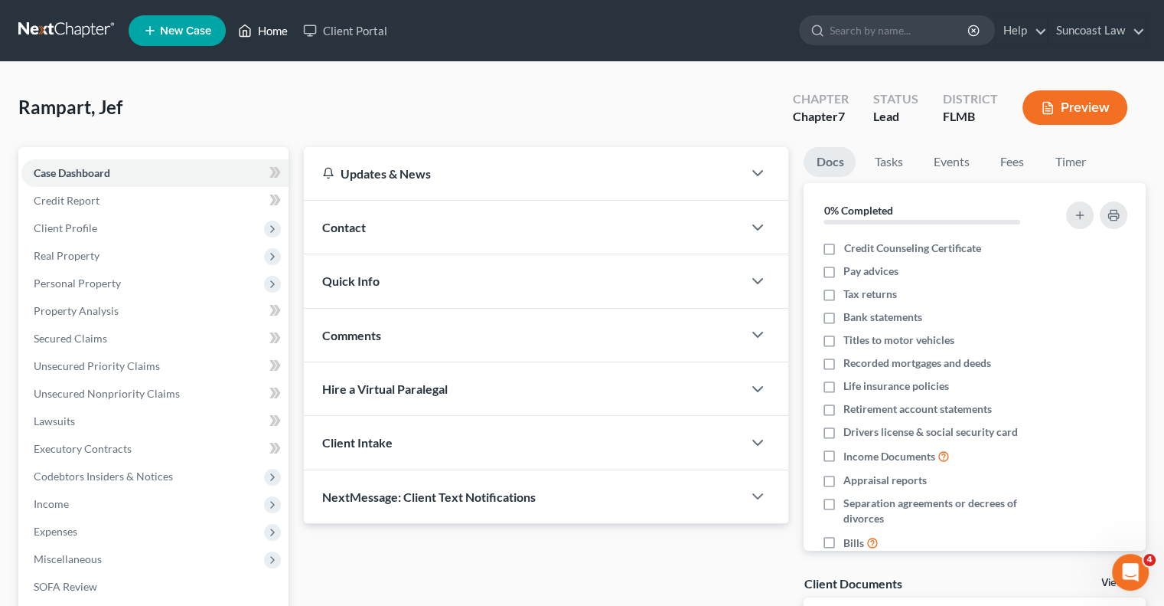
click at [262, 27] on link "Home" at bounding box center [262, 31] width 65 height 28
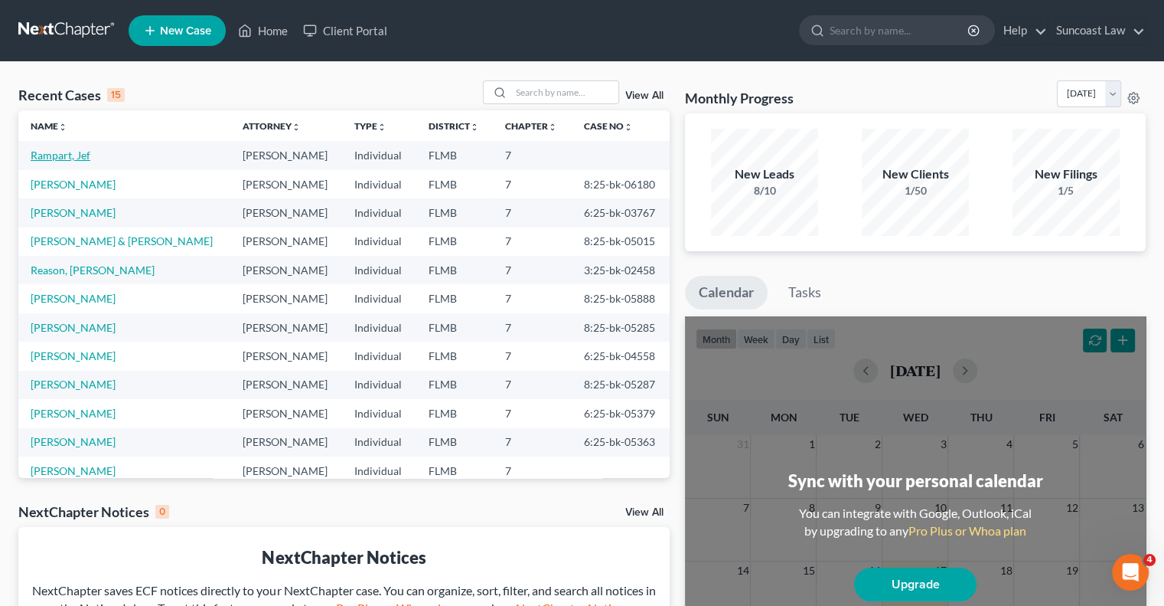
click at [73, 158] on link "Rampart, Jef" at bounding box center [61, 155] width 60 height 13
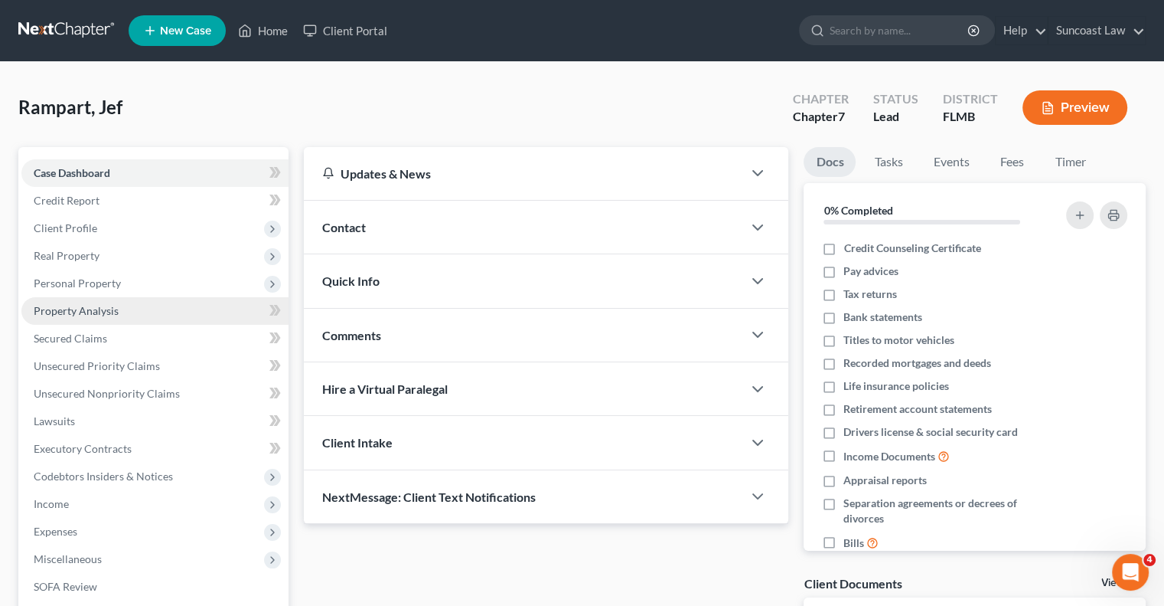
click at [93, 312] on span "Property Analysis" at bounding box center [76, 310] width 85 height 13
